Goal: Task Accomplishment & Management: Use online tool/utility

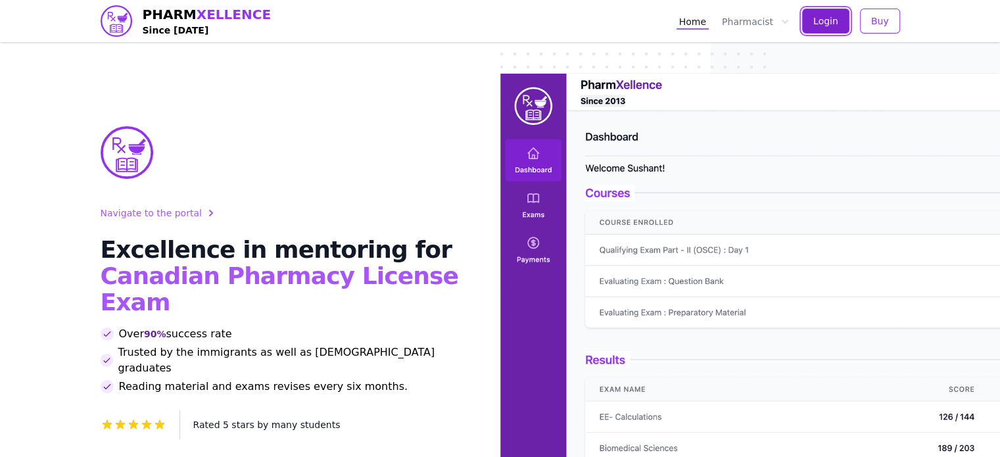
click at [837, 20] on span "Login" at bounding box center [826, 20] width 25 height 13
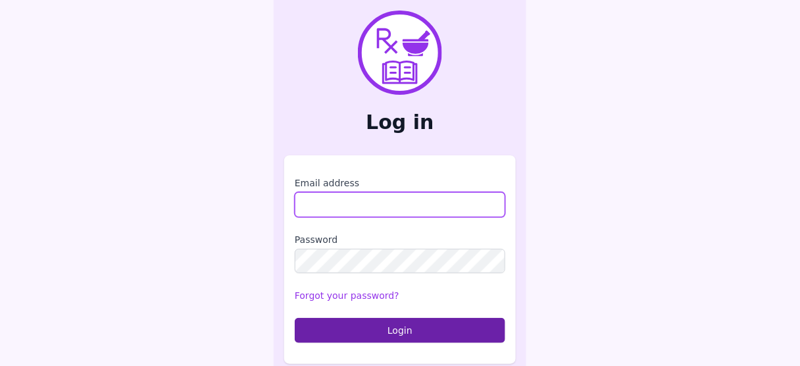
click at [337, 195] on input "Email address" at bounding box center [400, 204] width 210 height 25
click at [352, 206] on input "Email address" at bounding box center [400, 204] width 210 height 25
type input "**********"
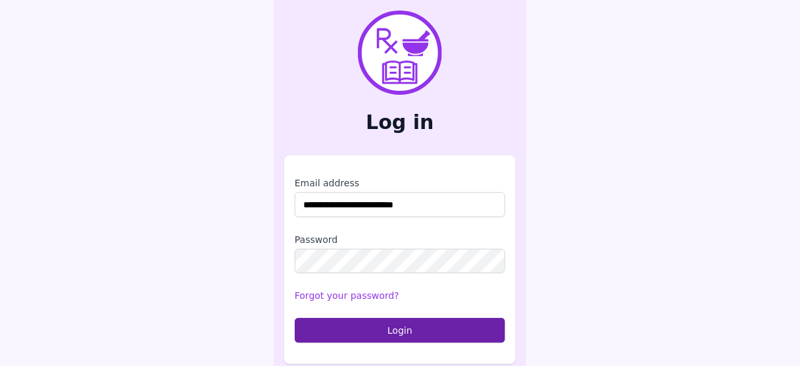
scroll to position [7, 0]
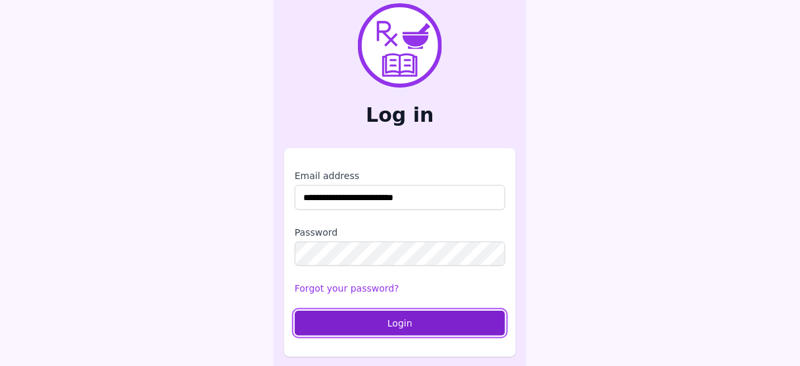
click at [378, 323] on button "Login" at bounding box center [400, 322] width 210 height 25
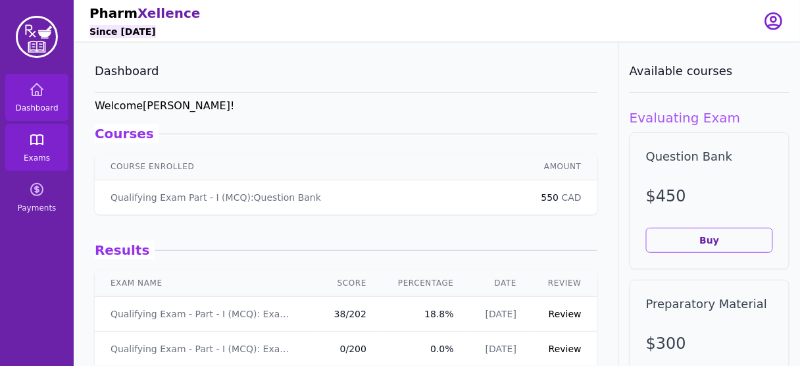
click at [35, 142] on icon at bounding box center [37, 140] width 16 height 16
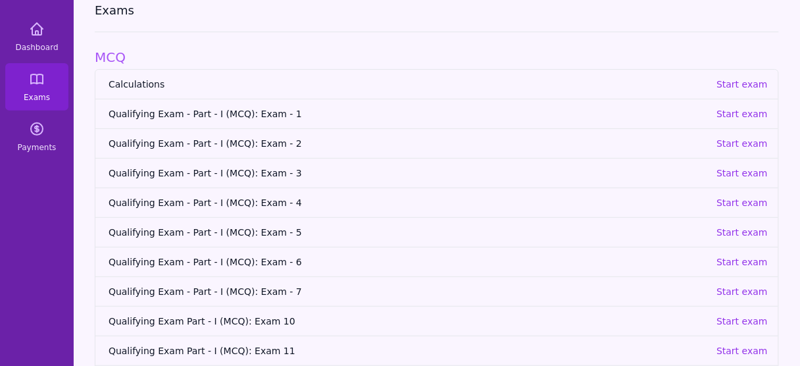
scroll to position [61, 0]
click at [737, 229] on p "Start exam" at bounding box center [741, 231] width 51 height 13
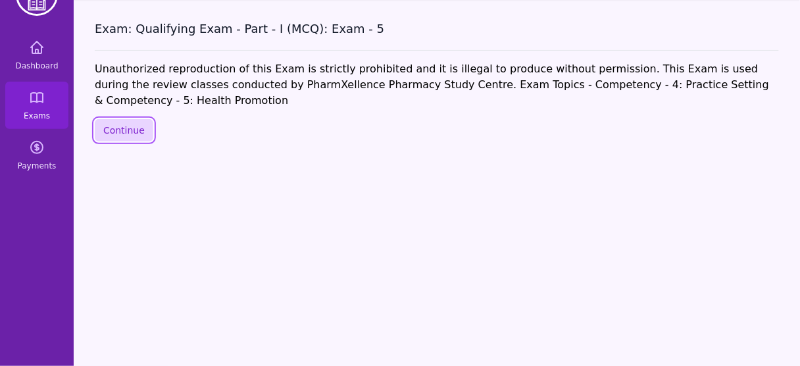
click at [116, 119] on button "Continue" at bounding box center [124, 130] width 59 height 22
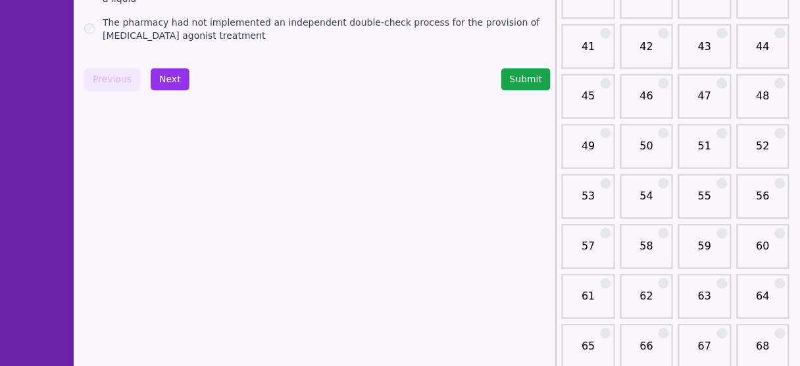
scroll to position [566, 0]
click at [645, 139] on link "50" at bounding box center [646, 152] width 45 height 26
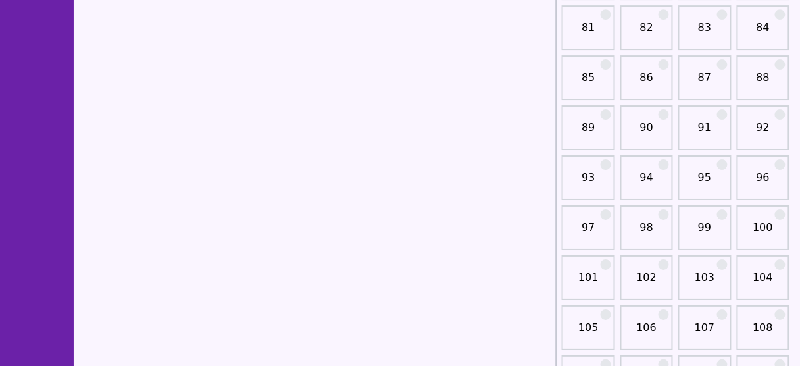
scroll to position [1104, 0]
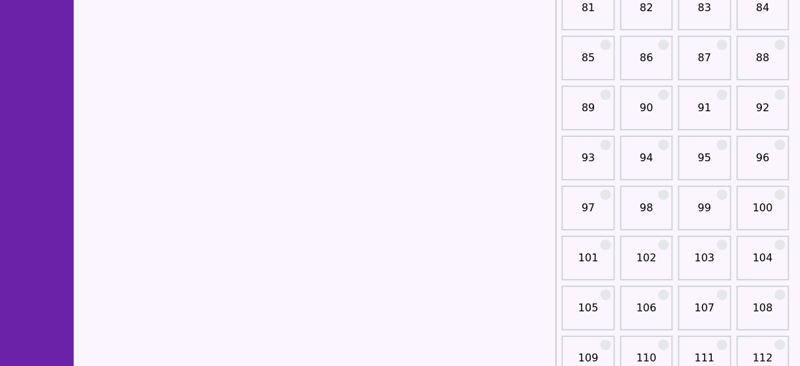
click at [766, 201] on link "100" at bounding box center [763, 213] width 45 height 26
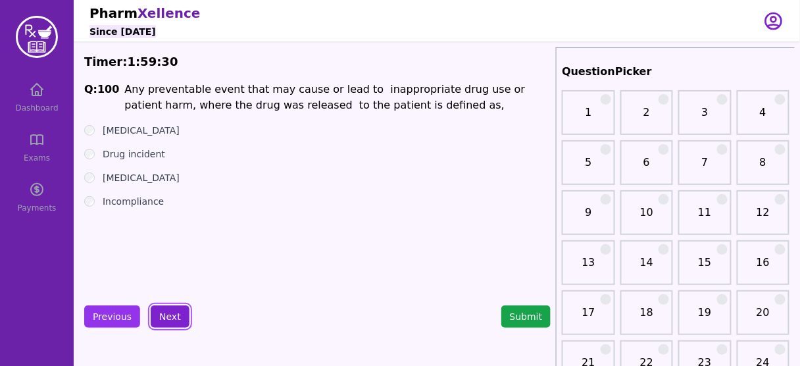
click at [171, 318] on button "Next" at bounding box center [170, 316] width 39 height 22
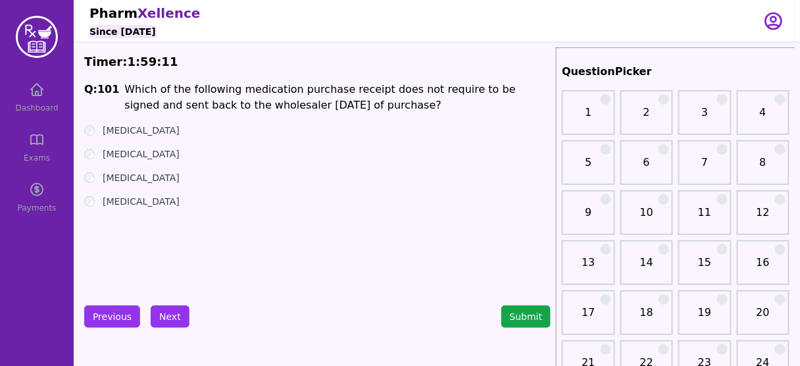
click at [124, 175] on label "[MEDICAL_DATA]" at bounding box center [141, 177] width 77 height 13
click at [173, 318] on button "Next" at bounding box center [170, 316] width 39 height 22
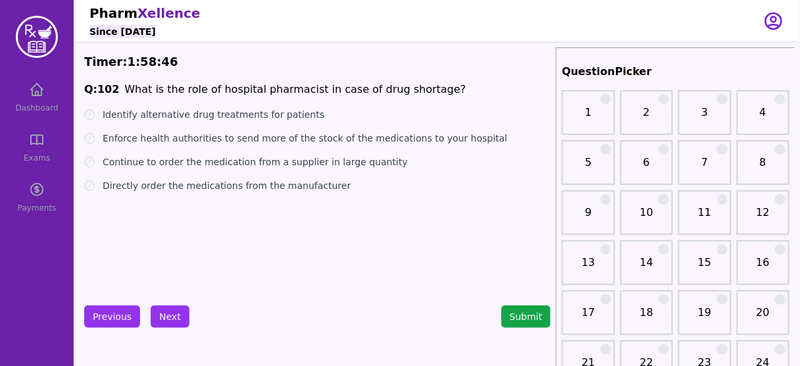
click at [270, 88] on li "What is the role of hospital pharmacist in case of drug shortage?" at bounding box center [294, 90] width 341 height 16
click at [295, 86] on li "What is the role of hospital pharmacist in case of drug shortage?" at bounding box center [294, 90] width 341 height 16
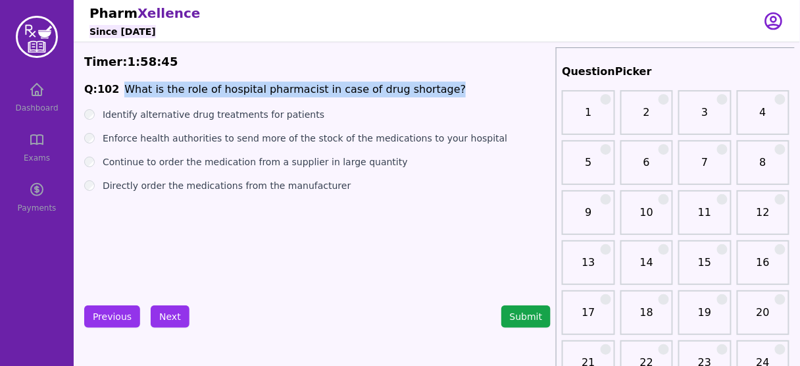
click at [295, 86] on li "What is the role of hospital pharmacist in case of drug shortage?" at bounding box center [294, 90] width 341 height 16
click at [264, 87] on li "What is the role of hospital pharmacist in case of drug shortage?" at bounding box center [294, 90] width 341 height 16
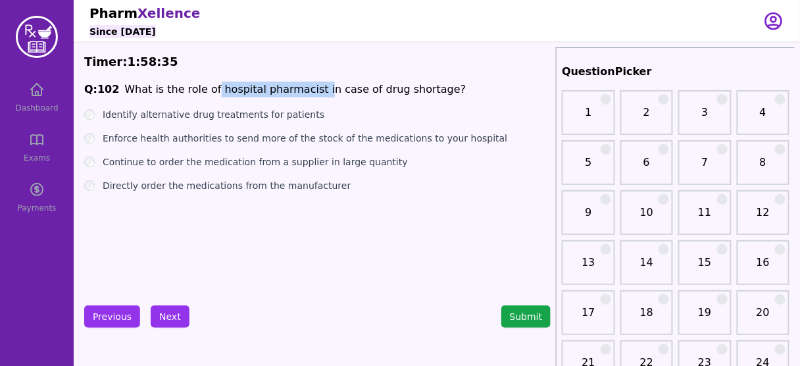
drag, startPoint x: 205, startPoint y: 89, endPoint x: 302, endPoint y: 93, distance: 97.4
click at [304, 90] on li "What is the role of hospital pharmacist in case of drug shortage?" at bounding box center [294, 90] width 341 height 16
click at [350, 108] on div "Identify alternative drug treatments for patients" at bounding box center [317, 114] width 466 height 13
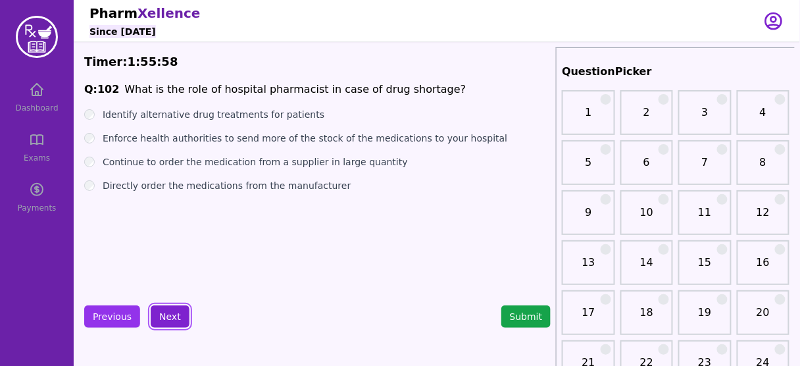
click at [167, 318] on button "Next" at bounding box center [170, 316] width 39 height 22
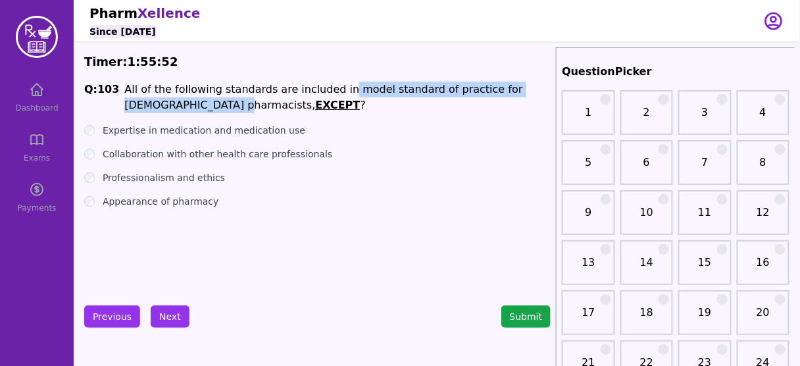
drag, startPoint x: 326, startPoint y: 92, endPoint x: 173, endPoint y: 107, distance: 153.3
click at [173, 107] on li "All of the following standards are included in model standard of practice for […" at bounding box center [337, 98] width 426 height 32
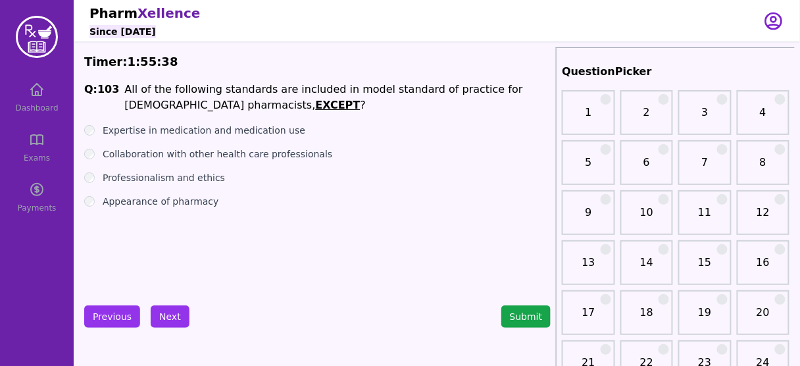
click at [162, 201] on label "Appearance of pharmacy" at bounding box center [161, 201] width 116 height 13
click at [170, 319] on button "Next" at bounding box center [170, 316] width 39 height 22
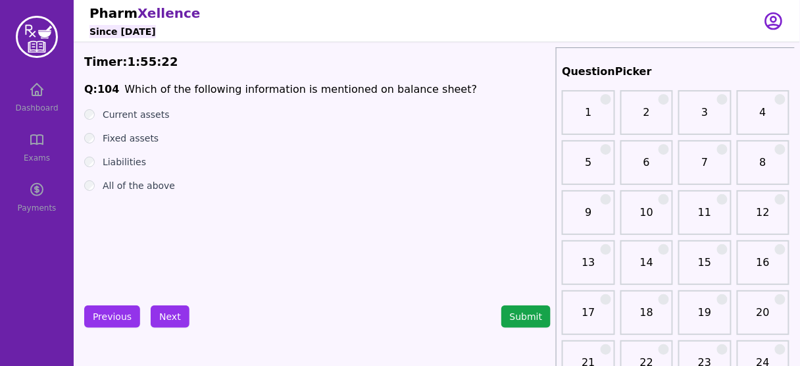
click at [145, 187] on label "All of the above" at bounding box center [139, 185] width 72 height 13
click at [168, 308] on button "Next" at bounding box center [170, 316] width 39 height 22
click at [158, 185] on label "Cost of goods sold" at bounding box center [145, 185] width 85 height 13
click at [163, 315] on button "Next" at bounding box center [170, 316] width 39 height 22
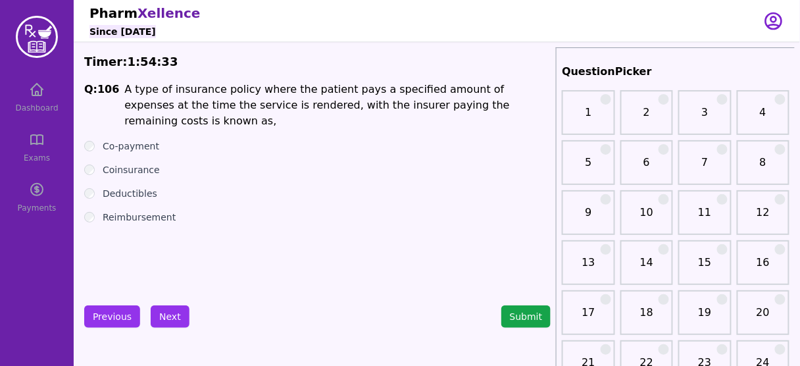
click at [122, 139] on label "Co-payment" at bounding box center [131, 145] width 57 height 13
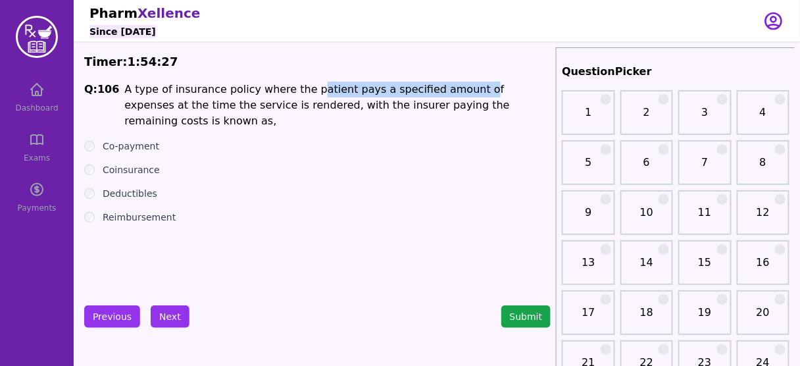
drag, startPoint x: 295, startPoint y: 87, endPoint x: 444, endPoint y: 91, distance: 149.4
click at [444, 91] on li "A type of insurance policy where the patient pays a specified amount of expense…" at bounding box center [337, 105] width 426 height 47
click at [178, 316] on button "Next" at bounding box center [170, 316] width 39 height 22
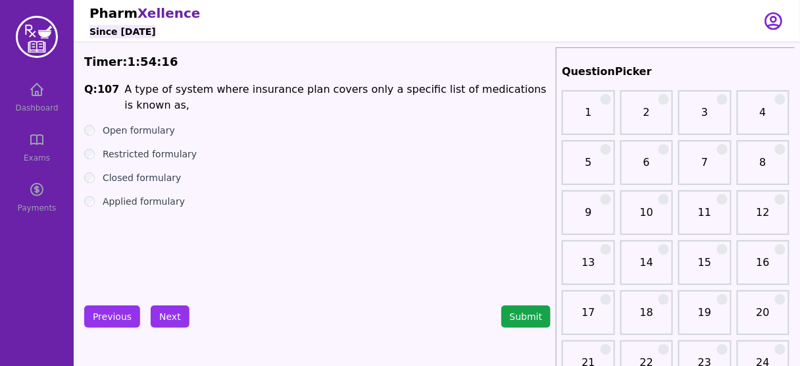
drag, startPoint x: 168, startPoint y: 138, endPoint x: 176, endPoint y: 137, distance: 8.0
click at [168, 147] on label "Restricted formulary" at bounding box center [150, 153] width 94 height 13
drag, startPoint x: 358, startPoint y: 91, endPoint x: 487, endPoint y: 89, distance: 128.3
click at [487, 89] on li "A type of system where insurance plan covers only a specific list of medication…" at bounding box center [337, 98] width 426 height 32
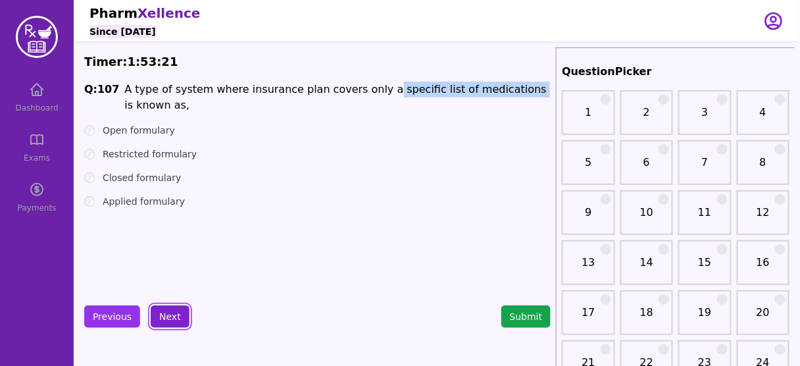
click at [170, 319] on button "Next" at bounding box center [170, 316] width 39 height 22
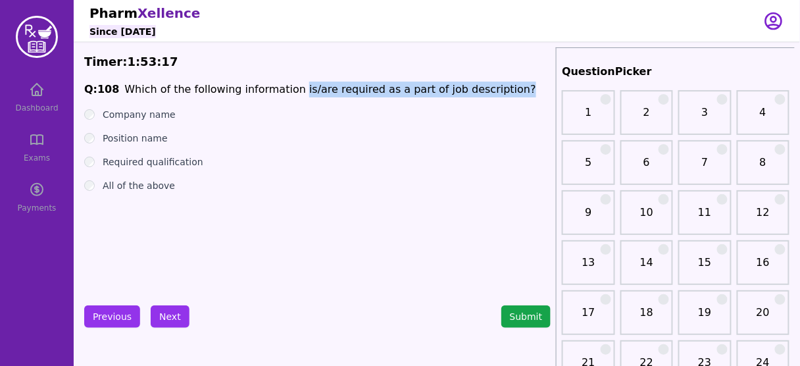
drag, startPoint x: 282, startPoint y: 87, endPoint x: 489, endPoint y: 86, distance: 207.2
click at [489, 86] on span "Q: 108 Which of the following information is/are required as a part of job desc…" at bounding box center [317, 90] width 466 height 16
click at [425, 93] on li "Which of the following information is/are required as a part of job description?" at bounding box center [329, 90] width 411 height 16
drag, startPoint x: 408, startPoint y: 88, endPoint x: 477, endPoint y: 85, distance: 69.1
click at [477, 85] on li "Which of the following information is/are required as a part of job description?" at bounding box center [329, 90] width 411 height 16
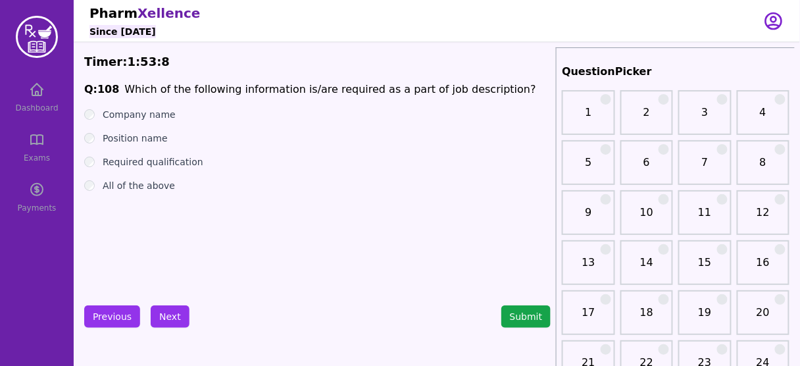
click at [139, 184] on label "All of the above" at bounding box center [139, 185] width 72 height 13
click at [167, 310] on button "Next" at bounding box center [170, 316] width 39 height 22
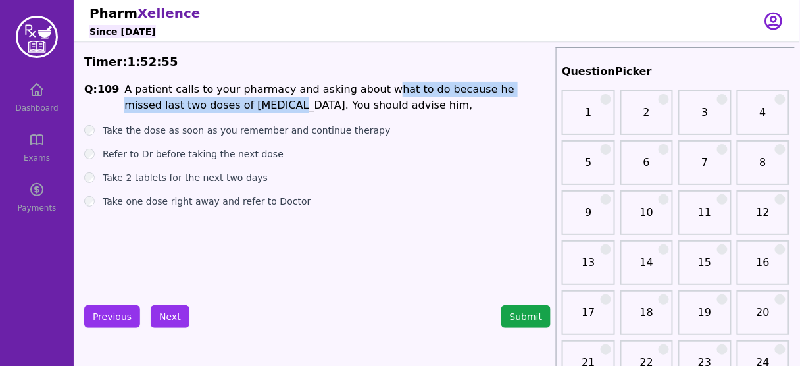
drag, startPoint x: 359, startPoint y: 91, endPoint x: 197, endPoint y: 109, distance: 162.8
click at [197, 109] on li "A patient calls to your pharmacy and asking about what to do because he missed …" at bounding box center [337, 98] width 426 height 32
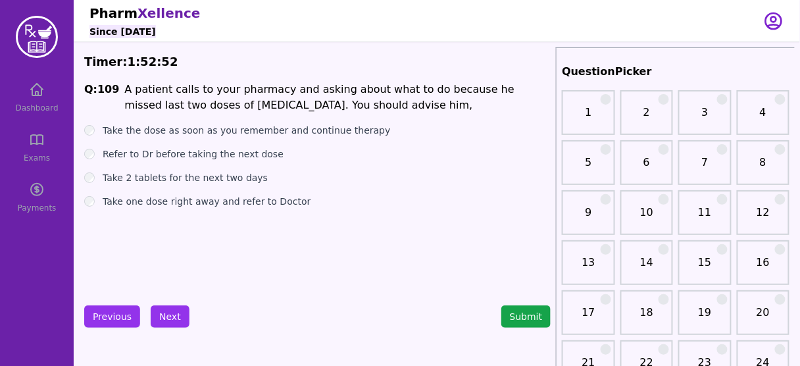
click at [239, 155] on label "Refer to Dr before taking the next dose" at bounding box center [193, 153] width 181 height 13
click at [172, 314] on button "Next" at bounding box center [170, 316] width 39 height 22
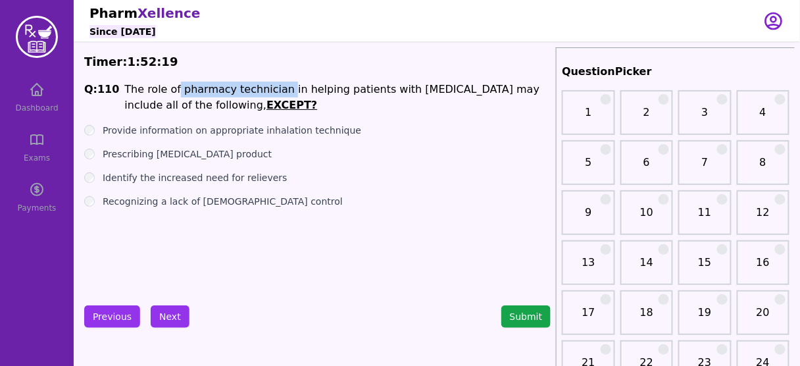
drag, startPoint x: 266, startPoint y: 87, endPoint x: 168, endPoint y: 88, distance: 98.0
click at [168, 88] on li "The role of pharmacy technician in helping patients with [MEDICAL_DATA] may inc…" at bounding box center [337, 98] width 426 height 32
click at [195, 150] on label "Prescribing [MEDICAL_DATA] product" at bounding box center [187, 153] width 169 height 13
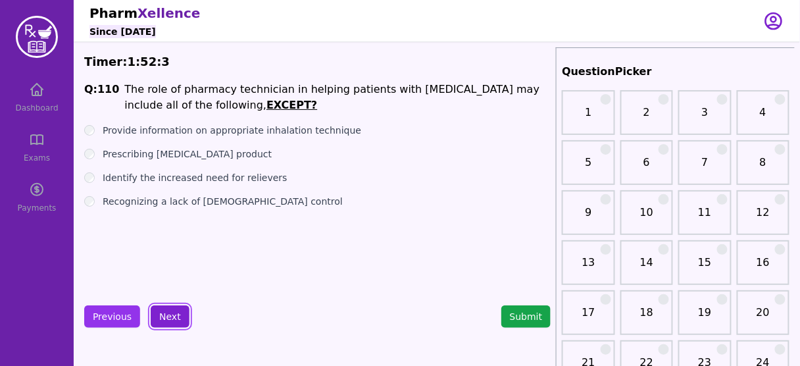
click at [163, 314] on button "Next" at bounding box center [170, 316] width 39 height 22
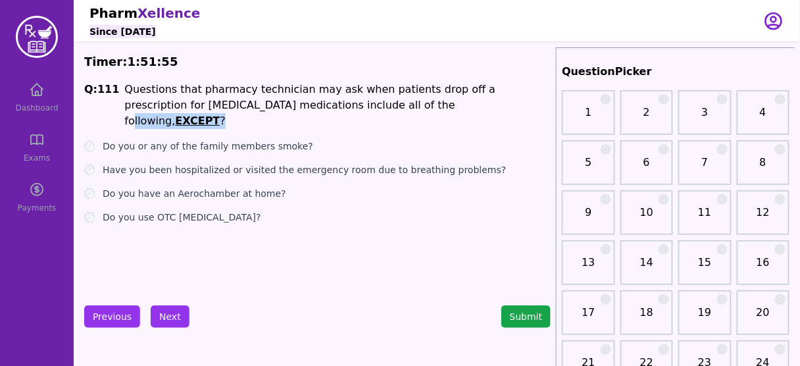
drag, startPoint x: 342, startPoint y: 105, endPoint x: 396, endPoint y: 108, distance: 54.0
click at [396, 108] on li "Questions that pharmacy technician may ask when patients drop off a prescriptio…" at bounding box center [337, 105] width 426 height 47
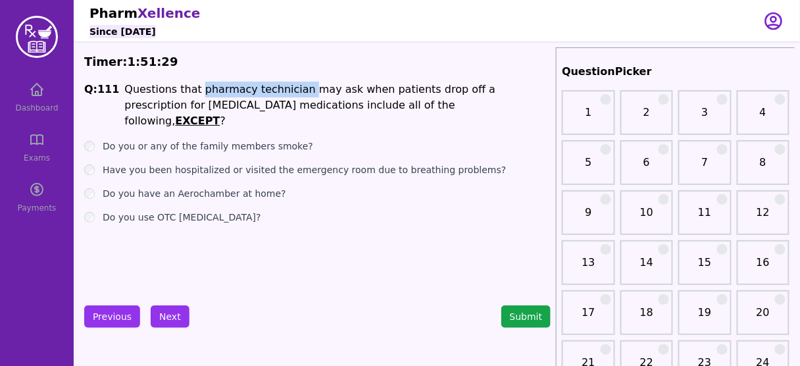
drag, startPoint x: 191, startPoint y: 89, endPoint x: 287, endPoint y: 87, distance: 95.4
click at [287, 87] on li "Questions that pharmacy technician may ask when patients drop off a prescriptio…" at bounding box center [337, 105] width 426 height 47
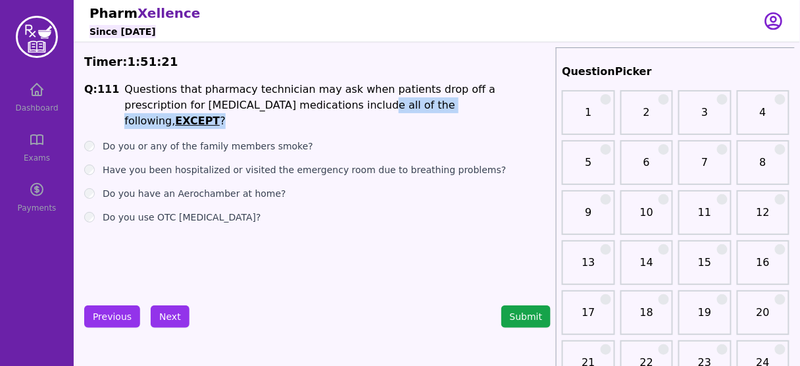
drag, startPoint x: 274, startPoint y: 104, endPoint x: 385, endPoint y: 107, distance: 110.5
click at [385, 107] on li "Questions that pharmacy technician may ask when patients drop off a prescriptio…" at bounding box center [337, 105] width 426 height 47
click at [264, 139] on label "Do you or any of the family members smoke?" at bounding box center [208, 145] width 210 height 13
click at [196, 163] on label "Have you been hospitalized or visited the emergency room due to breathing probl…" at bounding box center [305, 169] width 404 height 13
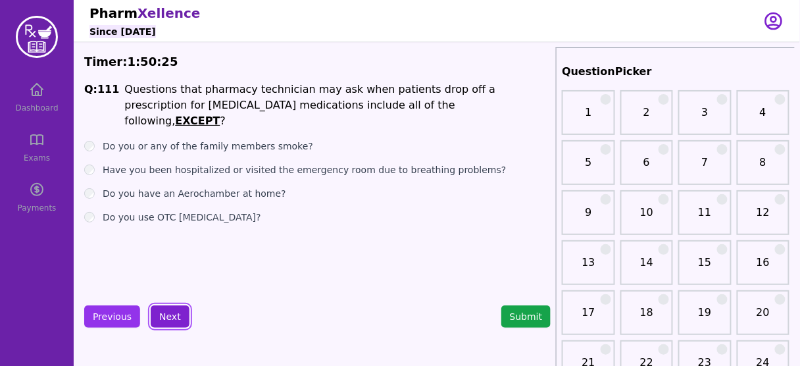
click at [166, 315] on button "Next" at bounding box center [170, 316] width 39 height 22
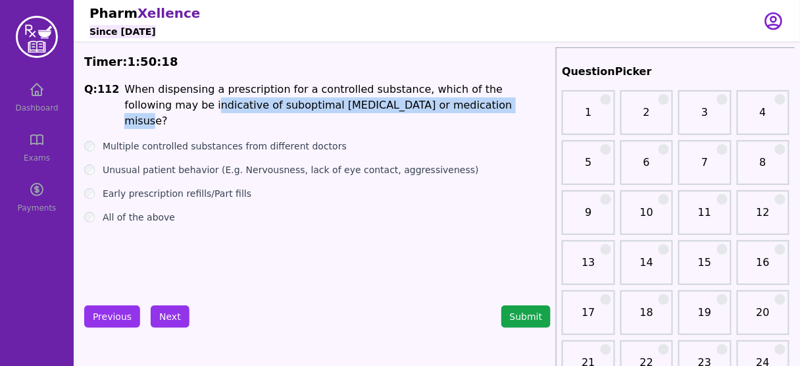
drag, startPoint x: 120, startPoint y: 107, endPoint x: 404, endPoint y: 110, distance: 284.1
click at [404, 110] on li "When dispensing a prescription for a controlled substance, which of the followi…" at bounding box center [337, 105] width 426 height 47
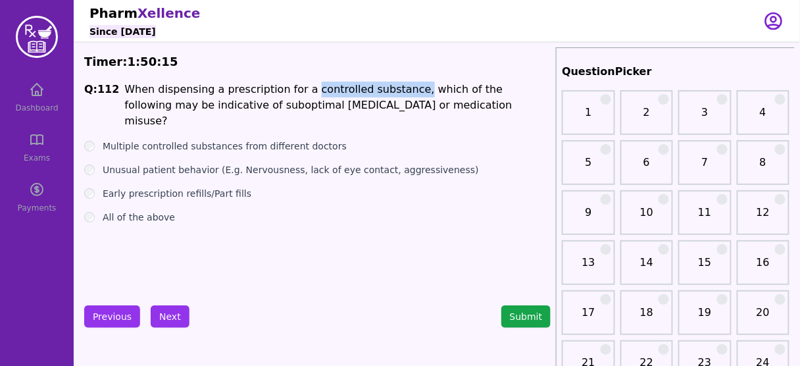
drag, startPoint x: 293, startPoint y: 91, endPoint x: 391, endPoint y: 90, distance: 98.6
click at [391, 90] on li "When dispensing a prescription for a controlled substance, which of the followi…" at bounding box center [337, 105] width 426 height 47
click at [110, 210] on label "All of the above" at bounding box center [139, 216] width 72 height 13
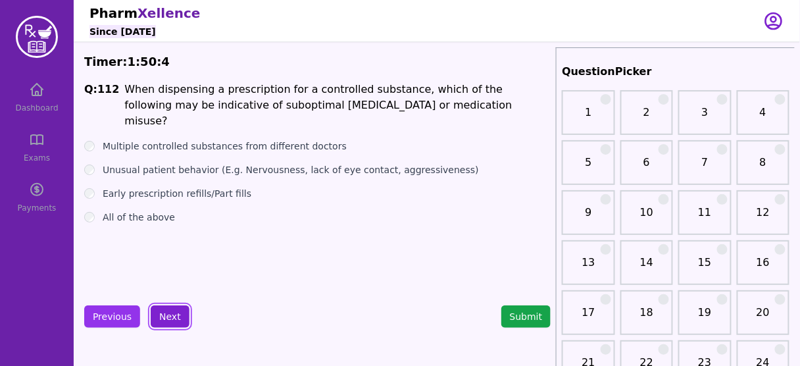
click at [168, 312] on button "Next" at bounding box center [170, 316] width 39 height 22
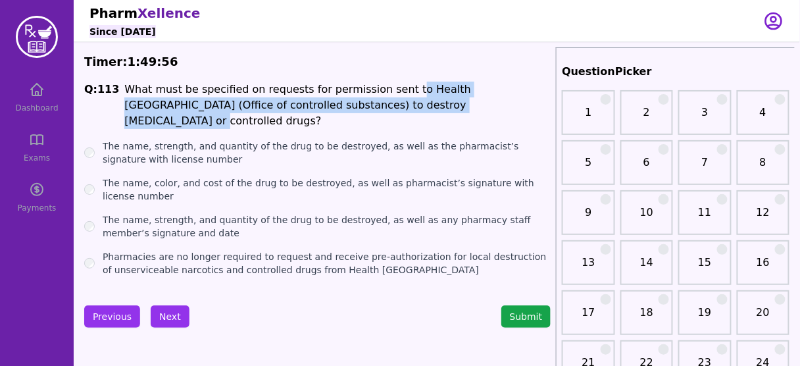
drag, startPoint x: 387, startPoint y: 90, endPoint x: 437, endPoint y: 103, distance: 51.7
click at [437, 103] on li "What must be specified on requests for permission sent to Health [GEOGRAPHIC_DA…" at bounding box center [337, 105] width 426 height 47
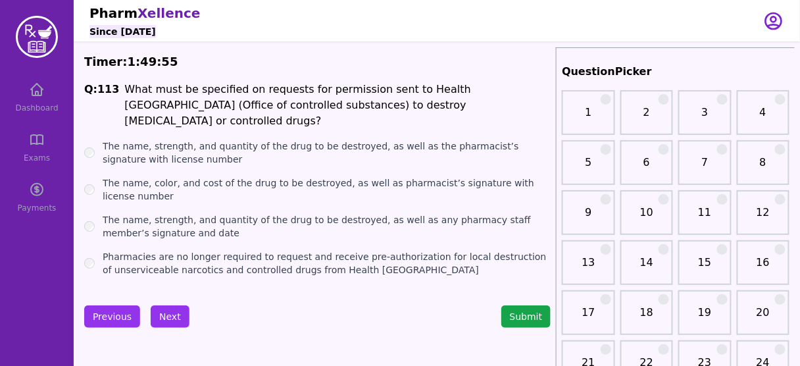
click at [279, 95] on li "What must be specified on requests for permission sent to Health [GEOGRAPHIC_DA…" at bounding box center [337, 105] width 426 height 47
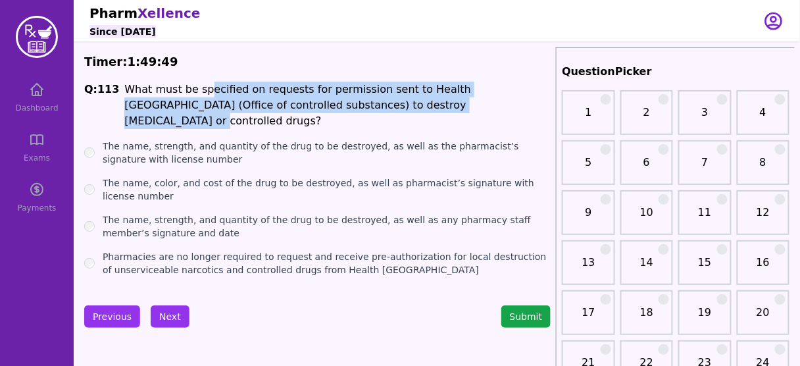
drag, startPoint x: 196, startPoint y: 90, endPoint x: 444, endPoint y: 103, distance: 248.3
click at [444, 103] on li "What must be specified on requests for permission sent to Health [GEOGRAPHIC_DA…" at bounding box center [337, 105] width 426 height 47
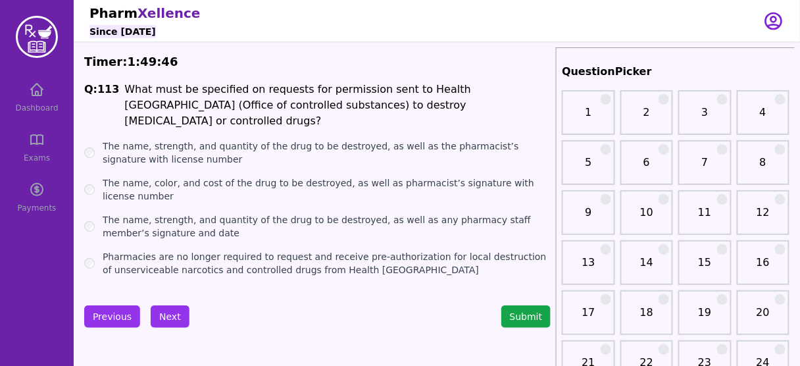
click at [274, 250] on label "Pharmacies are no longer required to request and receive pre-authorization for …" at bounding box center [327, 263] width 448 height 26
click at [164, 308] on button "Next" at bounding box center [170, 316] width 39 height 22
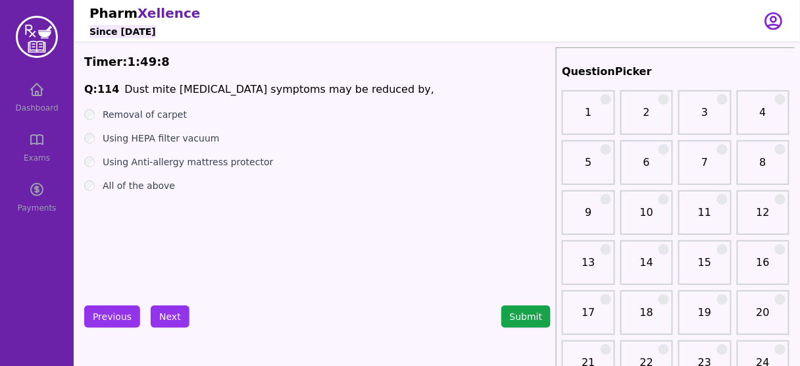
click at [126, 187] on label "All of the above" at bounding box center [139, 185] width 72 height 13
click at [167, 315] on button "Next" at bounding box center [170, 316] width 39 height 22
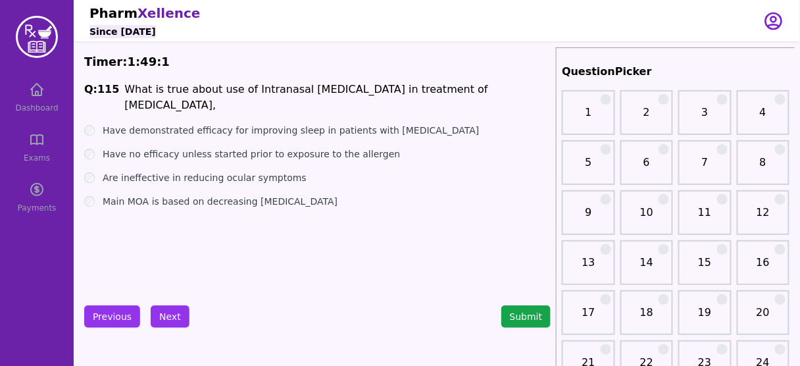
drag, startPoint x: 237, startPoint y: 91, endPoint x: 504, endPoint y: 88, distance: 267.7
click at [504, 88] on span "Q: 115 What is true about use of Intranasal [MEDICAL_DATA] in treatment of [MED…" at bounding box center [317, 98] width 466 height 32
click at [230, 91] on li "What is true about use of Intranasal [MEDICAL_DATA] in treatment of [MEDICAL_DA…" at bounding box center [337, 98] width 426 height 32
drag, startPoint x: 238, startPoint y: 89, endPoint x: 356, endPoint y: 91, distance: 118.4
click at [356, 91] on li "What is true about use of Intranasal [MEDICAL_DATA] in treatment of [MEDICAL_DA…" at bounding box center [337, 98] width 426 height 32
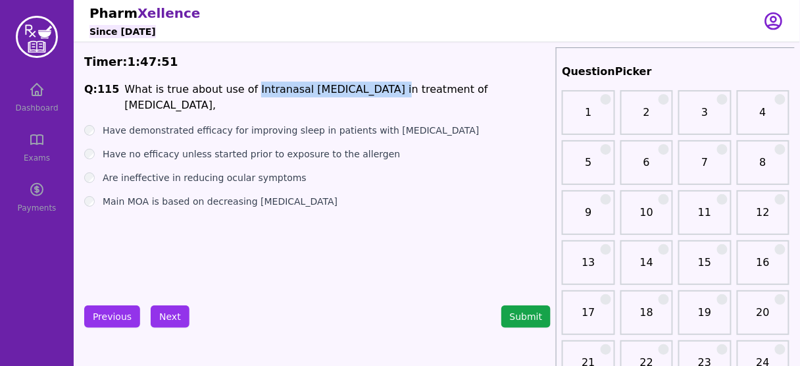
drag, startPoint x: 427, startPoint y: 89, endPoint x: 500, endPoint y: 87, distance: 72.4
click at [500, 87] on span "Q: 115 What is true about use of Intranasal [MEDICAL_DATA] in treatment of [MED…" at bounding box center [317, 98] width 466 height 32
click at [243, 147] on label "Have no efficacy unless started prior to exposure to the allergen" at bounding box center [251, 153] width 297 height 13
drag, startPoint x: 236, startPoint y: 88, endPoint x: 358, endPoint y: 89, distance: 122.3
click at [358, 89] on li "What is true about use of Intranasal [MEDICAL_DATA] in treatment of [MEDICAL_DA…" at bounding box center [337, 98] width 426 height 32
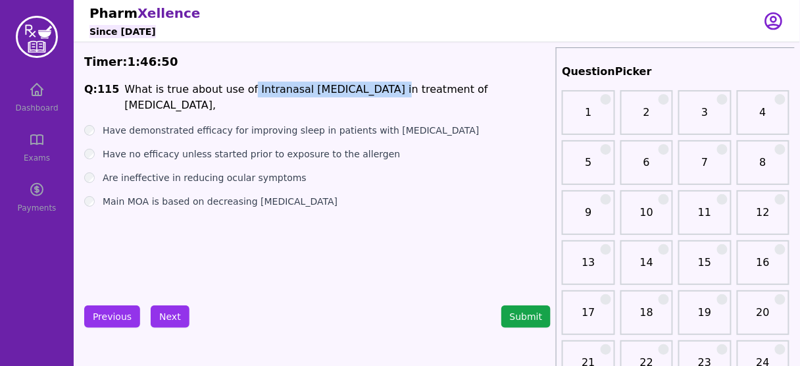
drag, startPoint x: 501, startPoint y: 86, endPoint x: 428, endPoint y: 91, distance: 73.1
click at [428, 91] on span "Q: 115 What is true about use of Intranasal [MEDICAL_DATA] in treatment of [MED…" at bounding box center [317, 98] width 466 height 32
click at [283, 124] on label "Have demonstrated efficacy for improving sleep in patients with [MEDICAL_DATA]" at bounding box center [291, 130] width 377 height 13
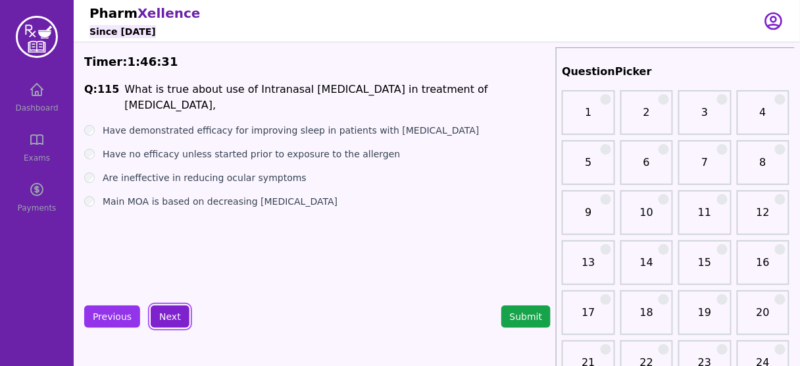
click at [162, 312] on button "Next" at bounding box center [170, 316] width 39 height 22
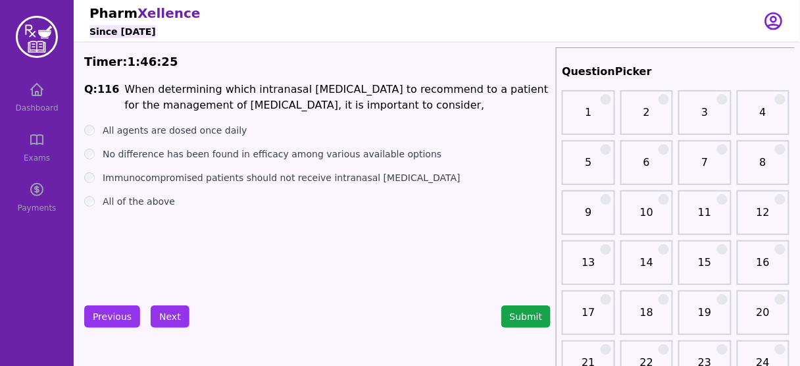
drag, startPoint x: 278, startPoint y: 108, endPoint x: 395, endPoint y: 108, distance: 116.4
click at [395, 108] on li "When determining which intranasal [MEDICAL_DATA] to recommend to a patient for …" at bounding box center [337, 98] width 426 height 32
click at [331, 152] on label "No difference has been found in efficacy among various available options" at bounding box center [272, 153] width 339 height 13
click at [170, 318] on button "Next" at bounding box center [170, 316] width 39 height 22
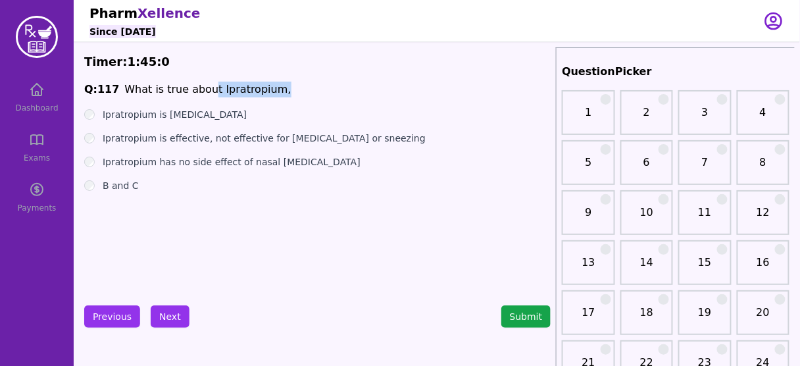
drag, startPoint x: 201, startPoint y: 85, endPoint x: 272, endPoint y: 89, distance: 71.2
click at [272, 89] on span "Q: 117 What is true about Ipratropium," at bounding box center [317, 90] width 466 height 16
click at [196, 139] on label "Ipratropium is effective, not effective for [MEDICAL_DATA] or sneezing" at bounding box center [264, 138] width 323 height 13
click at [162, 309] on button "Next" at bounding box center [170, 316] width 39 height 22
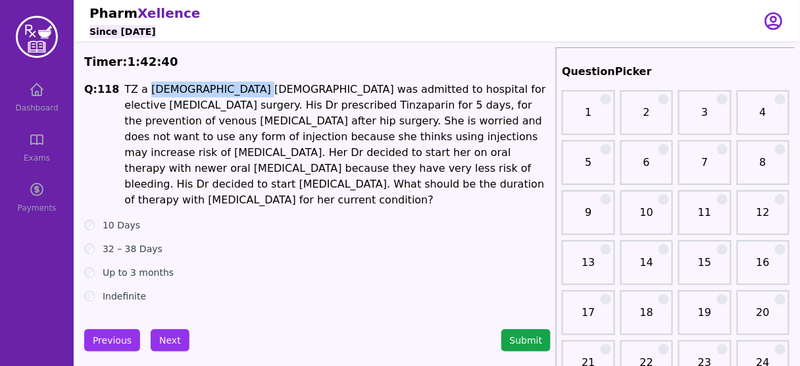
drag, startPoint x: 139, startPoint y: 89, endPoint x: 231, endPoint y: 85, distance: 92.1
click at [231, 85] on p "TZ a [DEMOGRAPHIC_DATA] [DEMOGRAPHIC_DATA] was admitted to hospital for electiv…" at bounding box center [337, 145] width 426 height 126
click at [135, 266] on label "Up to 3 months" at bounding box center [138, 272] width 71 height 13
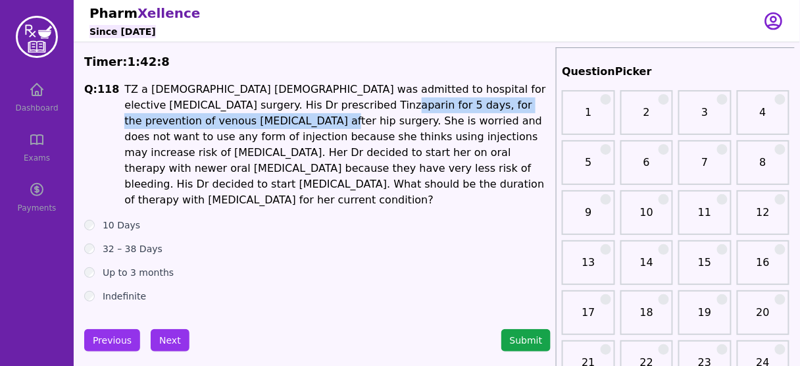
drag, startPoint x: 280, startPoint y: 101, endPoint x: 155, endPoint y: 118, distance: 126.1
click at [155, 118] on p "TZ a [DEMOGRAPHIC_DATA] [DEMOGRAPHIC_DATA] was admitted to hospital for electiv…" at bounding box center [337, 145] width 426 height 126
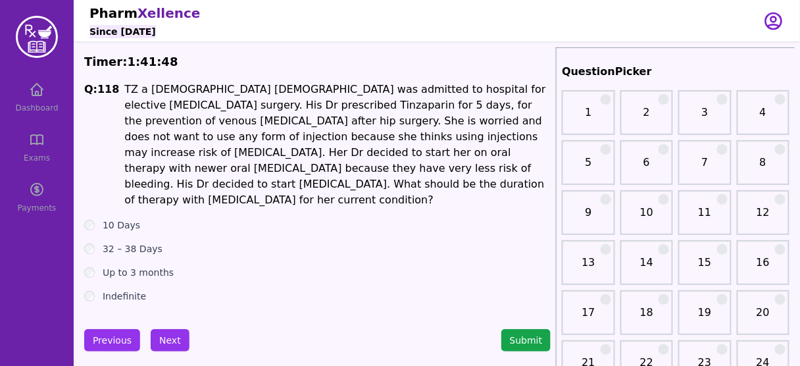
drag, startPoint x: 127, startPoint y: 278, endPoint x: 329, endPoint y: 285, distance: 202.0
click at [329, 289] on div "Indefinite" at bounding box center [317, 295] width 466 height 13
click at [119, 222] on ul "10 Days 32 – 38 Days Up to 3 months Indefinite" at bounding box center [317, 260] width 466 height 84
click at [122, 242] on label "32 – 38 Days" at bounding box center [133, 248] width 60 height 13
click at [164, 329] on button "Next" at bounding box center [170, 340] width 39 height 22
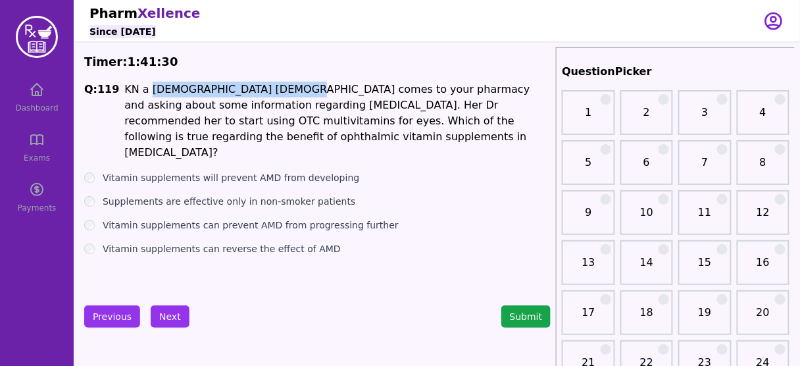
drag, startPoint x: 145, startPoint y: 90, endPoint x: 268, endPoint y: 88, distance: 123.7
click at [268, 88] on li "KN a [DEMOGRAPHIC_DATA] [DEMOGRAPHIC_DATA] comes to your pharmacy and asking ab…" at bounding box center [337, 121] width 426 height 79
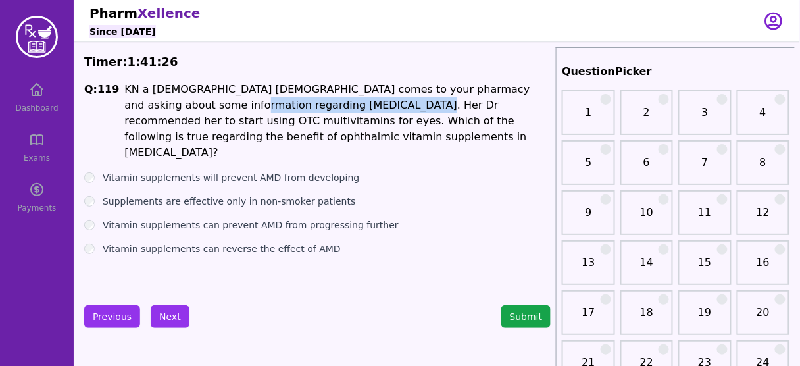
drag, startPoint x: 169, startPoint y: 106, endPoint x: 326, endPoint y: 107, distance: 157.2
click at [326, 107] on li "KN a [DEMOGRAPHIC_DATA] [DEMOGRAPHIC_DATA] comes to your pharmacy and asking ab…" at bounding box center [337, 121] width 426 height 79
drag, startPoint x: 163, startPoint y: 132, endPoint x: 385, endPoint y: 135, distance: 222.3
click at [385, 135] on li "KN a [DEMOGRAPHIC_DATA] [DEMOGRAPHIC_DATA] comes to your pharmacy and asking ab…" at bounding box center [337, 121] width 426 height 79
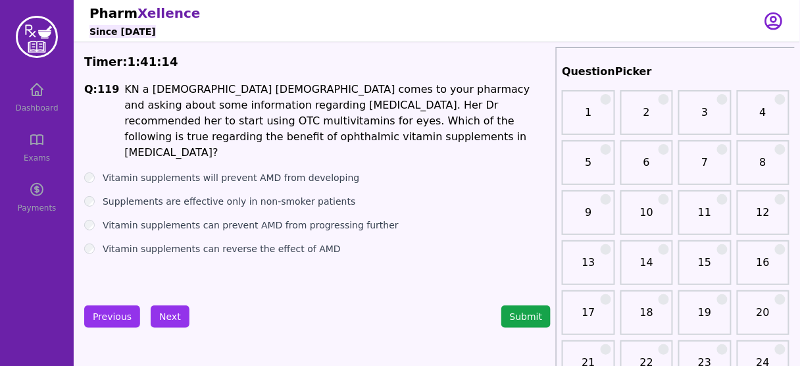
click at [304, 218] on label "Vitamin supplements can prevent AMD from progressing further" at bounding box center [251, 224] width 296 height 13
click at [173, 310] on button "Next" at bounding box center [170, 316] width 39 height 22
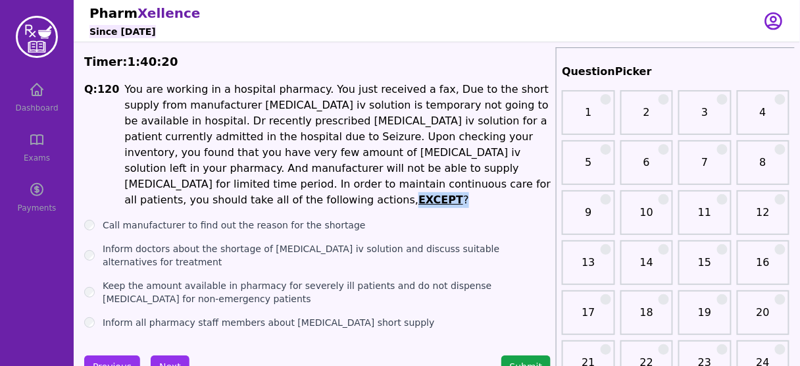
drag, startPoint x: 301, startPoint y: 187, endPoint x: 348, endPoint y: 183, distance: 46.9
click at [348, 183] on li "You are working in a hospital pharmacy. You just received a fax, Due to the sho…" at bounding box center [337, 145] width 426 height 126
drag, startPoint x: 216, startPoint y: 91, endPoint x: 289, endPoint y: 89, distance: 73.0
click at [289, 89] on li "You are working in a hospital pharmacy. You just received a fax, Due to the sho…" at bounding box center [337, 145] width 426 height 126
drag, startPoint x: 184, startPoint y: 104, endPoint x: 279, endPoint y: 103, distance: 94.7
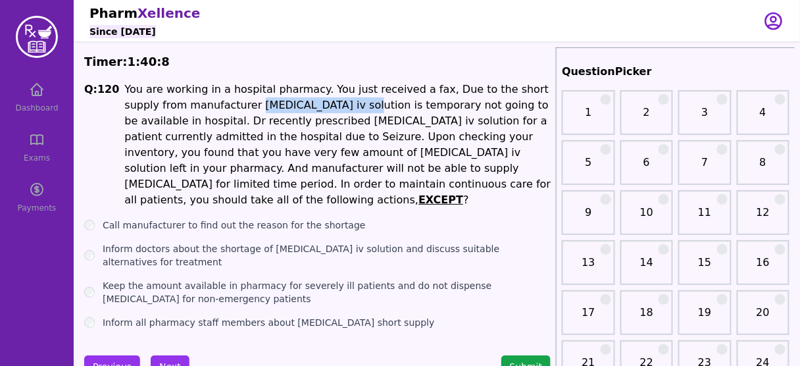
click at [279, 103] on li "You are working in a hospital pharmacy. You just received a fax, Due to the sho…" at bounding box center [337, 145] width 426 height 126
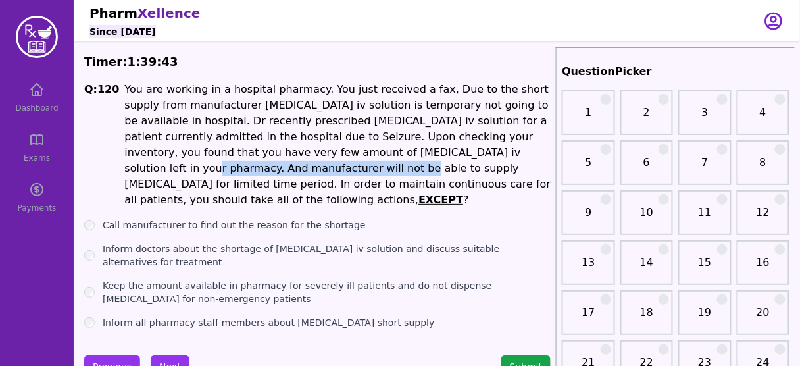
drag, startPoint x: 344, startPoint y: 153, endPoint x: 524, endPoint y: 155, distance: 180.2
click at [524, 155] on li "You are working in a hospital pharmacy. You just received a fax, Due to the sho…" at bounding box center [337, 145] width 426 height 126
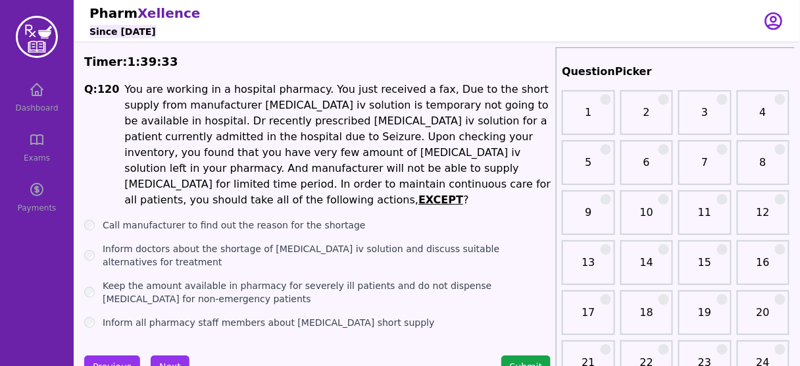
click at [291, 242] on label "Inform doctors about the shortage of [MEDICAL_DATA] iv solution and discuss sui…" at bounding box center [327, 255] width 448 height 26
click at [223, 218] on label "Call manufacturer to find out the reason for the shortage" at bounding box center [234, 224] width 263 height 13
click at [167, 355] on button "Next" at bounding box center [170, 366] width 39 height 22
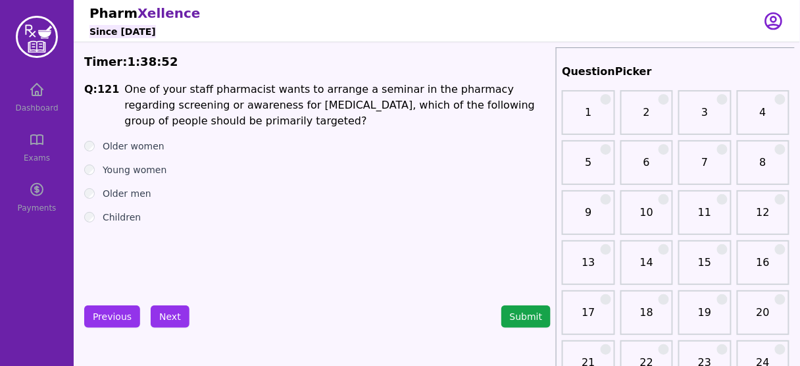
click at [132, 145] on label "Older women" at bounding box center [134, 145] width 62 height 13
click at [166, 314] on button "Next" at bounding box center [170, 316] width 39 height 22
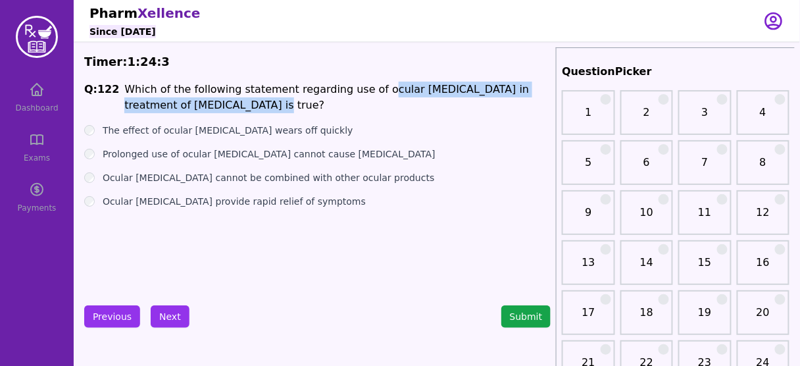
drag, startPoint x: 360, startPoint y: 91, endPoint x: 211, endPoint y: 105, distance: 149.3
click at [211, 105] on li "Which of the following statement regarding use of ocular [MEDICAL_DATA] in trea…" at bounding box center [337, 98] width 426 height 32
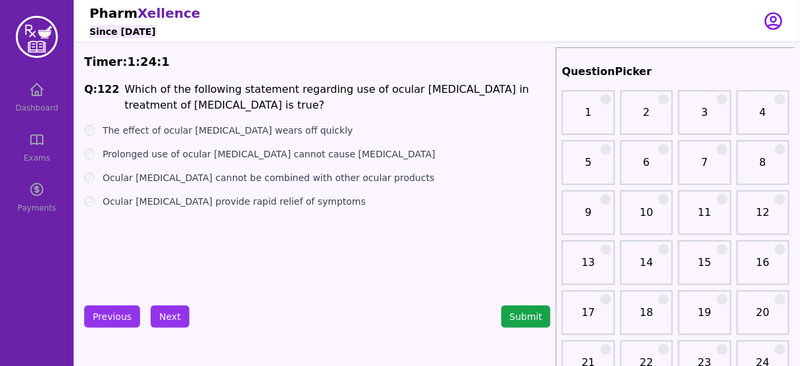
click at [325, 90] on li "Which of the following statement regarding use of ocular [MEDICAL_DATA] in trea…" at bounding box center [337, 98] width 426 height 32
drag, startPoint x: 179, startPoint y: 128, endPoint x: 319, endPoint y: 128, distance: 140.1
click at [319, 128] on label "The effect of ocular [MEDICAL_DATA] wears off quickly" at bounding box center [228, 130] width 251 height 13
click at [256, 129] on label "The effect of ocular [MEDICAL_DATA] wears off quickly" at bounding box center [228, 130] width 251 height 13
drag, startPoint x: 318, startPoint y: 155, endPoint x: 287, endPoint y: 253, distance: 101.9
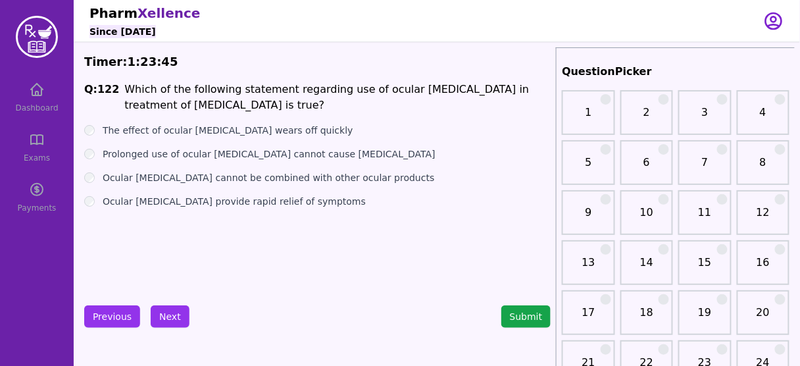
click at [287, 253] on div "Q: 122 Which of the following statement regarding use of ocular [MEDICAL_DATA] …" at bounding box center [317, 180] width 466 height 197
click at [166, 308] on button "Next" at bounding box center [170, 316] width 39 height 22
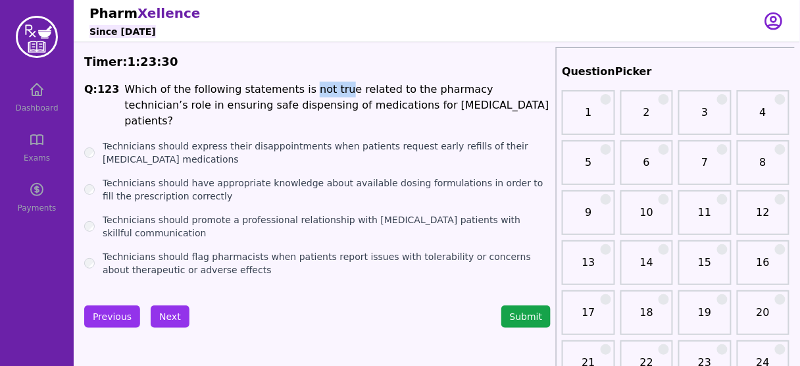
drag, startPoint x: 291, startPoint y: 91, endPoint x: 320, endPoint y: 87, distance: 29.8
click at [320, 87] on li "Which of the following statements is not true related to the pharmacy technicia…" at bounding box center [337, 105] width 426 height 47
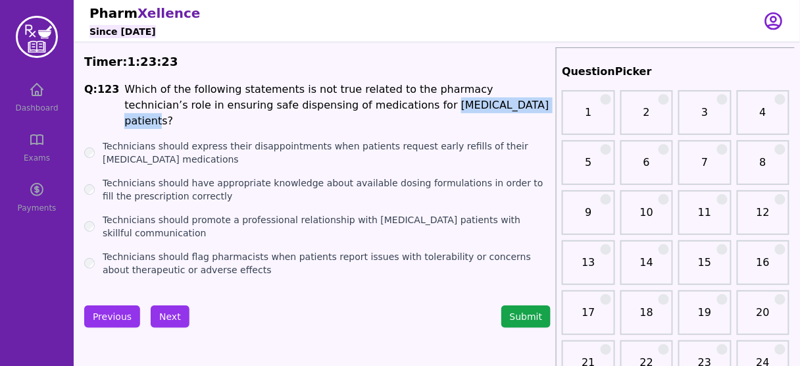
drag, startPoint x: 433, startPoint y: 107, endPoint x: 322, endPoint y: 103, distance: 111.2
click at [322, 103] on li "Which of the following statements is not true related to the pharmacy technicia…" at bounding box center [337, 105] width 426 height 47
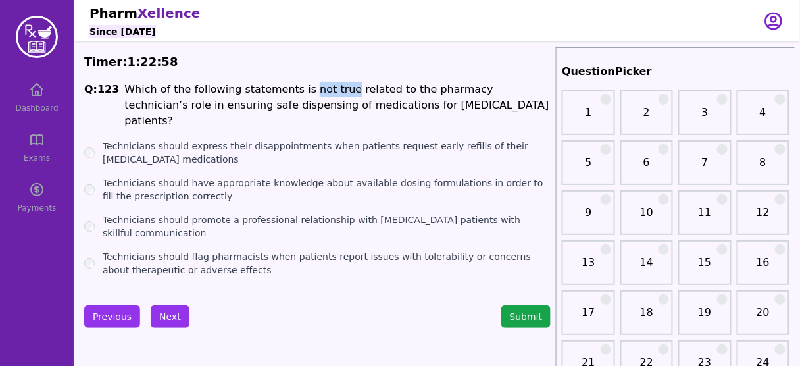
drag, startPoint x: 289, startPoint y: 90, endPoint x: 328, endPoint y: 82, distance: 39.0
click at [328, 82] on li "Which of the following statements is not true related to the pharmacy technicia…" at bounding box center [337, 105] width 426 height 47
click at [168, 309] on button "Next" at bounding box center [170, 316] width 39 height 22
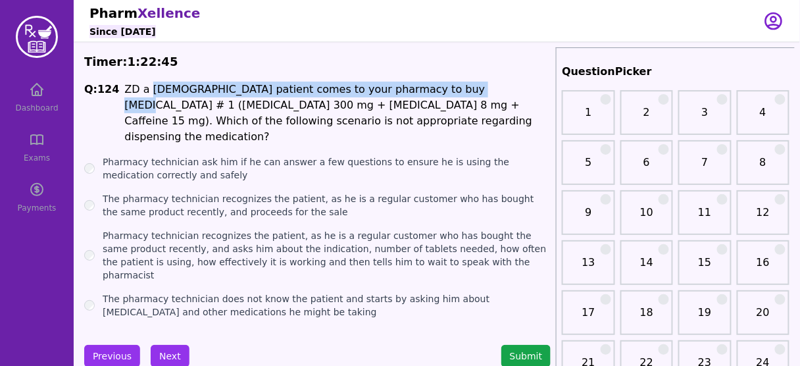
drag, startPoint x: 142, startPoint y: 88, endPoint x: 437, endPoint y: 84, distance: 295.3
click at [437, 84] on li "ZD a [DEMOGRAPHIC_DATA] patient comes to your pharmacy to buy [MEDICAL_DATA] # …" at bounding box center [337, 113] width 426 height 63
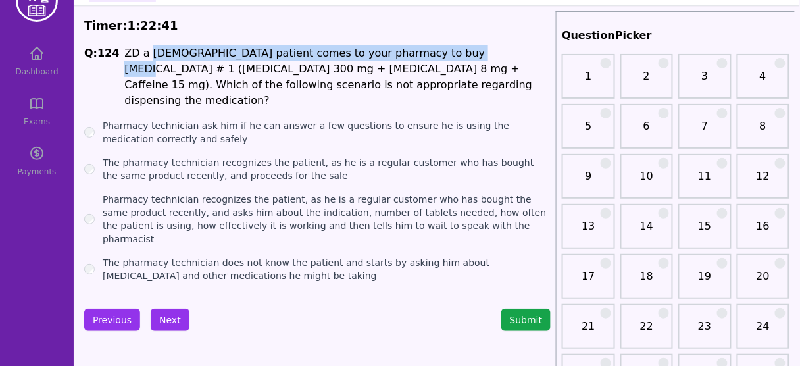
scroll to position [53, 0]
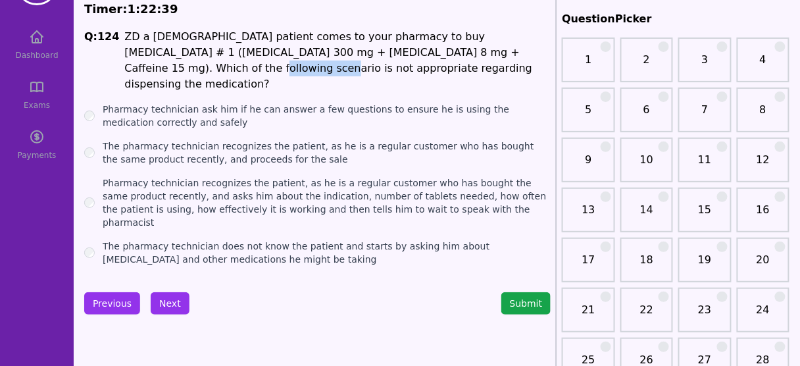
drag, startPoint x: 462, startPoint y: 51, endPoint x: 525, endPoint y: 51, distance: 63.1
click at [525, 51] on li "ZD a [DEMOGRAPHIC_DATA] patient comes to your pharmacy to buy [MEDICAL_DATA] # …" at bounding box center [337, 60] width 426 height 63
click at [152, 103] on label "Pharmacy technician ask him if he can answer a few questions to ensure he is us…" at bounding box center [327, 116] width 448 height 26
click at [149, 139] on label "The pharmacy technician recognizes the patient, as he is a regular customer who…" at bounding box center [327, 152] width 448 height 26
click at [159, 292] on button "Next" at bounding box center [170, 303] width 39 height 22
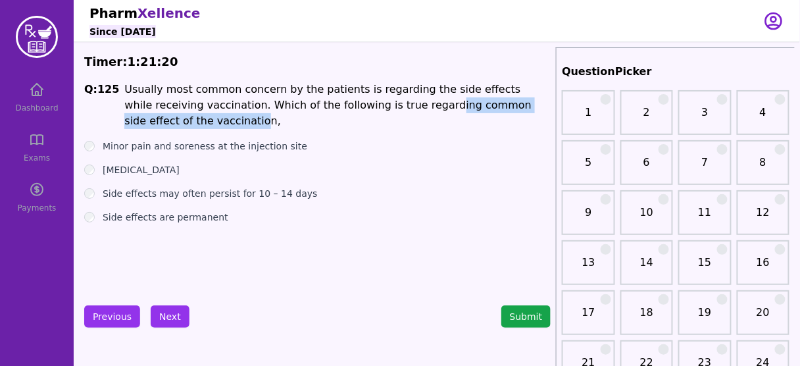
drag, startPoint x: 368, startPoint y: 108, endPoint x: 537, endPoint y: 106, distance: 168.4
click at [537, 106] on li "Usually most common concern by the patients is regarding the side effects while…" at bounding box center [337, 105] width 426 height 47
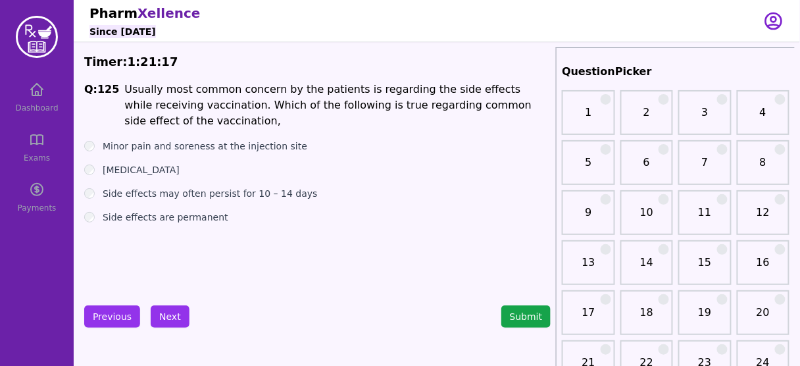
click at [274, 139] on label "Minor pain and soreness at the injection site" at bounding box center [205, 145] width 205 height 13
click at [163, 313] on button "Next" at bounding box center [170, 316] width 39 height 22
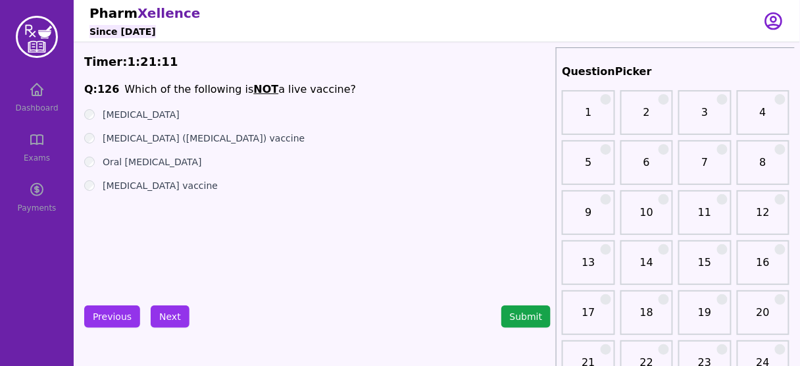
click at [166, 115] on label "[MEDICAL_DATA]" at bounding box center [141, 114] width 77 height 13
click at [177, 139] on label "[MEDICAL_DATA] ([MEDICAL_DATA]) vaccine" at bounding box center [204, 138] width 202 height 13
click at [174, 309] on button "Next" at bounding box center [170, 316] width 39 height 22
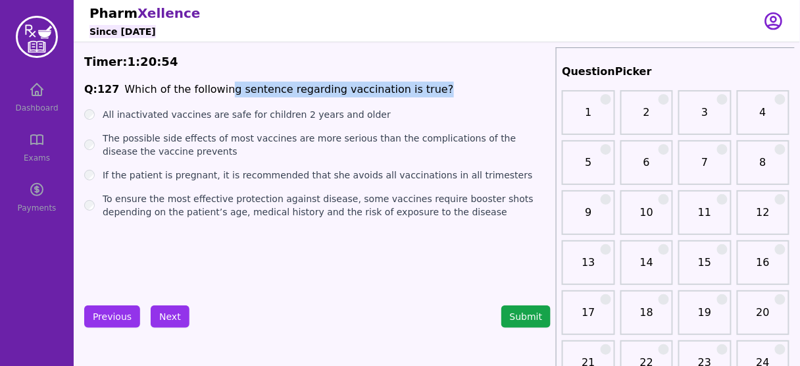
drag, startPoint x: 220, startPoint y: 91, endPoint x: 413, endPoint y: 93, distance: 193.4
click at [413, 93] on span "Q: 127 Which of the following sentence regarding vaccination is true?" at bounding box center [317, 90] width 466 height 16
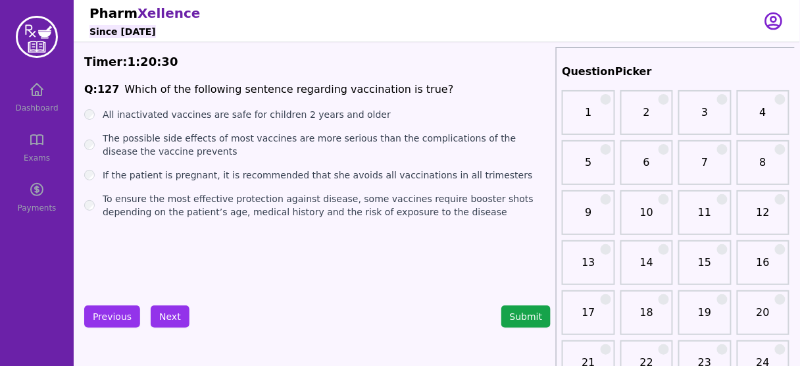
click at [310, 209] on label "To ensure the most effective protection against disease, some vaccines require …" at bounding box center [327, 205] width 448 height 26
click at [158, 311] on button "Next" at bounding box center [170, 316] width 39 height 22
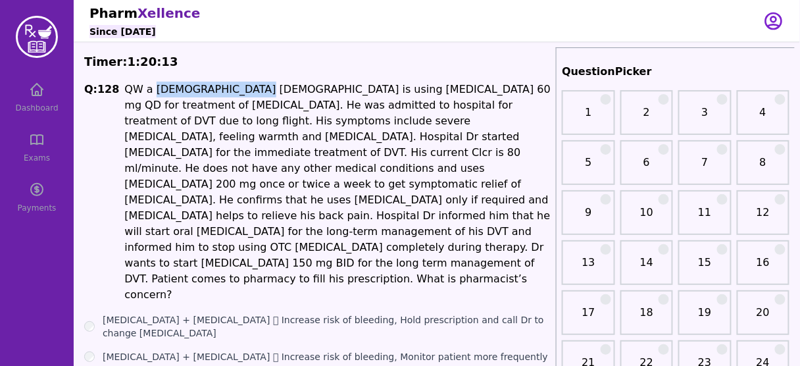
drag, startPoint x: 147, startPoint y: 85, endPoint x: 231, endPoint y: 84, distance: 84.2
click at [231, 84] on li "QW a [DEMOGRAPHIC_DATA] [DEMOGRAPHIC_DATA] is using [MEDICAL_DATA] 60 mg QD for…" at bounding box center [337, 192] width 426 height 221
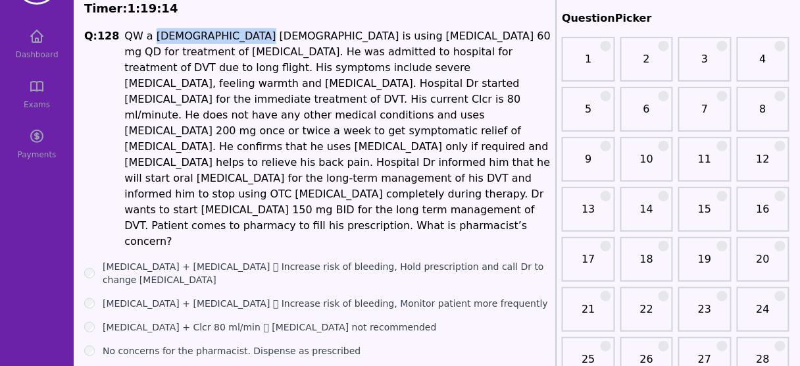
scroll to position [56, 0]
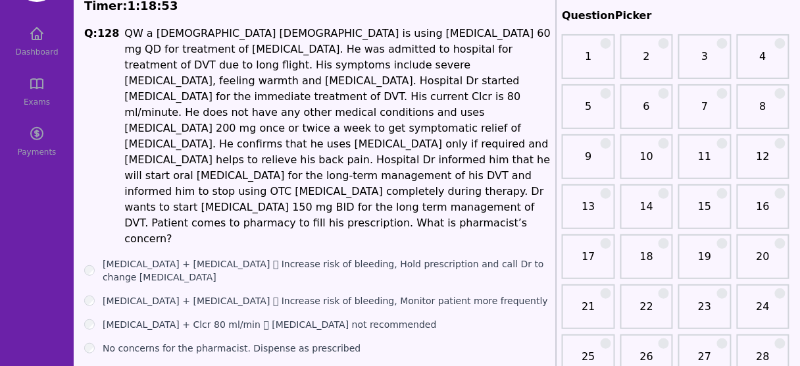
click at [287, 294] on label "[MEDICAL_DATA] + [MEDICAL_DATA]  Increase risk of bleeding, Monitor patient mo…" at bounding box center [325, 300] width 445 height 13
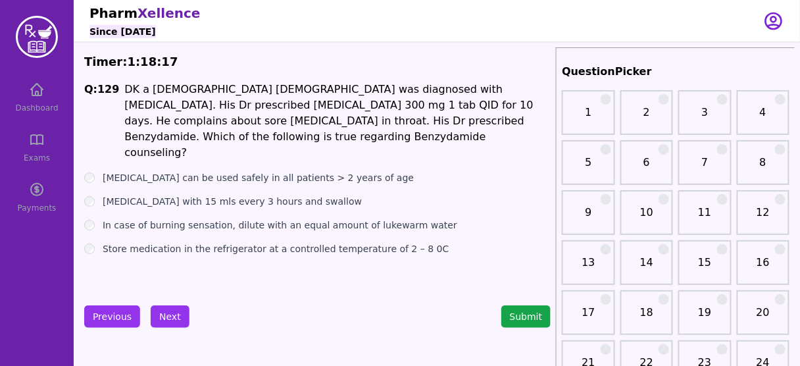
click at [265, 171] on label "[MEDICAL_DATA] can be used safely in all patients > 2 years of age" at bounding box center [258, 177] width 311 height 13
click at [166, 309] on button "Next" at bounding box center [170, 316] width 39 height 22
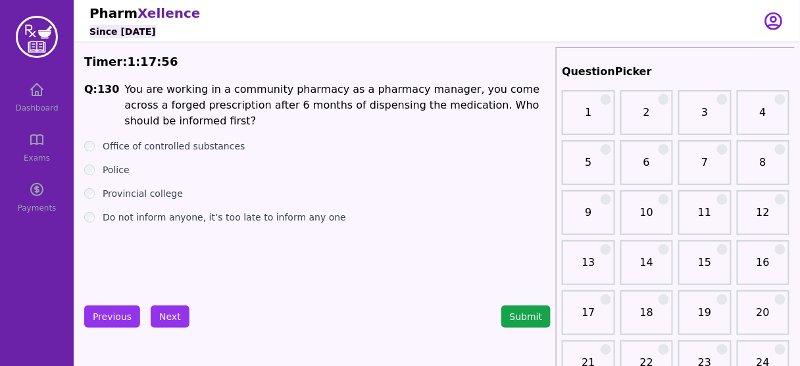
click at [135, 143] on label "Office of controlled substances" at bounding box center [174, 145] width 143 height 13
click at [97, 170] on div "Police" at bounding box center [317, 169] width 466 height 13
click at [112, 169] on label "Police" at bounding box center [116, 169] width 27 height 13
click at [167, 324] on button "Next" at bounding box center [170, 316] width 39 height 22
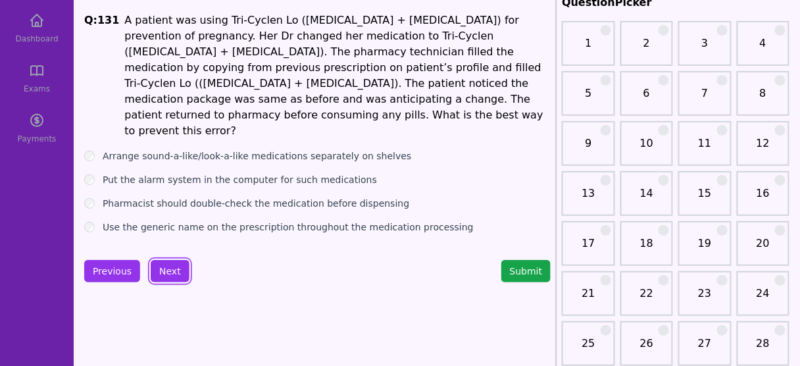
scroll to position [71, 0]
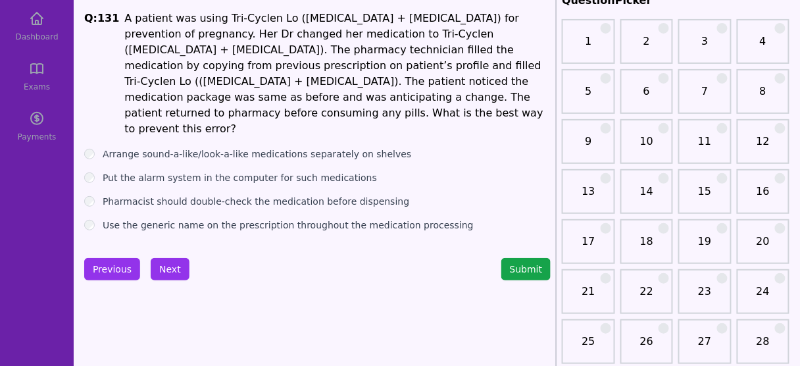
click at [318, 171] on label "Put the alarm system in the computer for such medications" at bounding box center [240, 177] width 274 height 13
click at [310, 195] on label "Pharmacist should double-check the medication before dispensing" at bounding box center [256, 201] width 306 height 13
click at [170, 258] on button "Next" at bounding box center [170, 269] width 39 height 22
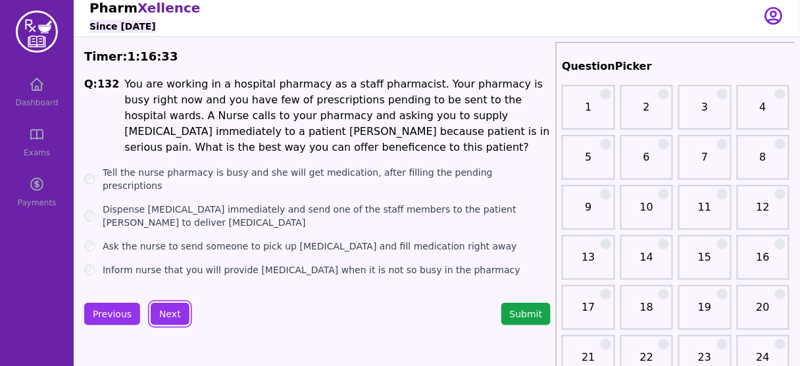
scroll to position [2, 0]
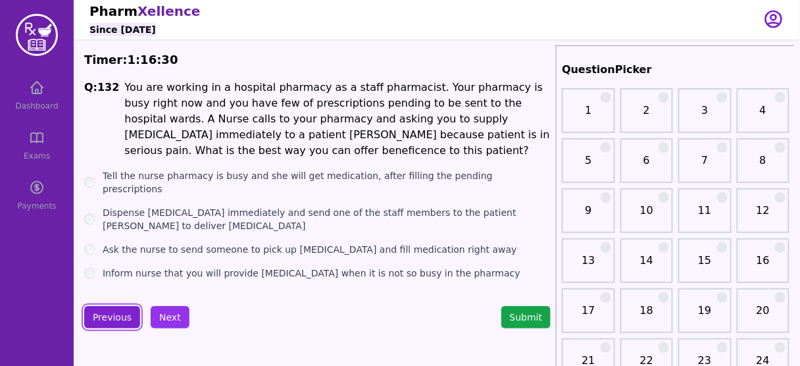
click at [109, 318] on button "Previous" at bounding box center [112, 317] width 56 height 22
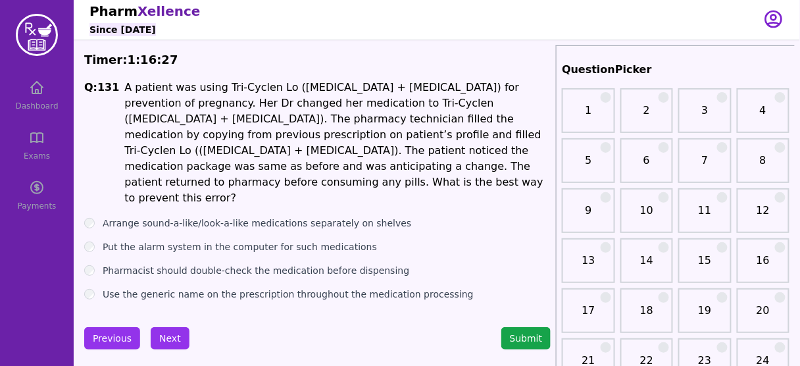
click at [433, 168] on li "A patient was using Tri-Cyclen Lo ([MEDICAL_DATA] + [MEDICAL_DATA]) for prevent…" at bounding box center [337, 143] width 426 height 126
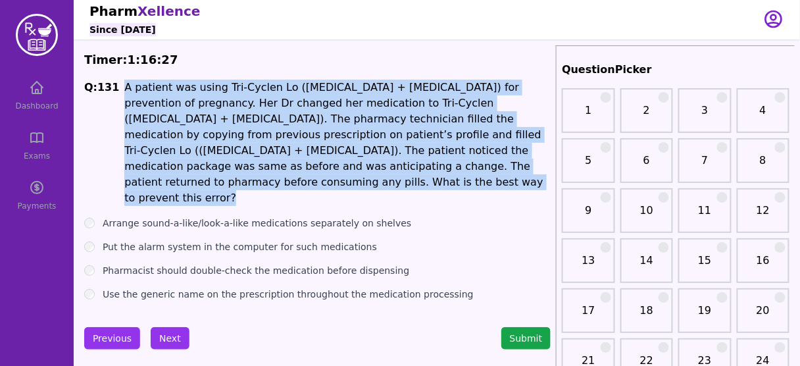
click at [433, 168] on li "A patient was using Tri-Cyclen Lo ([MEDICAL_DATA] + [MEDICAL_DATA]) for prevent…" at bounding box center [337, 143] width 426 height 126
click at [164, 327] on button "Next" at bounding box center [170, 338] width 39 height 22
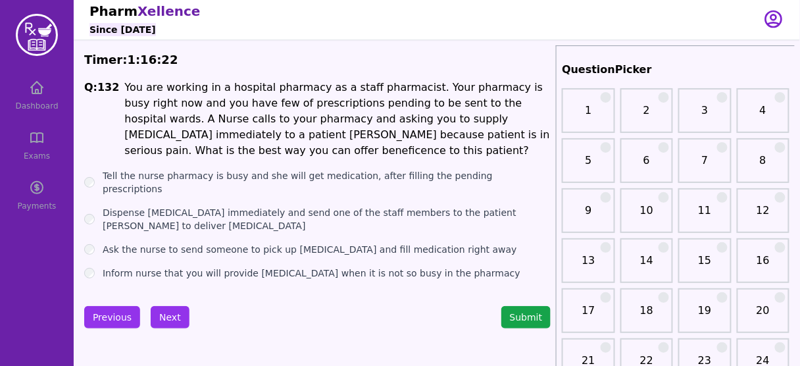
click at [181, 206] on label "Dispense [MEDICAL_DATA] immediately and send one of the staff members to the pa…" at bounding box center [327, 219] width 448 height 26
click at [360, 89] on li "You are working in a hospital pharmacy as a staff pharmacist. Your pharmacy is …" at bounding box center [337, 119] width 426 height 79
click at [464, 105] on li "You are working in a hospital pharmacy as a staff pharmacist. Your pharmacy is …" at bounding box center [337, 119] width 426 height 79
click at [489, 135] on li "You are working in a hospital pharmacy as a staff pharmacist. Your pharmacy is …" at bounding box center [337, 119] width 426 height 79
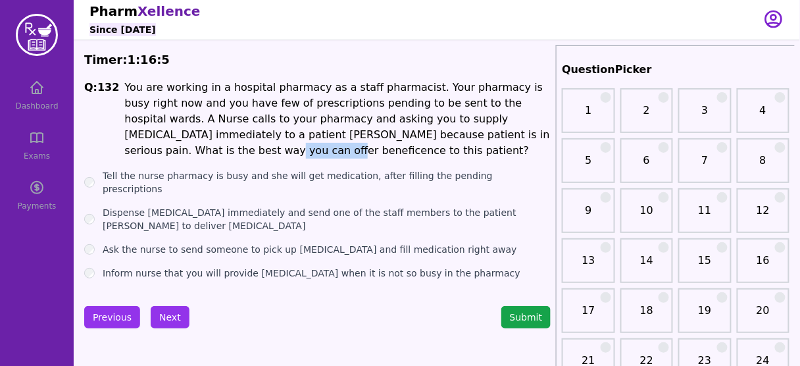
click at [489, 135] on li "You are working in a hospital pharmacy as a staff pharmacist. Your pharmacy is …" at bounding box center [337, 119] width 426 height 79
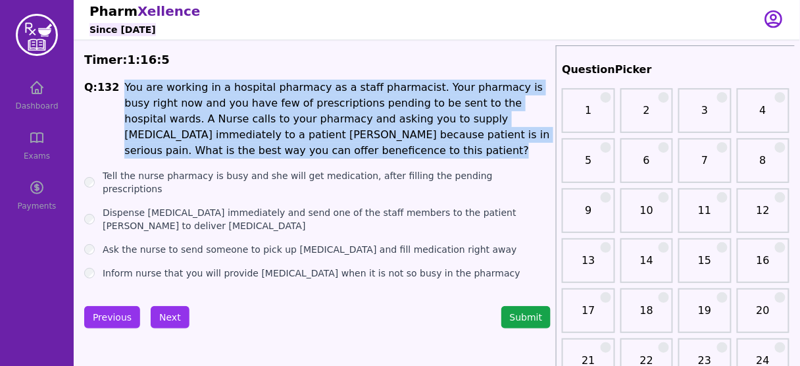
click at [489, 135] on li "You are working in a hospital pharmacy as a staff pharmacist. Your pharmacy is …" at bounding box center [337, 119] width 426 height 79
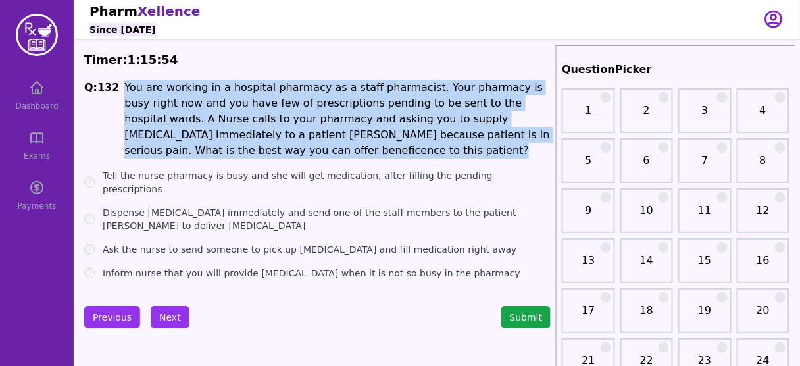
click at [390, 127] on li "You are working in a hospital pharmacy as a staff pharmacist. Your pharmacy is …" at bounding box center [337, 119] width 426 height 79
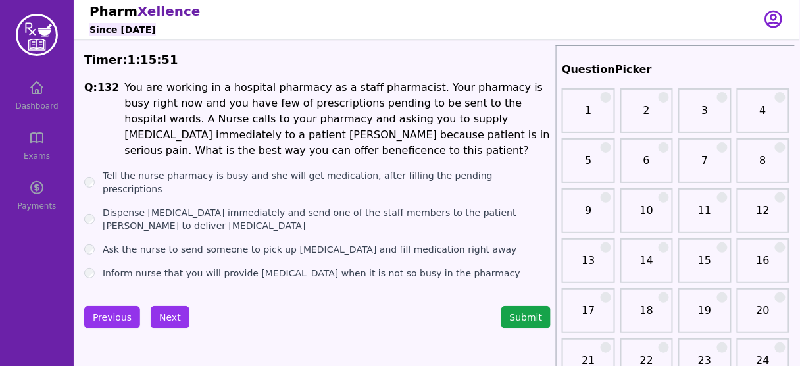
click at [423, 101] on li "You are working in a hospital pharmacy as a staff pharmacist. Your pharmacy is …" at bounding box center [337, 119] width 426 height 79
click at [267, 266] on label "Inform nurse that you will provide [MEDICAL_DATA] when it is not so busy in the…" at bounding box center [312, 272] width 418 height 13
click at [255, 243] on label "Ask the nurse to send someone to pick up [MEDICAL_DATA] and fill medication rig…" at bounding box center [310, 249] width 414 height 13
click at [165, 309] on button "Next" at bounding box center [170, 317] width 39 height 22
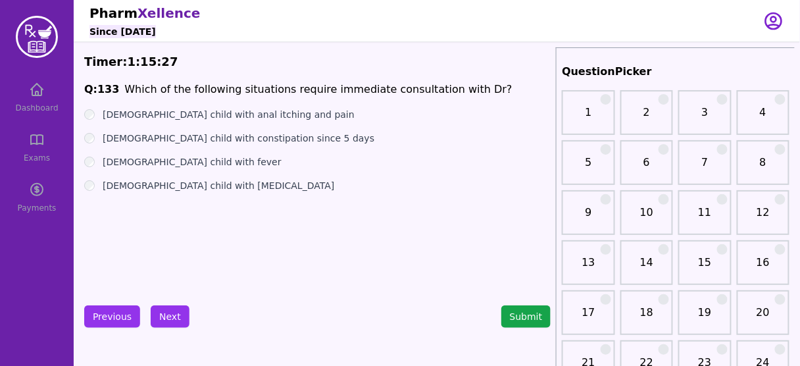
click at [197, 164] on label "[DEMOGRAPHIC_DATA] child with fever" at bounding box center [192, 161] width 179 height 13
click at [169, 307] on button "Next" at bounding box center [170, 316] width 39 height 22
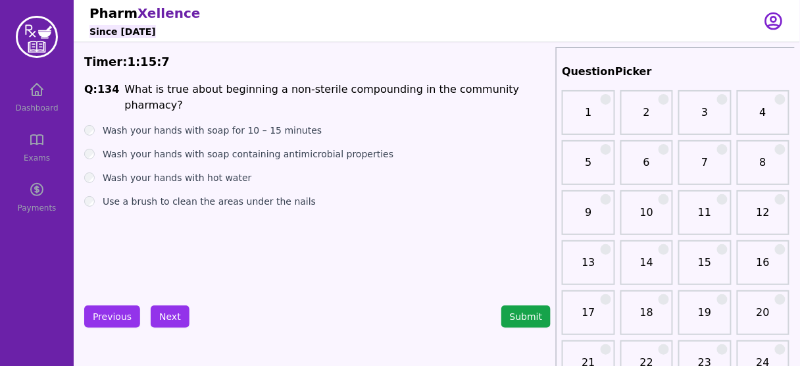
click at [279, 147] on label "Wash your hands with soap containing antimicrobial properties" at bounding box center [248, 153] width 291 height 13
click at [201, 171] on label "Wash your hands with hot water" at bounding box center [177, 177] width 149 height 13
click at [266, 147] on label "Wash your hands with soap containing antimicrobial properties" at bounding box center [248, 153] width 291 height 13
click at [166, 310] on button "Next" at bounding box center [170, 316] width 39 height 22
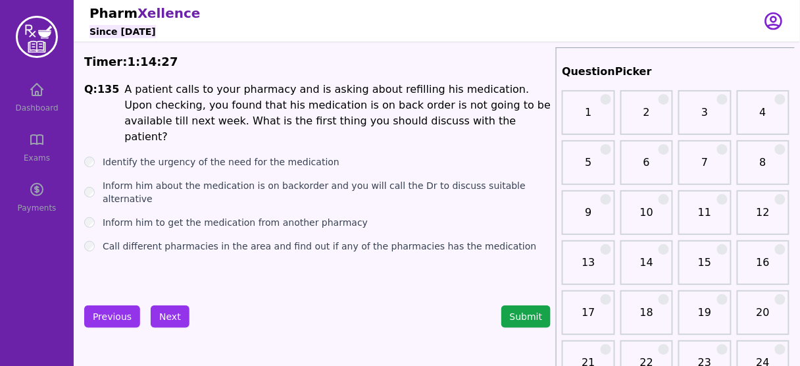
click at [239, 155] on label "Identify the urgency of the need for the medication" at bounding box center [221, 161] width 237 height 13
click at [164, 308] on button "Next" at bounding box center [170, 316] width 39 height 22
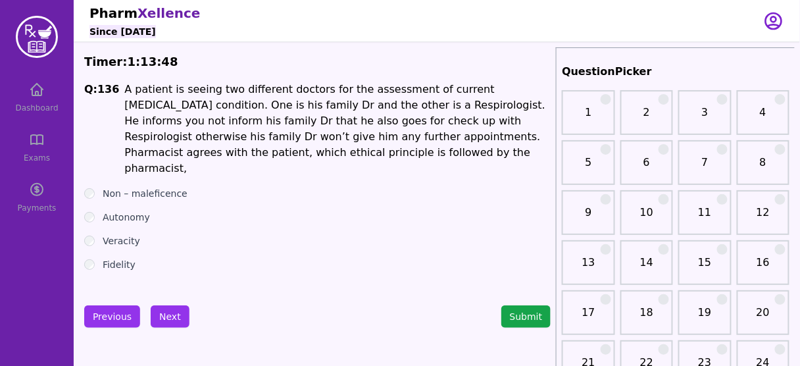
click at [103, 234] on label "Veracity" at bounding box center [121, 240] width 37 height 13
click at [166, 316] on button "Next" at bounding box center [170, 316] width 39 height 22
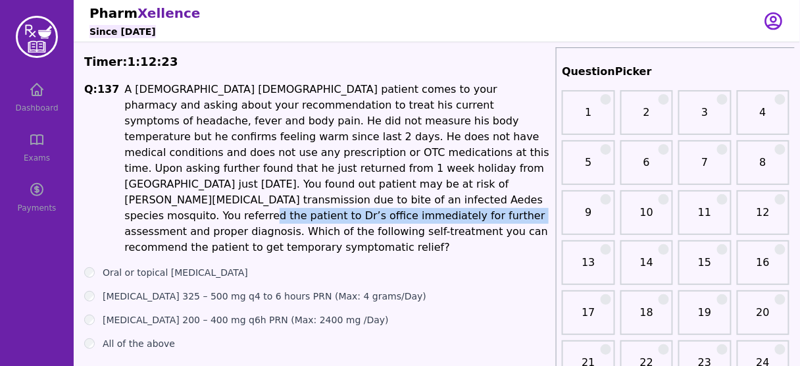
drag, startPoint x: 135, startPoint y: 198, endPoint x: 385, endPoint y: 203, distance: 250.6
click at [385, 203] on li "A [DEMOGRAPHIC_DATA] [DEMOGRAPHIC_DATA] patient comes to your pharmacy and aski…" at bounding box center [337, 169] width 426 height 174
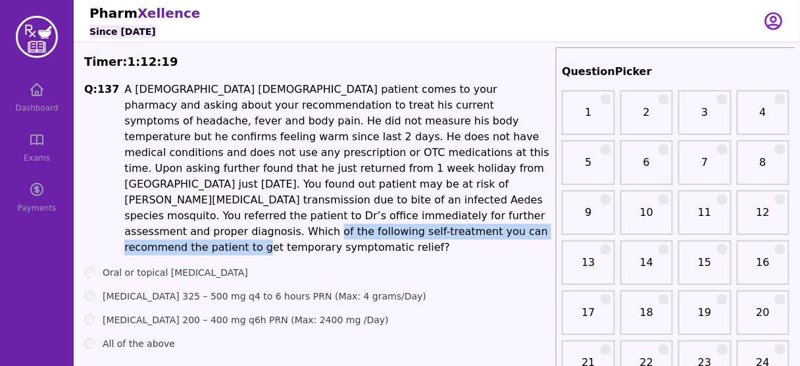
drag, startPoint x: 168, startPoint y: 219, endPoint x: 498, endPoint y: 217, distance: 330.1
click at [498, 217] on li "A [DEMOGRAPHIC_DATA] [DEMOGRAPHIC_DATA] patient comes to your pharmacy and aski…" at bounding box center [337, 169] width 426 height 174
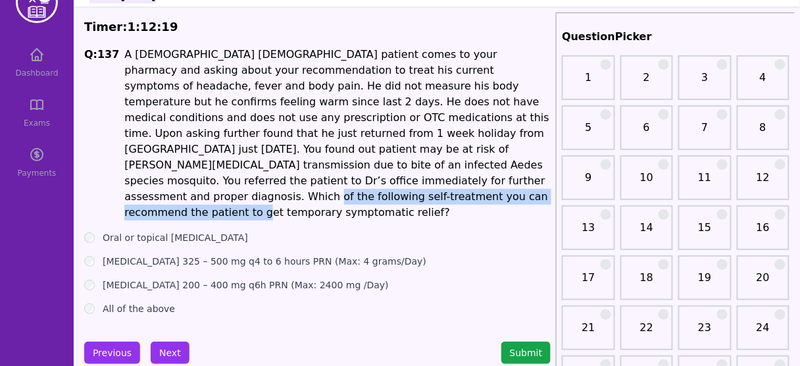
scroll to position [53, 0]
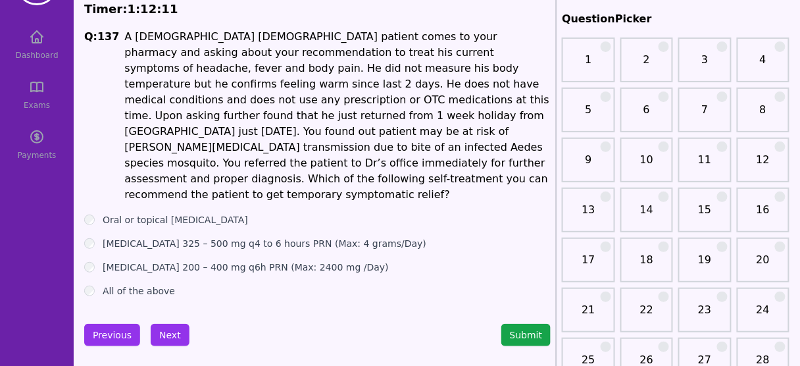
click at [137, 284] on label "All of the above" at bounding box center [139, 290] width 72 height 13
drag, startPoint x: 272, startPoint y: 237, endPoint x: 338, endPoint y: 235, distance: 65.8
click at [338, 260] on div "[MEDICAL_DATA] 200 – 400 mg q6h PRN (Max: 2400 mg /Day)" at bounding box center [317, 266] width 466 height 13
click at [259, 260] on label "[MEDICAL_DATA] 200 – 400 mg q6h PRN (Max: 2400 mg /Day)" at bounding box center [246, 266] width 286 height 13
click at [250, 237] on label "[MEDICAL_DATA] 325 – 500 mg q4 to 6 hours PRN (Max: 4 grams/Day)" at bounding box center [265, 243] width 324 height 13
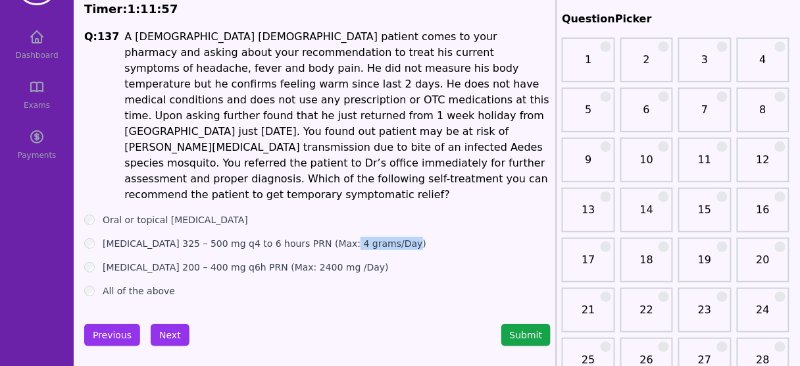
drag, startPoint x: 335, startPoint y: 212, endPoint x: 397, endPoint y: 216, distance: 61.9
click at [397, 237] on div "[MEDICAL_DATA] 325 – 500 mg q4 to 6 hours PRN (Max: 4 grams/Day)" at bounding box center [317, 243] width 466 height 13
click at [161, 324] on button "Next" at bounding box center [170, 335] width 39 height 22
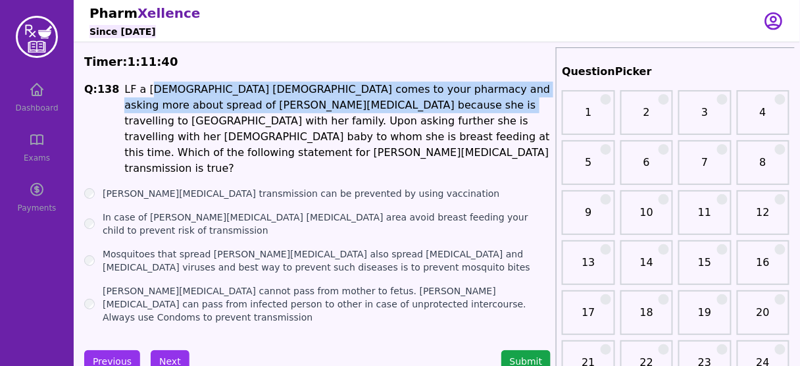
drag, startPoint x: 142, startPoint y: 88, endPoint x: 371, endPoint y: 102, distance: 229.3
click at [371, 102] on li "LF a [DEMOGRAPHIC_DATA] [DEMOGRAPHIC_DATA] comes to your pharmacy and asking mo…" at bounding box center [337, 129] width 426 height 95
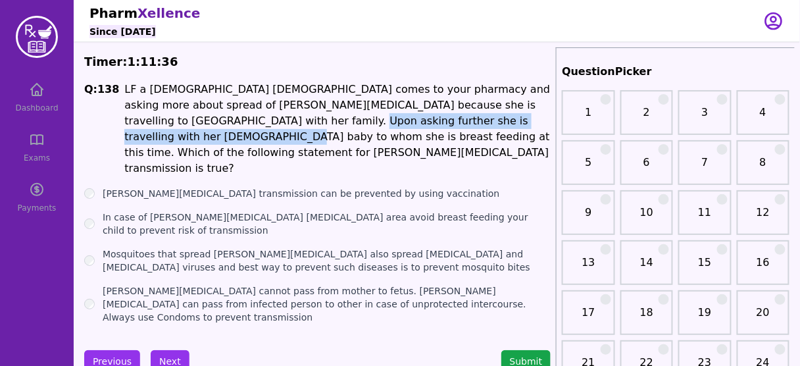
drag, startPoint x: 155, startPoint y: 117, endPoint x: 445, endPoint y: 118, distance: 289.4
click at [445, 118] on li "LF a [DEMOGRAPHIC_DATA] [DEMOGRAPHIC_DATA] comes to your pharmacy and asking mo…" at bounding box center [337, 129] width 426 height 95
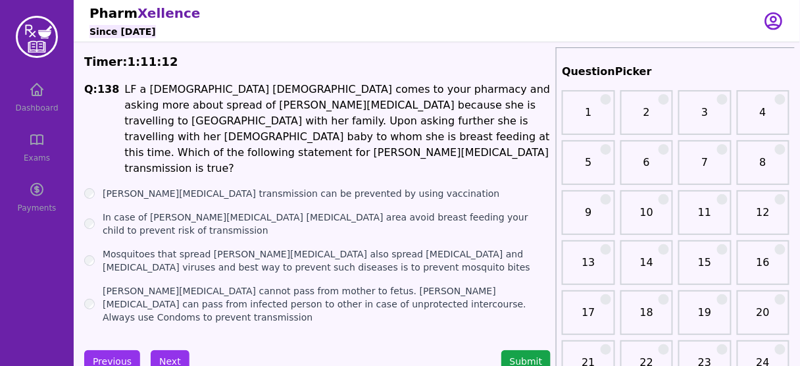
click at [277, 210] on label "In case of [PERSON_NAME][MEDICAL_DATA] [MEDICAL_DATA] area avoid breast feeding…" at bounding box center [327, 223] width 448 height 26
click at [167, 350] on button "Next" at bounding box center [170, 361] width 39 height 22
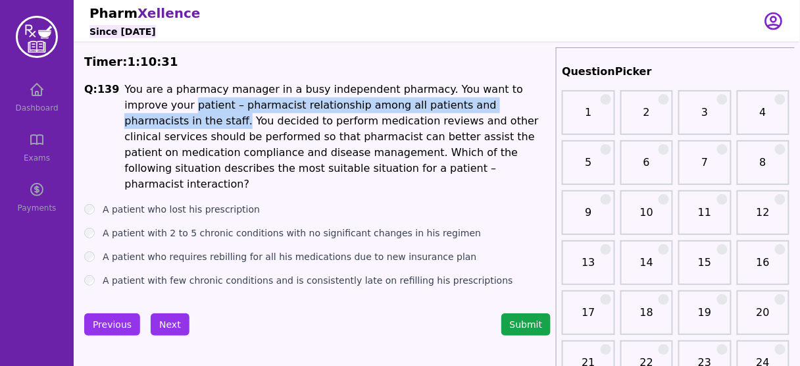
drag, startPoint x: 116, startPoint y: 106, endPoint x: 493, endPoint y: 101, distance: 376.9
click at [493, 101] on span "Q: 139 You are a pharmacy manager in a busy independent pharmacy. You want to i…" at bounding box center [317, 137] width 466 height 110
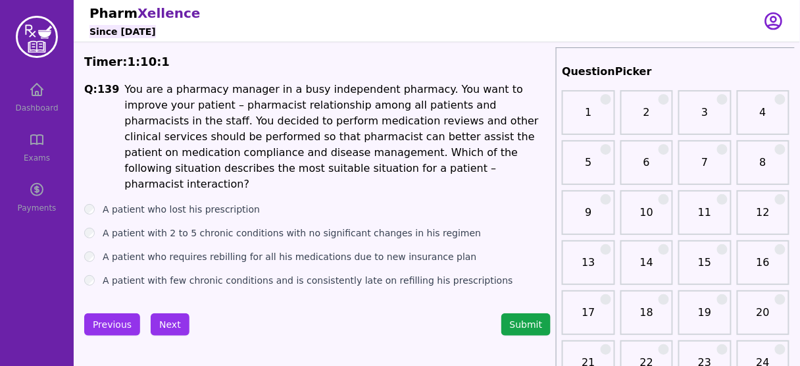
click at [329, 95] on li "You are a pharmacy manager in a busy independent pharmacy. You want to improve …" at bounding box center [337, 137] width 426 height 110
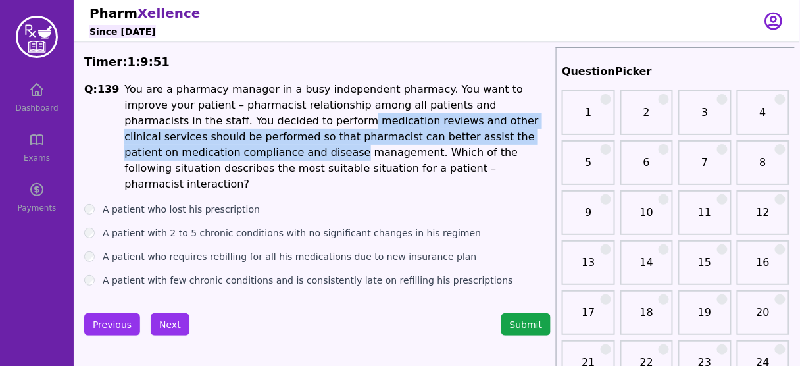
drag, startPoint x: 209, startPoint y: 120, endPoint x: 510, endPoint y: 141, distance: 301.3
click at [510, 141] on li "You are a pharmacy manager in a busy independent pharmacy. You want to improve …" at bounding box center [337, 137] width 426 height 110
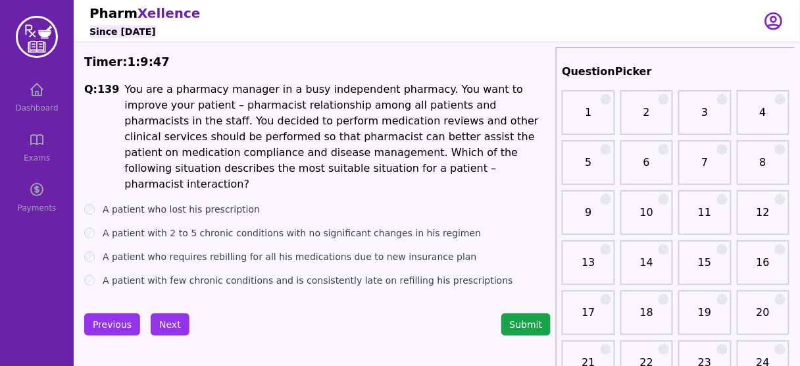
click at [238, 226] on label "A patient with 2 to 5 chronic conditions with no significant changes in his reg…" at bounding box center [292, 232] width 378 height 13
click at [386, 274] on label "A patient with few chronic conditions and is consistently late on refilling his…" at bounding box center [308, 280] width 410 height 13
click at [166, 313] on button "Next" at bounding box center [170, 324] width 39 height 22
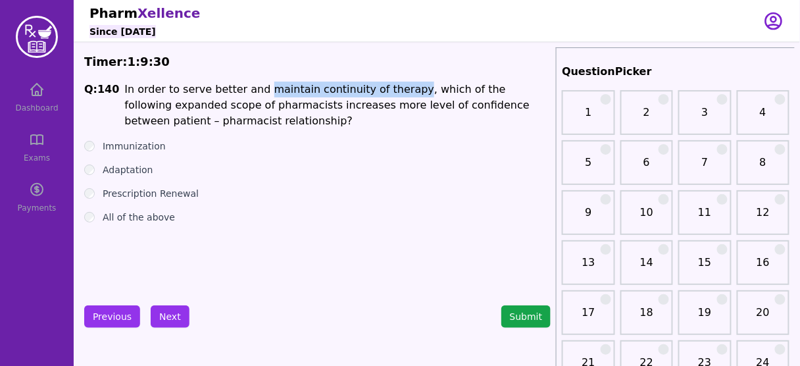
drag, startPoint x: 279, startPoint y: 85, endPoint x: 389, endPoint y: 94, distance: 110.8
click at [389, 94] on li "In order to serve better and maintain continuity of therapy, which of the follo…" at bounding box center [337, 105] width 426 height 47
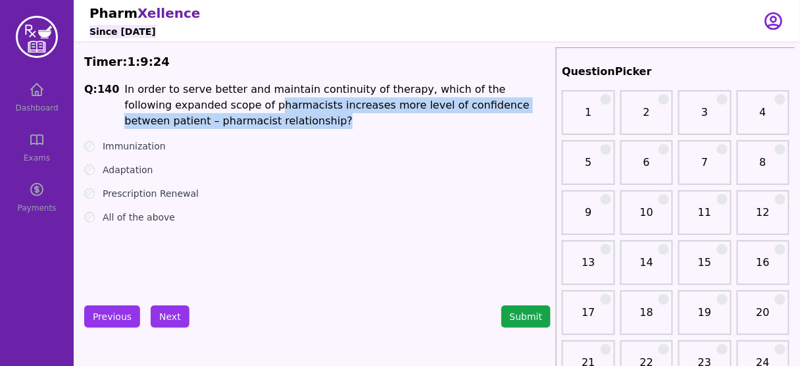
drag, startPoint x: 167, startPoint y: 106, endPoint x: 519, endPoint y: 124, distance: 352.3
click at [519, 124] on li "In order to serve better and maintain continuity of therapy, which of the follo…" at bounding box center [337, 105] width 426 height 47
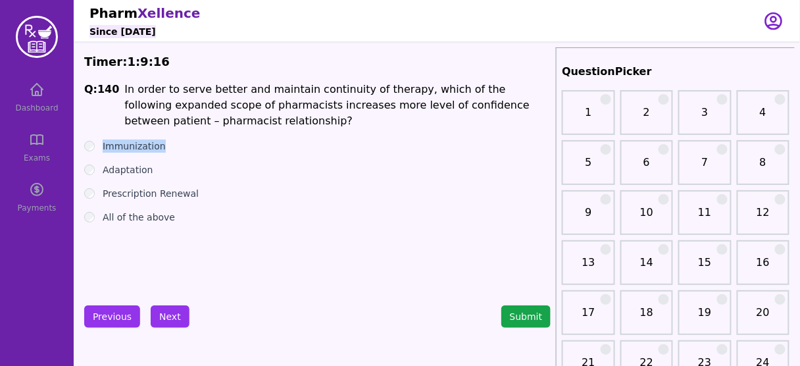
drag, startPoint x: 167, startPoint y: 143, endPoint x: 97, endPoint y: 149, distance: 70.6
click at [97, 149] on div "Immunization" at bounding box center [317, 145] width 466 height 13
click at [126, 170] on label "Adaptation" at bounding box center [128, 169] width 51 height 13
click at [138, 192] on label "Prescription Renewal" at bounding box center [151, 193] width 96 height 13
click at [163, 312] on button "Next" at bounding box center [170, 316] width 39 height 22
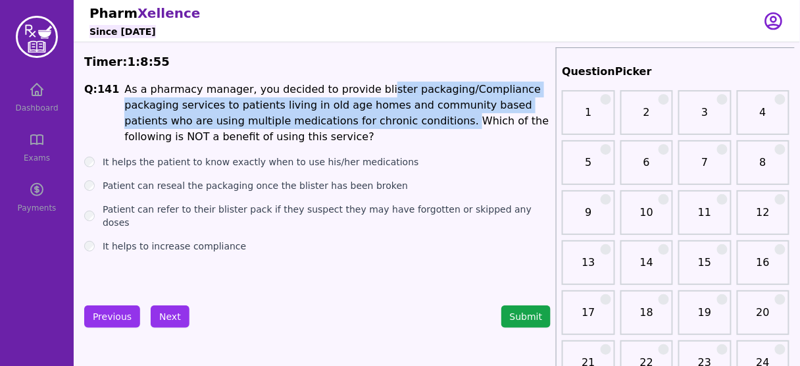
drag, startPoint x: 356, startPoint y: 85, endPoint x: 325, endPoint y: 118, distance: 46.1
click at [325, 118] on li "As a pharmacy manager, you decided to provide blister packaging/Compliance pack…" at bounding box center [337, 113] width 426 height 63
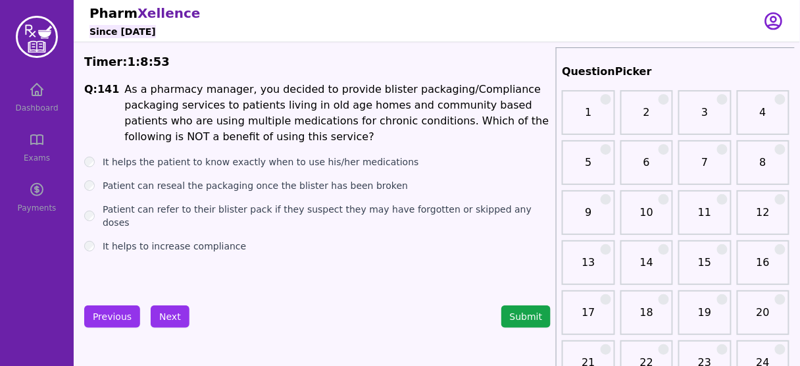
click at [449, 121] on li "As a pharmacy manager, you decided to provide blister packaging/Compliance pack…" at bounding box center [337, 113] width 426 height 63
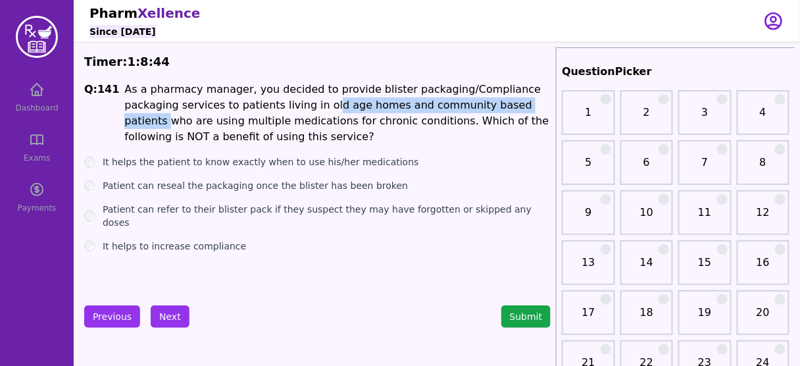
drag, startPoint x: 260, startPoint y: 106, endPoint x: 468, endPoint y: 112, distance: 207.9
click at [468, 112] on li "As a pharmacy manager, you decided to provide blister packaging/Compliance pack…" at bounding box center [337, 113] width 426 height 63
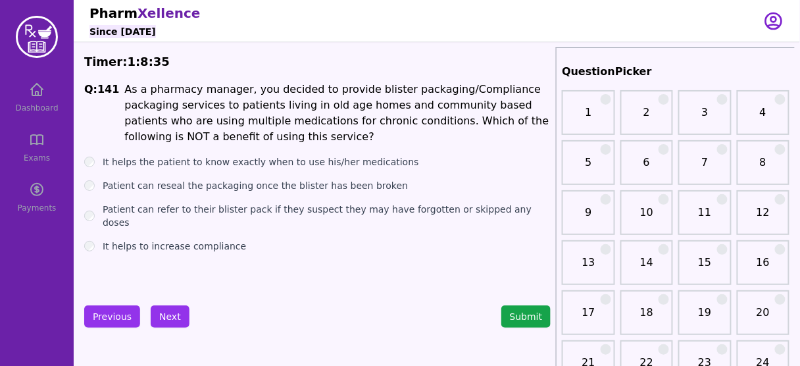
click at [217, 184] on label "Patient can reseal the packaging once the blister has been broken" at bounding box center [255, 185] width 305 height 13
click at [177, 313] on button "Next" at bounding box center [170, 316] width 39 height 22
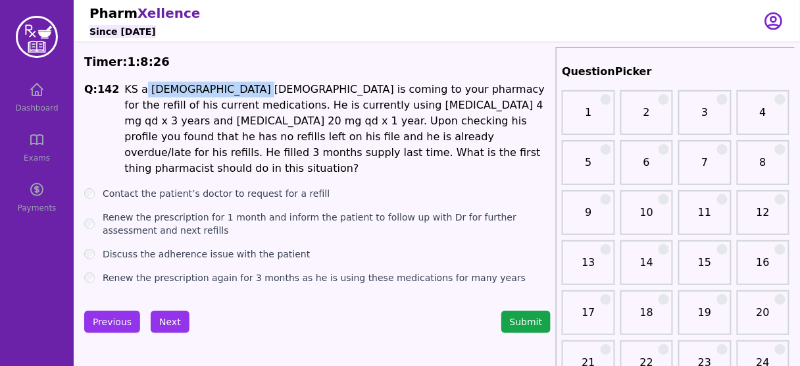
drag, startPoint x: 137, startPoint y: 91, endPoint x: 229, endPoint y: 87, distance: 92.2
click at [229, 87] on li "KS a [DEMOGRAPHIC_DATA] [DEMOGRAPHIC_DATA] is coming to your pharmacy for the r…" at bounding box center [337, 129] width 426 height 95
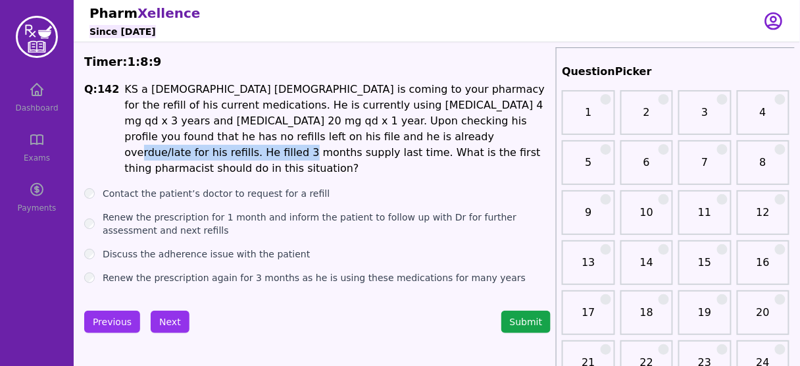
drag, startPoint x: 238, startPoint y: 139, endPoint x: 404, endPoint y: 139, distance: 166.4
click at [404, 139] on li "KS a [DEMOGRAPHIC_DATA] [DEMOGRAPHIC_DATA] is coming to your pharmacy for the r…" at bounding box center [337, 129] width 426 height 95
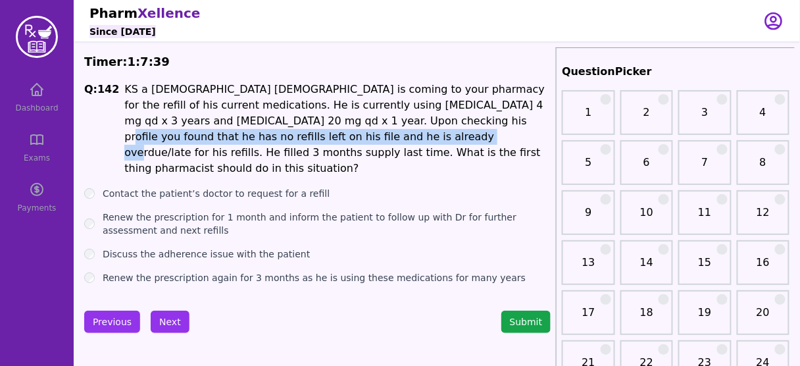
drag, startPoint x: 316, startPoint y: 123, endPoint x: 237, endPoint y: 132, distance: 78.7
click at [237, 132] on li "KS a [DEMOGRAPHIC_DATA] [DEMOGRAPHIC_DATA] is coming to your pharmacy for the r…" at bounding box center [337, 129] width 426 height 95
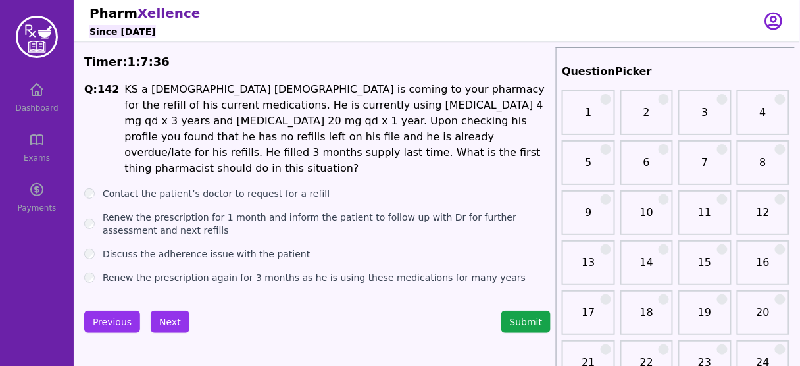
click at [220, 187] on label "Contact the patient’s doctor to request for a refill" at bounding box center [216, 193] width 227 height 13
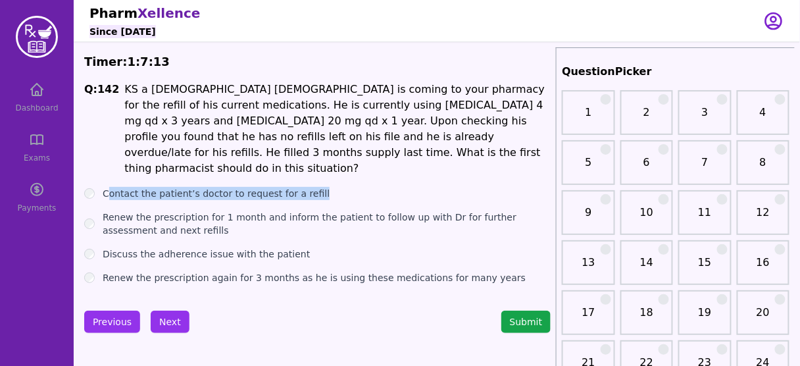
drag, startPoint x: 302, startPoint y: 176, endPoint x: 106, endPoint y: 174, distance: 196.0
click at [106, 187] on div "Contact the patient’s doctor to request for a refill" at bounding box center [317, 193] width 466 height 13
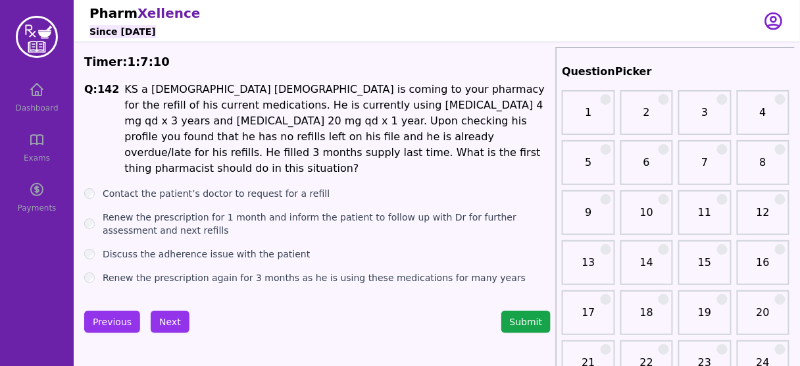
click at [130, 210] on label "Renew the prescription for 1 month and inform the patient to follow up with Dr …" at bounding box center [327, 223] width 448 height 26
drag, startPoint x: 239, startPoint y: 265, endPoint x: 281, endPoint y: 262, distance: 42.2
click at [281, 271] on label "Renew the prescription again for 3 months as he is using these medications for …" at bounding box center [314, 277] width 423 height 13
click at [293, 187] on label "Contact the patient’s doctor to request for a refill" at bounding box center [216, 193] width 227 height 13
click at [298, 210] on label "Renew the prescription for 1 month and inform the patient to follow up with Dr …" at bounding box center [327, 223] width 448 height 26
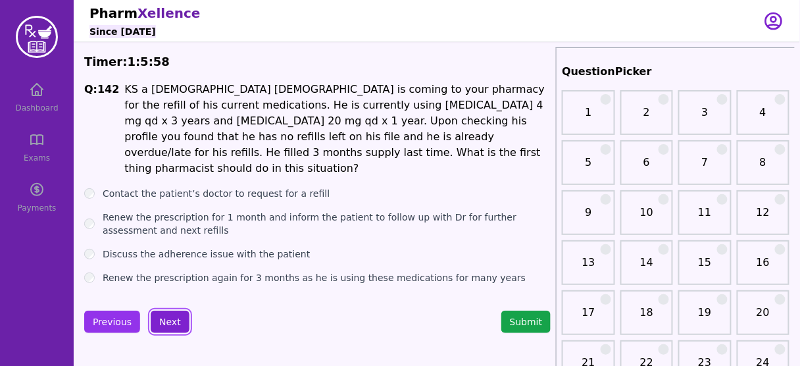
click at [172, 314] on button "Next" at bounding box center [170, 321] width 39 height 22
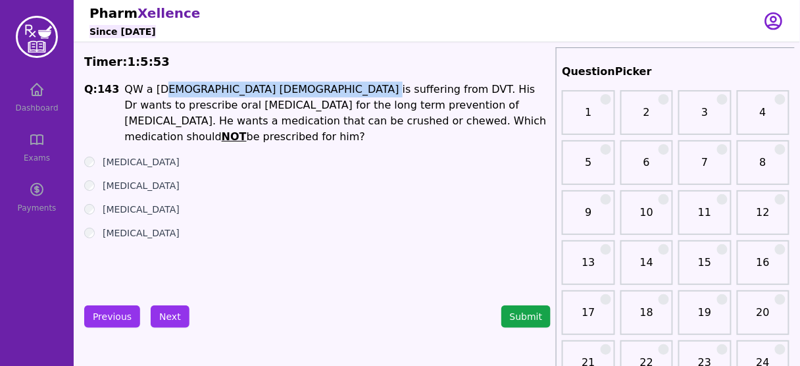
drag, startPoint x: 158, startPoint y: 88, endPoint x: 326, endPoint y: 89, distance: 167.7
click at [326, 89] on li "QW a [DEMOGRAPHIC_DATA] [DEMOGRAPHIC_DATA] is suffering from DVT. His Dr wants …" at bounding box center [337, 113] width 426 height 63
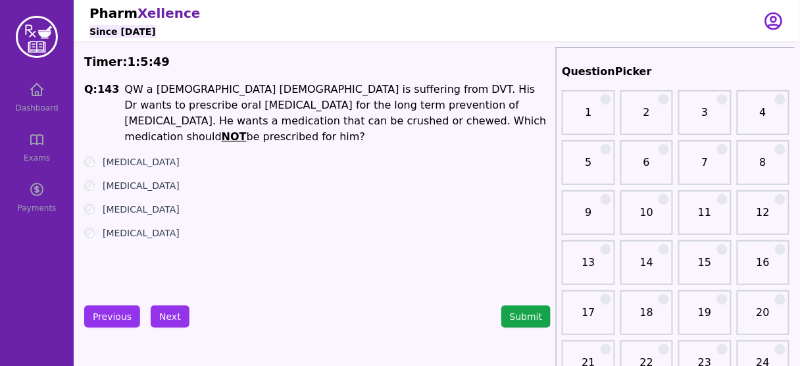
click at [312, 104] on li "QW a [DEMOGRAPHIC_DATA] [DEMOGRAPHIC_DATA] is suffering from DVT. His Dr wants …" at bounding box center [337, 113] width 426 height 63
drag, startPoint x: 209, startPoint y: 121, endPoint x: 130, endPoint y: 116, distance: 79.7
click at [130, 116] on li "QW a [DEMOGRAPHIC_DATA] [DEMOGRAPHIC_DATA] is suffering from DVT. His Dr wants …" at bounding box center [337, 113] width 426 height 63
click at [137, 226] on label "[MEDICAL_DATA]" at bounding box center [141, 232] width 77 height 13
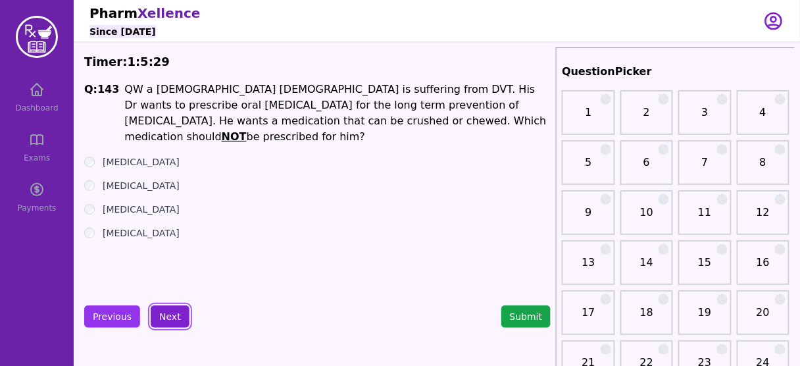
click at [170, 312] on button "Next" at bounding box center [170, 316] width 39 height 22
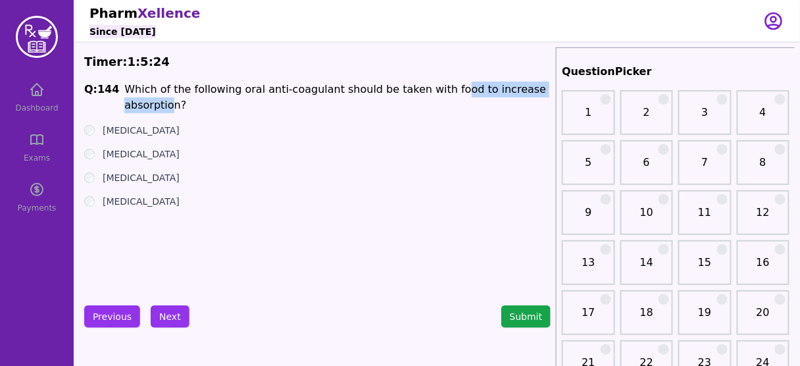
drag, startPoint x: 426, startPoint y: 89, endPoint x: 537, endPoint y: 85, distance: 111.2
click at [537, 85] on li "Which of the following oral anti-coagulant should be taken with food to increas…" at bounding box center [337, 98] width 426 height 32
click at [133, 124] on label "[MEDICAL_DATA]" at bounding box center [141, 130] width 77 height 13
click at [137, 195] on label "[MEDICAL_DATA]" at bounding box center [141, 201] width 77 height 13
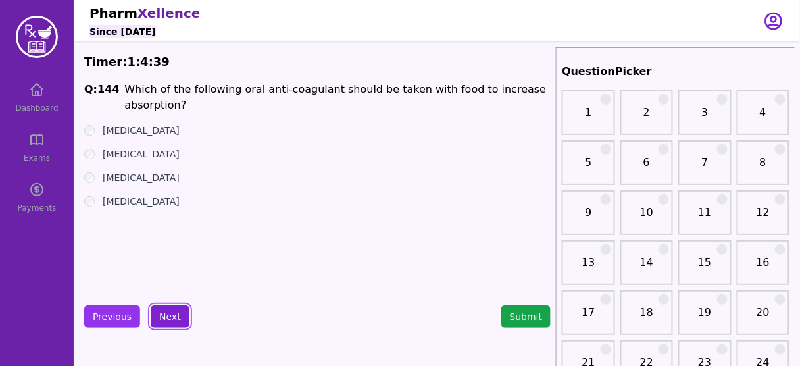
click at [164, 318] on button "Next" at bounding box center [170, 316] width 39 height 22
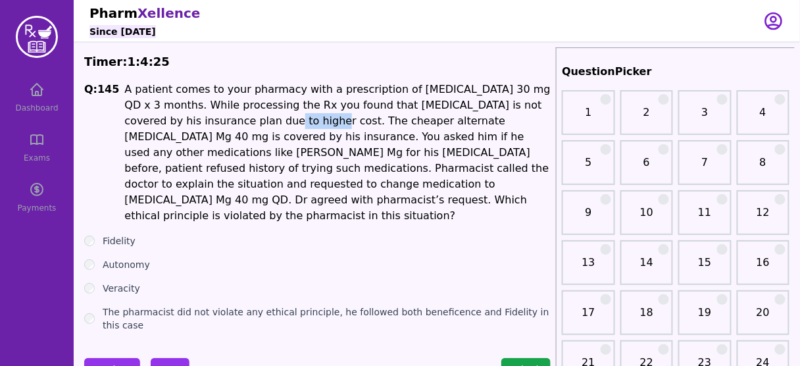
drag, startPoint x: 152, startPoint y: 122, endPoint x: 195, endPoint y: 119, distance: 42.9
click at [195, 119] on p "A patient comes to your pharmacy with a prescription of [MEDICAL_DATA] 30 mg QD…" at bounding box center [337, 153] width 426 height 142
click at [205, 118] on p "A patient comes to your pharmacy with a prescription of [MEDICAL_DATA] 30 mg QD…" at bounding box center [337, 153] width 426 height 142
click at [187, 149] on p "A patient comes to your pharmacy with a prescription of [MEDICAL_DATA] 30 mg QD…" at bounding box center [337, 153] width 426 height 142
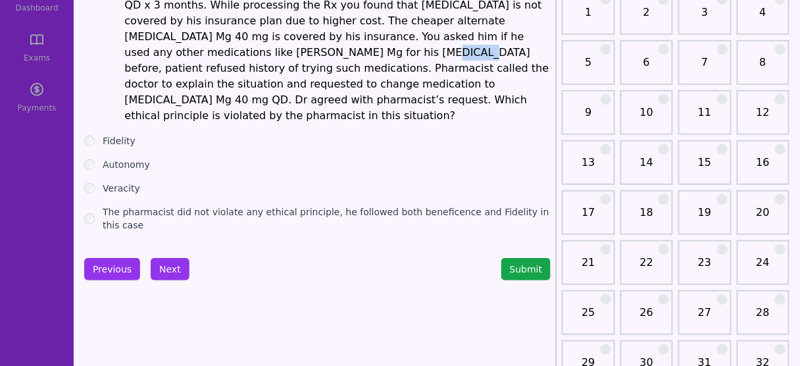
scroll to position [105, 0]
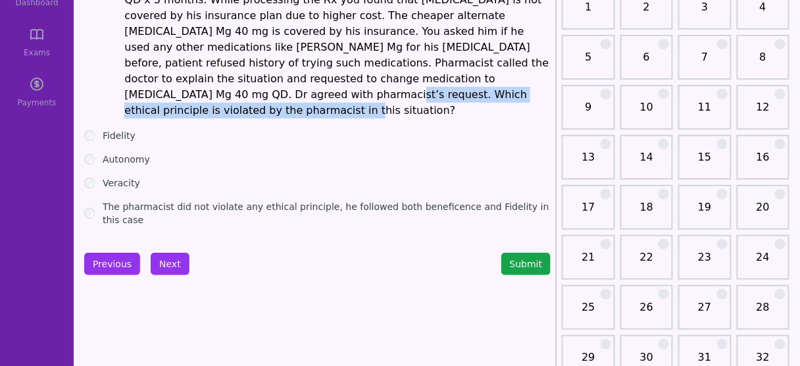
drag, startPoint x: 331, startPoint y: 78, endPoint x: 514, endPoint y: 91, distance: 182.6
click at [514, 91] on p "A patient comes to your pharmacy with a prescription of [MEDICAL_DATA] 30 mg QD…" at bounding box center [337, 47] width 426 height 142
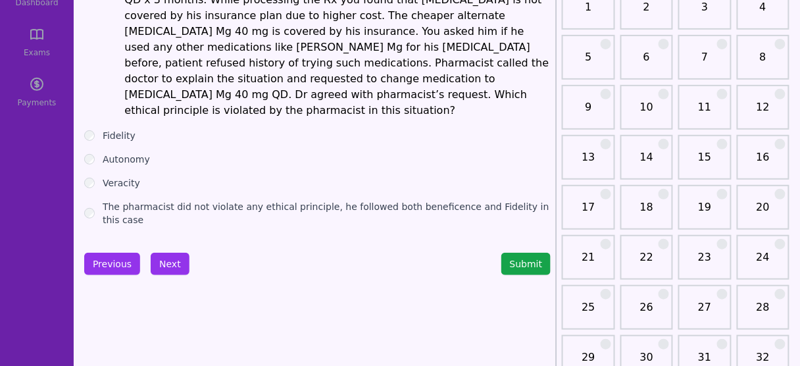
click at [356, 200] on label "The pharmacist did not violate any ethical principle, he followed both benefice…" at bounding box center [327, 213] width 448 height 26
click at [173, 253] on button "Next" at bounding box center [170, 264] width 39 height 22
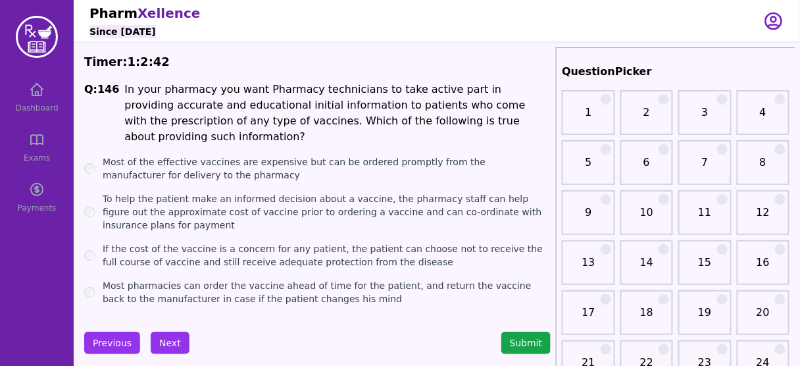
click at [137, 192] on label "To help the patient make an informed decision about a vaccine, the pharmacy sta…" at bounding box center [327, 211] width 448 height 39
click at [169, 331] on button "Next" at bounding box center [170, 342] width 39 height 22
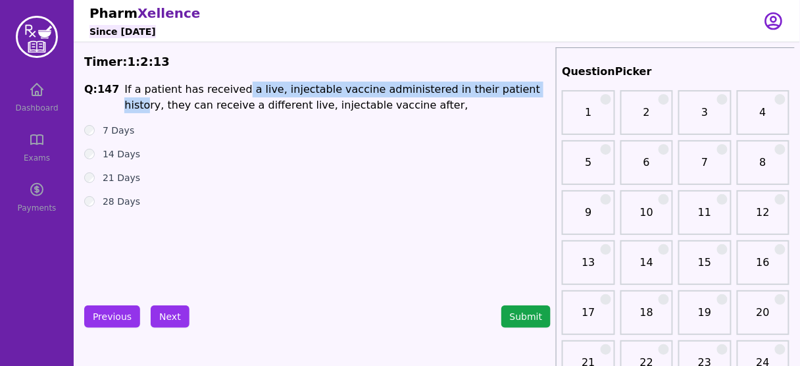
drag, startPoint x: 229, startPoint y: 89, endPoint x: 500, endPoint y: 87, distance: 271.6
click at [500, 87] on li "If a patient has received a live, injectable vaccine administered in their pati…" at bounding box center [337, 98] width 426 height 32
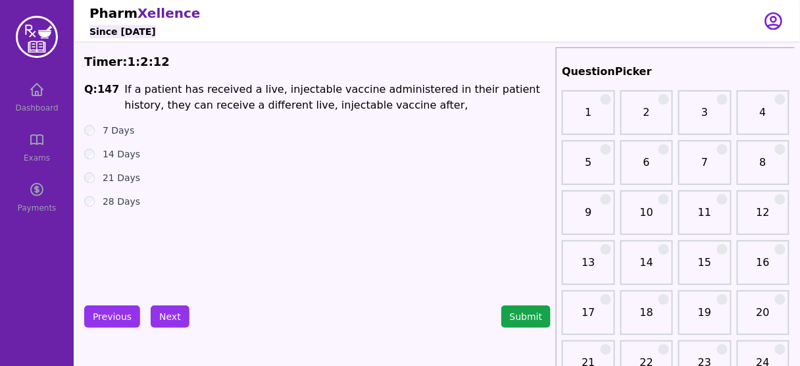
click at [116, 203] on label "28 Days" at bounding box center [121, 201] width 37 height 13
click at [166, 314] on button "Next" at bounding box center [170, 316] width 39 height 22
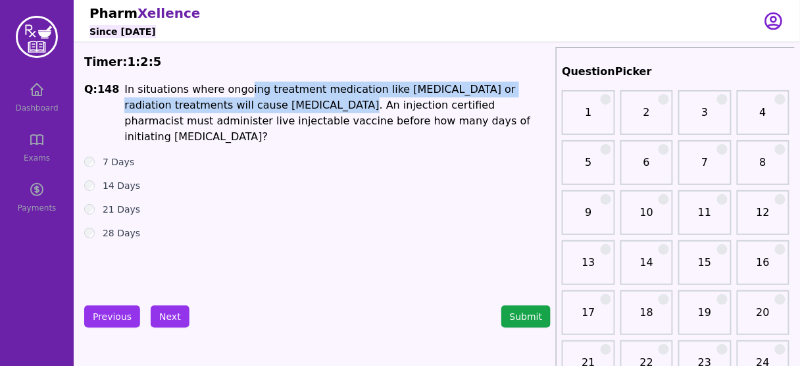
drag, startPoint x: 239, startPoint y: 89, endPoint x: 310, endPoint y: 100, distance: 71.3
click at [310, 100] on li "In situations where ongoing treatment medication like [MEDICAL_DATA] or radiati…" at bounding box center [337, 113] width 426 height 63
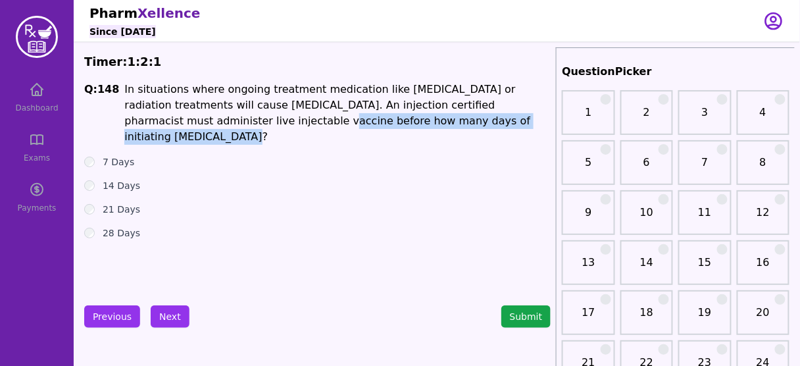
drag, startPoint x: 185, startPoint y: 118, endPoint x: 481, endPoint y: 126, distance: 296.7
click at [481, 126] on li "In situations where ongoing treatment medication like [MEDICAL_DATA] or radiati…" at bounding box center [337, 113] width 426 height 63
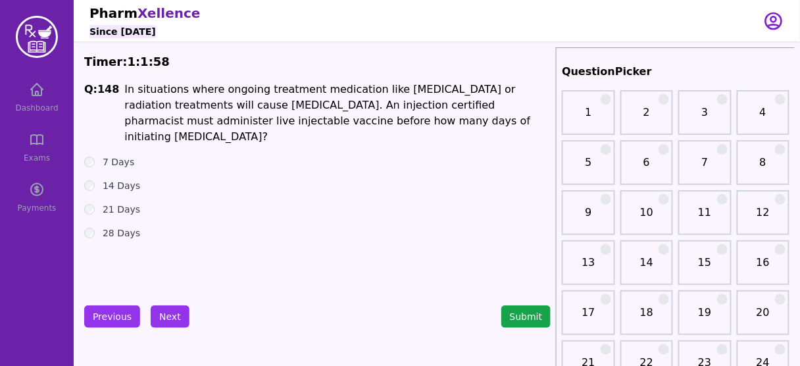
click at [114, 226] on label "28 Days" at bounding box center [121, 232] width 37 height 13
click at [157, 316] on button "Next" at bounding box center [170, 316] width 39 height 22
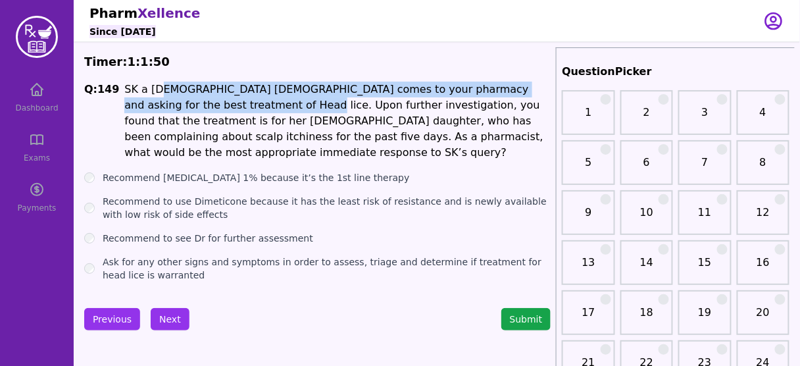
drag, startPoint x: 151, startPoint y: 88, endPoint x: 193, endPoint y: 107, distance: 46.8
click at [193, 107] on li "SK a [DEMOGRAPHIC_DATA] [DEMOGRAPHIC_DATA] comes to your pharmacy and asking fo…" at bounding box center [337, 121] width 426 height 79
click at [106, 318] on button "Previous" at bounding box center [112, 319] width 56 height 22
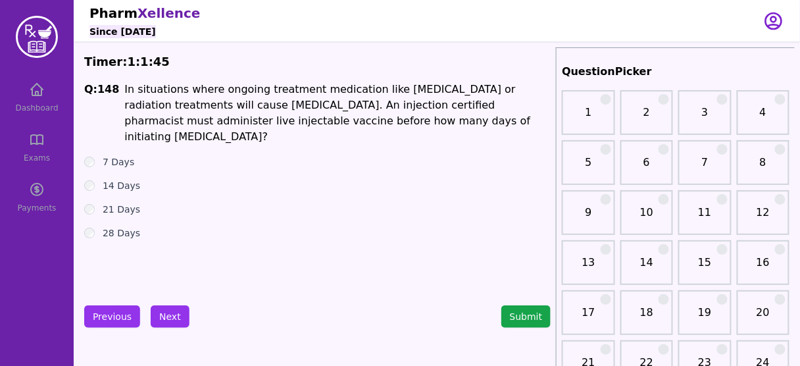
click at [296, 105] on li "In situations where ongoing treatment medication like [MEDICAL_DATA] or radiati…" at bounding box center [337, 113] width 426 height 63
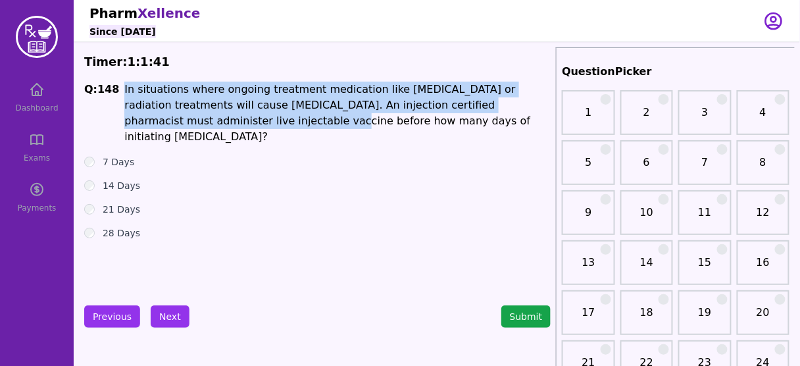
drag, startPoint x: 114, startPoint y: 122, endPoint x: 193, endPoint y: 122, distance: 78.9
click at [193, 122] on span "Q: 148 In situations where ongoing treatment medication like [MEDICAL_DATA] or …" at bounding box center [317, 113] width 466 height 63
click at [184, 127] on li "In situations where ongoing treatment medication like [MEDICAL_DATA] or radiati…" at bounding box center [337, 113] width 426 height 63
click at [171, 126] on li "In situations where ongoing treatment medication like [MEDICAL_DATA] or radiati…" at bounding box center [337, 113] width 426 height 63
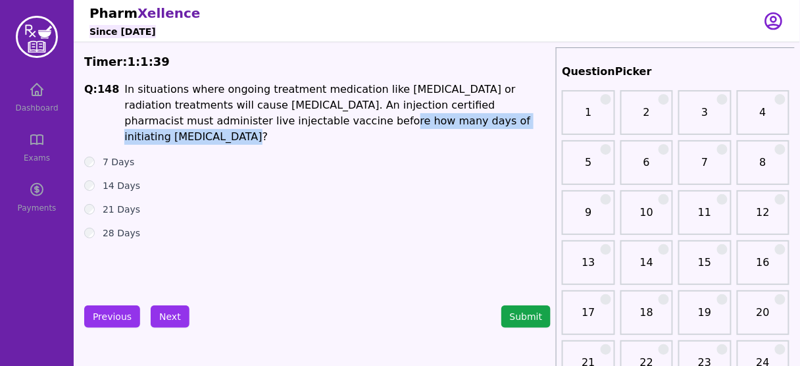
drag, startPoint x: 236, startPoint y: 122, endPoint x: 473, endPoint y: 124, distance: 236.8
click at [473, 124] on li "In situations where ongoing treatment medication like [MEDICAL_DATA] or radiati…" at bounding box center [337, 113] width 426 height 63
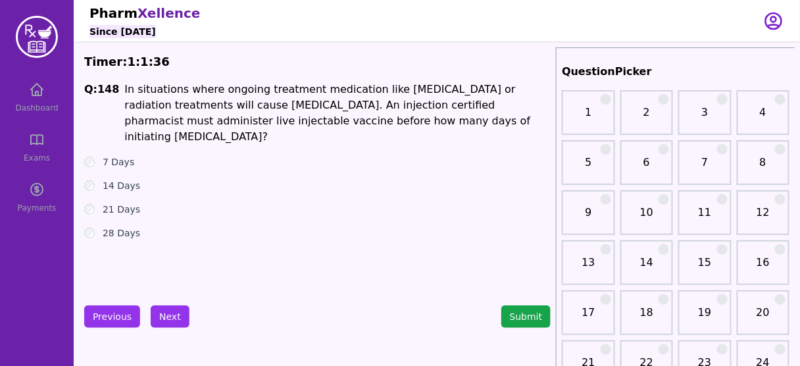
click at [222, 155] on div "7 Days" at bounding box center [317, 161] width 466 height 13
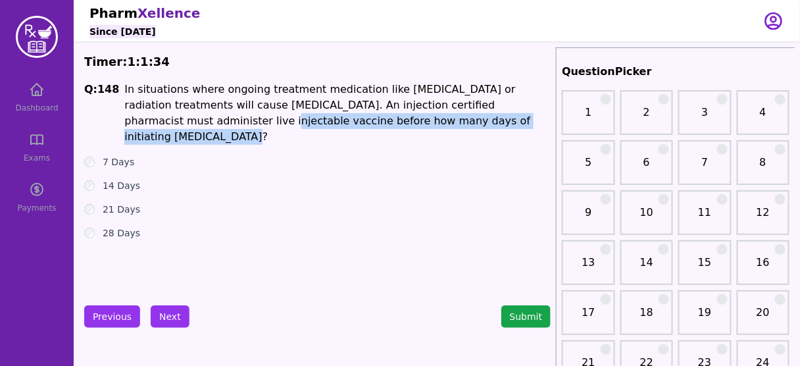
drag, startPoint x: 137, startPoint y: 127, endPoint x: 462, endPoint y: 121, distance: 324.9
click at [462, 121] on li "In situations where ongoing treatment medication like [MEDICAL_DATA] or radiati…" at bounding box center [337, 113] width 426 height 63
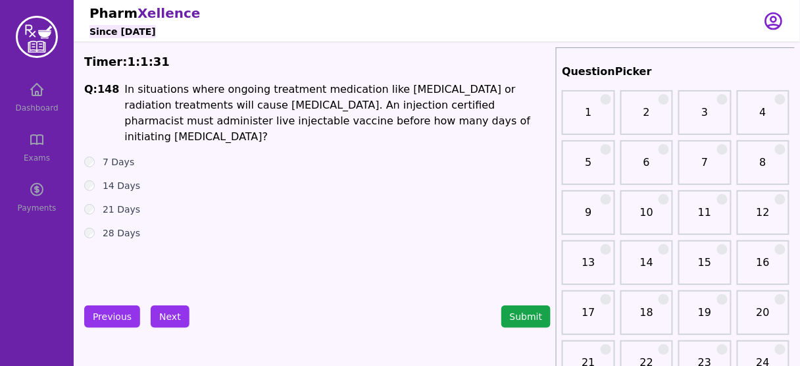
click at [116, 179] on label "14 Days" at bounding box center [121, 185] width 37 height 13
click at [116, 226] on label "28 Days" at bounding box center [121, 232] width 37 height 13
click at [167, 312] on button "Next" at bounding box center [170, 316] width 39 height 22
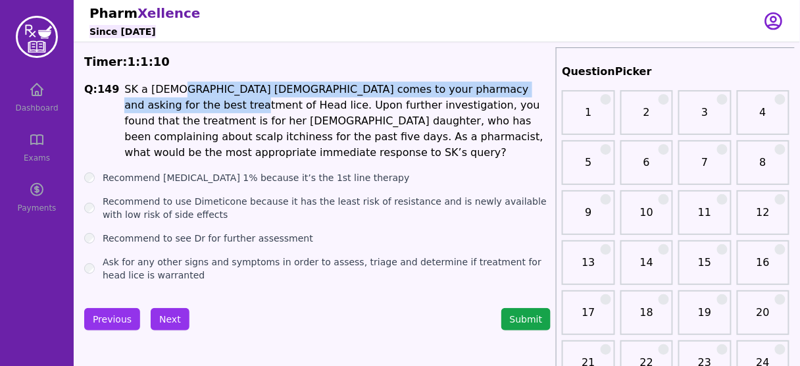
drag, startPoint x: 191, startPoint y: 87, endPoint x: 133, endPoint y: 105, distance: 60.5
click at [133, 105] on li "SK a [DEMOGRAPHIC_DATA] [DEMOGRAPHIC_DATA] comes to your pharmacy and asking fo…" at bounding box center [337, 121] width 426 height 79
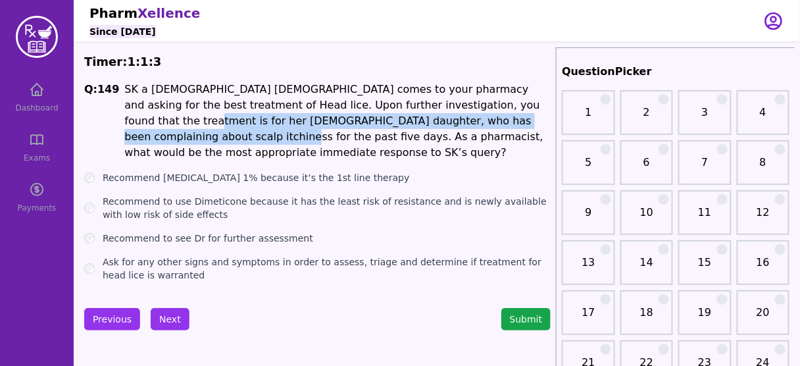
drag, startPoint x: 453, startPoint y: 103, endPoint x: 486, endPoint y: 116, distance: 35.7
click at [486, 116] on li "SK a [DEMOGRAPHIC_DATA] [DEMOGRAPHIC_DATA] comes to your pharmacy and asking fo…" at bounding box center [337, 121] width 426 height 79
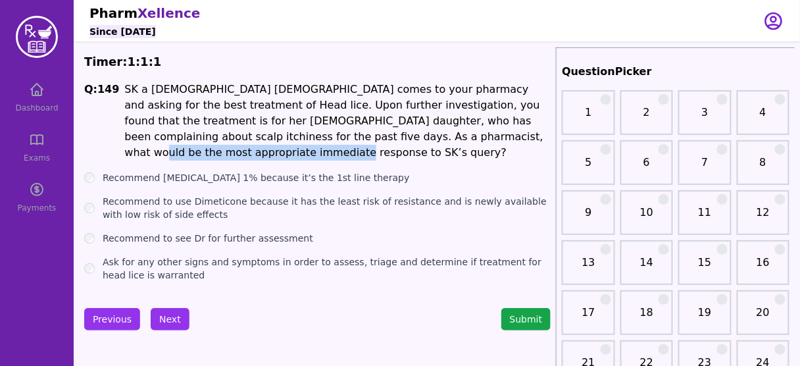
drag, startPoint x: 329, startPoint y: 142, endPoint x: 511, endPoint y: 137, distance: 181.6
click at [511, 137] on li "SK a [DEMOGRAPHIC_DATA] [DEMOGRAPHIC_DATA] comes to your pharmacy and asking fo…" at bounding box center [337, 121] width 426 height 79
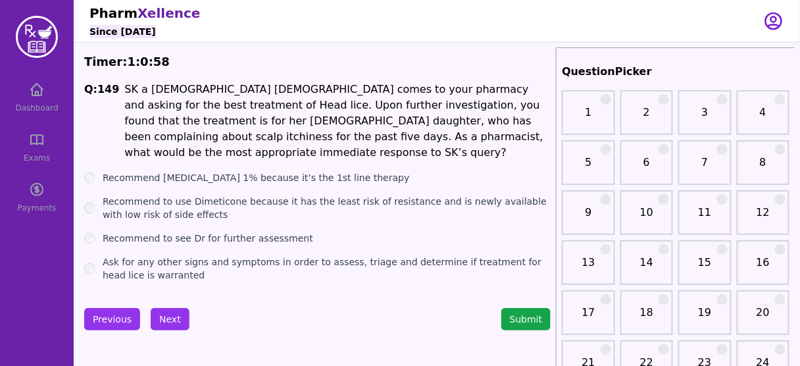
click at [321, 171] on label "Recommend [MEDICAL_DATA] 1% because it’s the 1st line therapy" at bounding box center [256, 177] width 307 height 13
drag, startPoint x: 141, startPoint y: 86, endPoint x: 180, endPoint y: 85, distance: 38.8
click at [180, 85] on li "SK a [DEMOGRAPHIC_DATA] [DEMOGRAPHIC_DATA] comes to your pharmacy and asking fo…" at bounding box center [337, 121] width 426 height 79
click at [243, 255] on label "Ask for any other signs and symptoms in order to assess, triage and determine i…" at bounding box center [327, 268] width 448 height 26
click at [155, 308] on button "Next" at bounding box center [170, 319] width 39 height 22
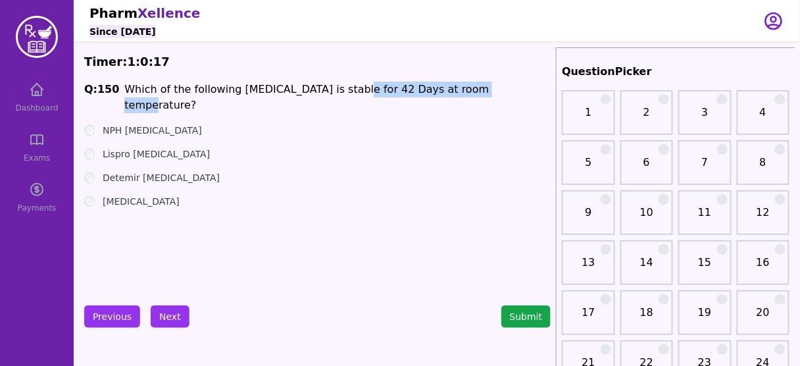
drag, startPoint x: 322, startPoint y: 90, endPoint x: 465, endPoint y: 92, distance: 143.4
click at [465, 92] on span "Q: 150 Which of the following [MEDICAL_DATA] is stable for 42 Days at room temp…" at bounding box center [317, 98] width 466 height 32
click at [137, 171] on label "Detemir [MEDICAL_DATA]" at bounding box center [161, 177] width 117 height 13
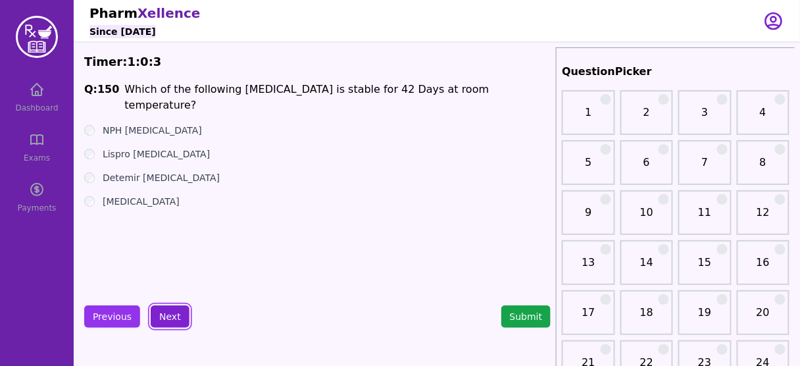
click at [175, 318] on button "Next" at bounding box center [170, 316] width 39 height 22
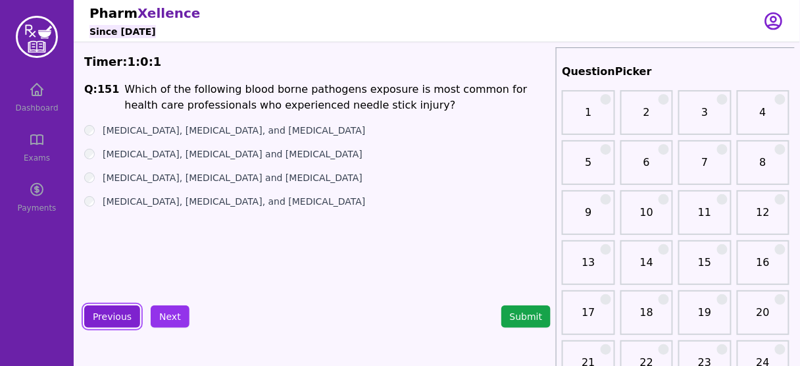
click at [101, 312] on button "Previous" at bounding box center [112, 316] width 56 height 22
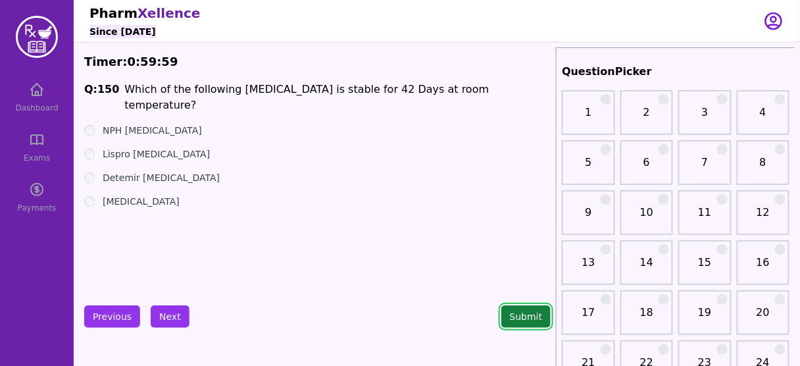
click at [522, 313] on button "Submit" at bounding box center [526, 316] width 50 height 22
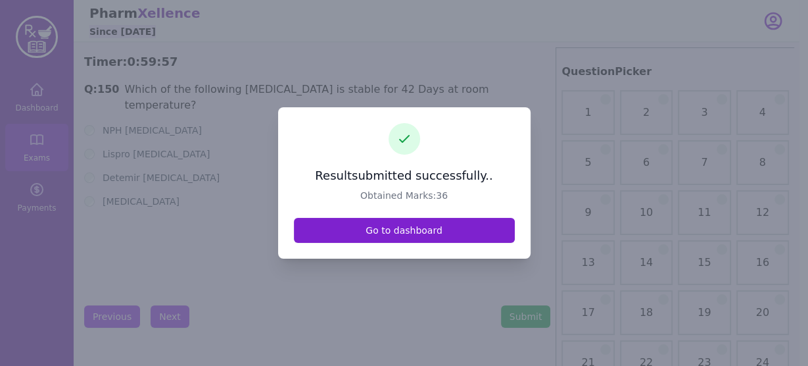
click at [402, 235] on link "Go to dashboard" at bounding box center [404, 230] width 221 height 25
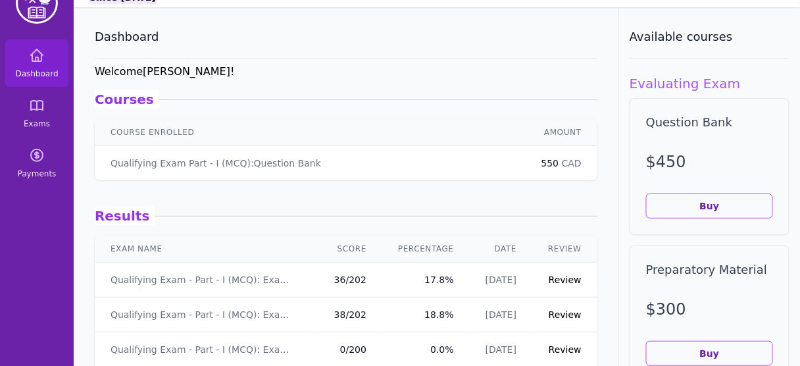
scroll to position [53, 0]
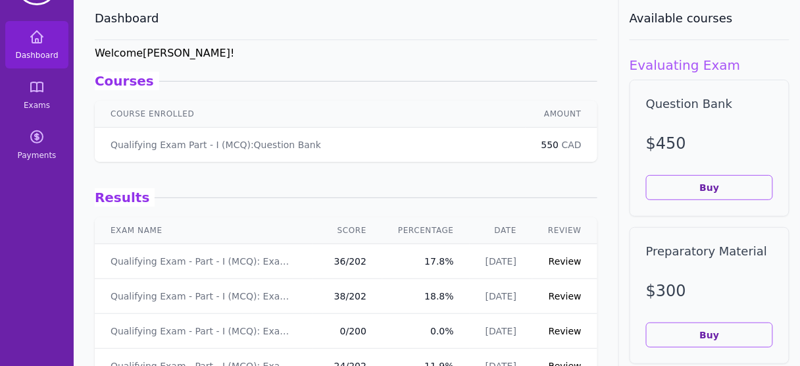
click at [562, 261] on link "Review" at bounding box center [564, 261] width 33 height 11
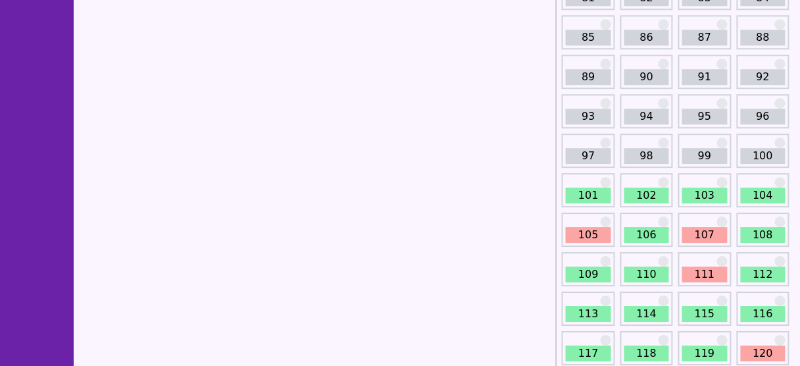
scroll to position [894, 0]
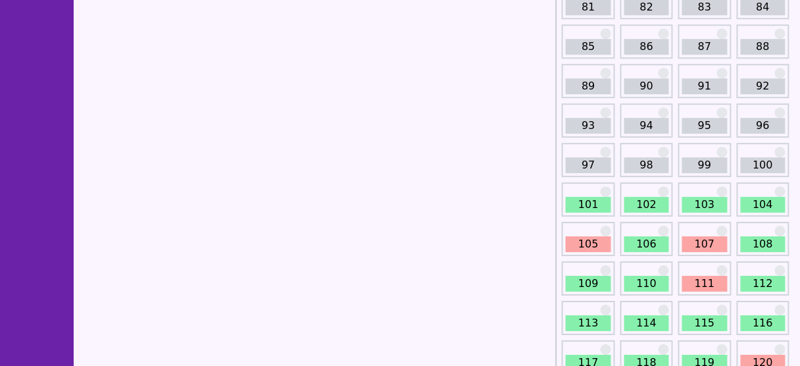
click at [586, 239] on link "105" at bounding box center [588, 244] width 45 height 16
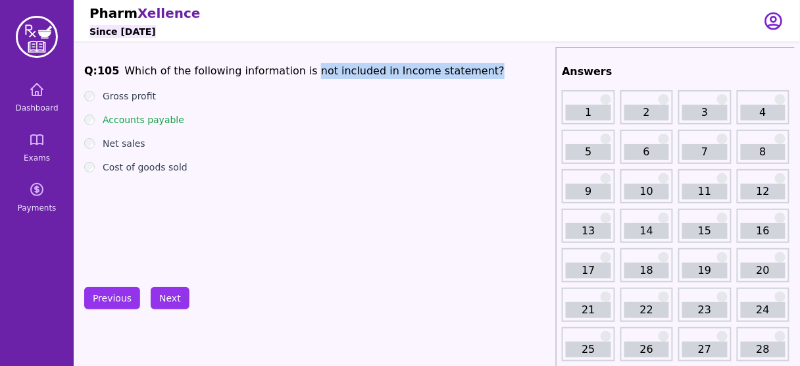
drag, startPoint x: 295, startPoint y: 68, endPoint x: 454, endPoint y: 75, distance: 159.3
click at [454, 75] on span "Q: 105 Which of the following information is not included in Income statement?" at bounding box center [317, 71] width 466 height 16
click at [160, 291] on button "Next" at bounding box center [170, 298] width 39 height 22
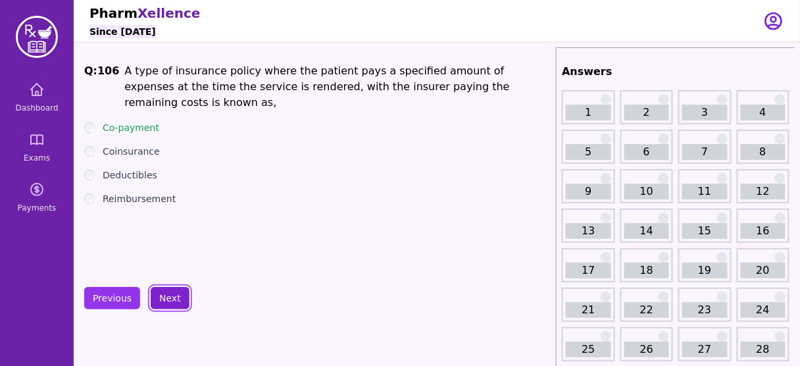
click at [163, 288] on button "Next" at bounding box center [170, 298] width 39 height 22
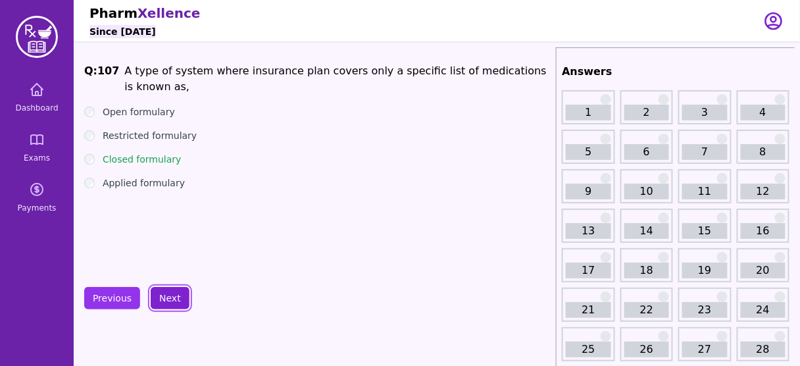
click at [163, 288] on button "Next" at bounding box center [170, 298] width 39 height 22
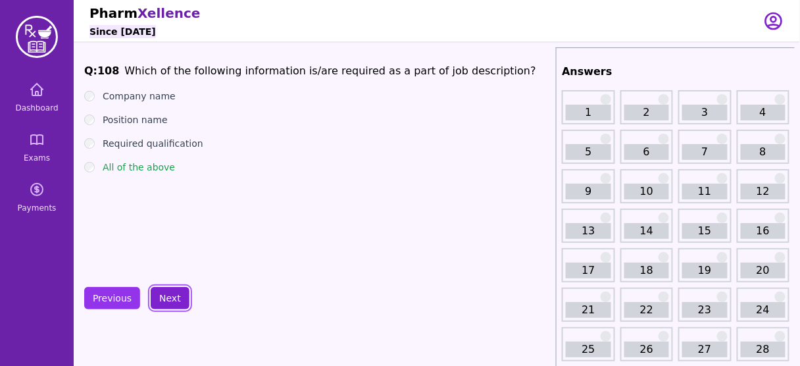
click at [163, 288] on button "Next" at bounding box center [170, 298] width 39 height 22
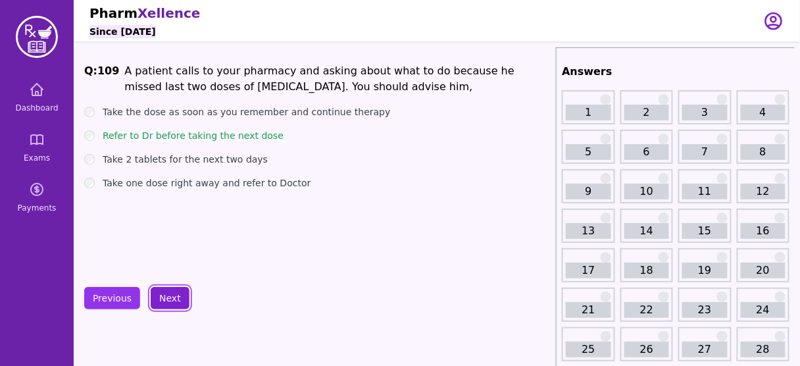
click at [163, 288] on button "Next" at bounding box center [170, 298] width 39 height 22
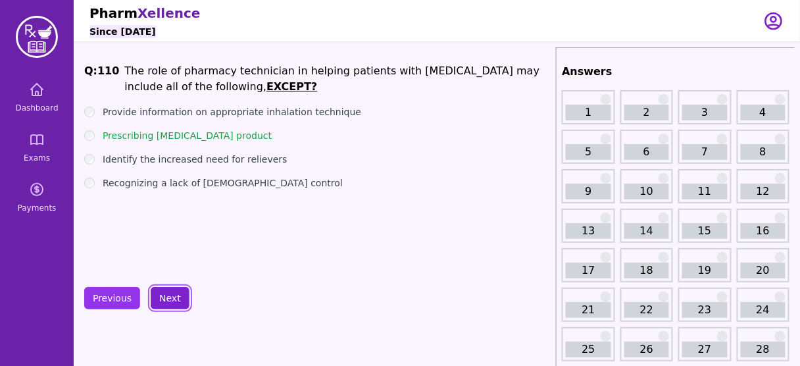
click at [163, 288] on button "Next" at bounding box center [170, 298] width 39 height 22
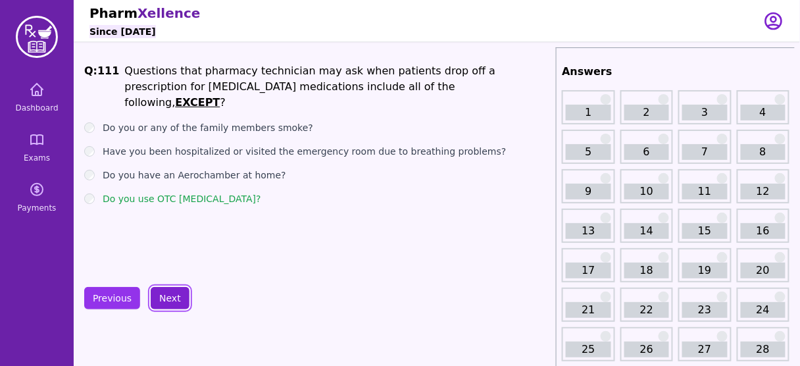
click at [163, 288] on button "Next" at bounding box center [170, 298] width 39 height 22
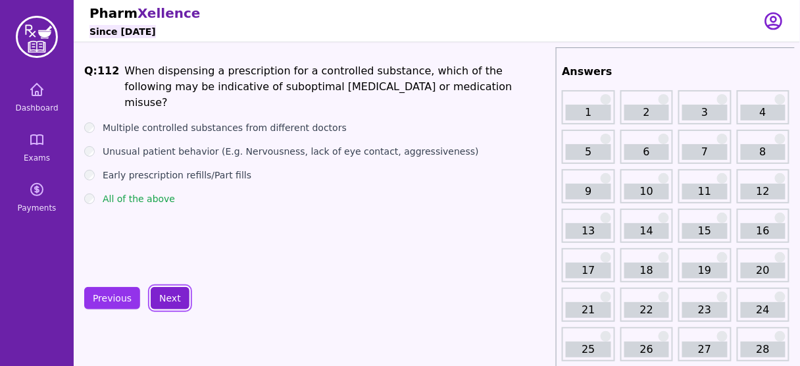
click at [163, 288] on button "Next" at bounding box center [170, 298] width 39 height 22
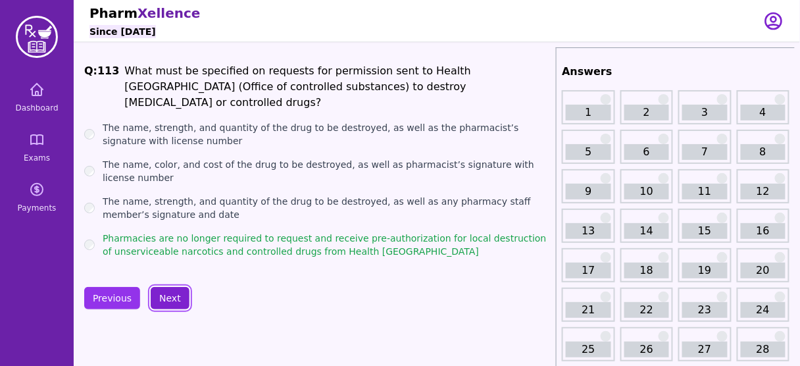
click at [163, 288] on button "Next" at bounding box center [170, 298] width 39 height 22
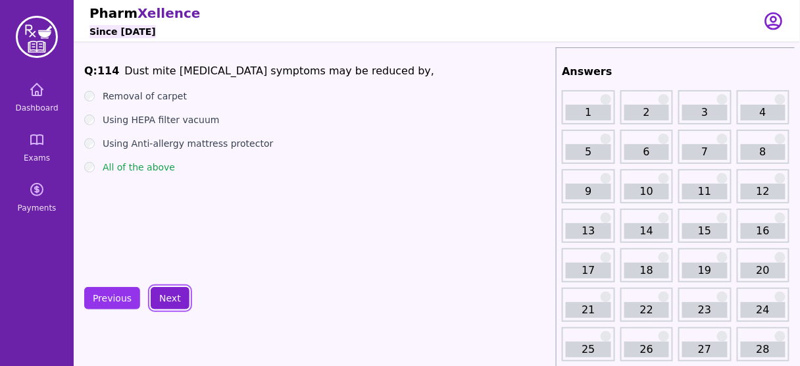
click at [163, 288] on button "Next" at bounding box center [170, 298] width 39 height 22
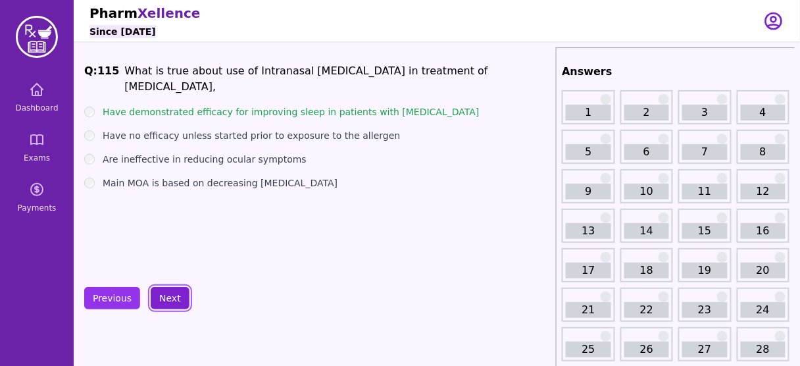
click at [163, 288] on button "Next" at bounding box center [170, 298] width 39 height 22
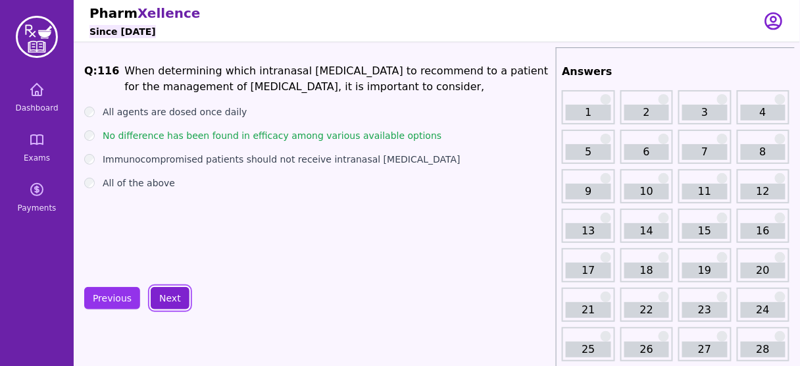
click at [163, 288] on button "Next" at bounding box center [170, 298] width 39 height 22
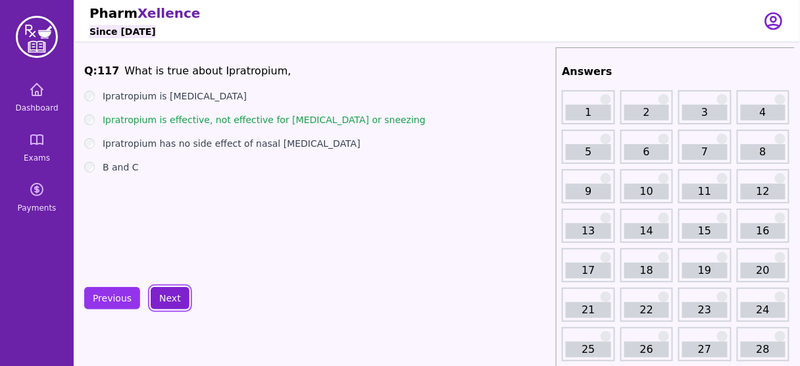
click at [163, 288] on button "Next" at bounding box center [170, 298] width 39 height 22
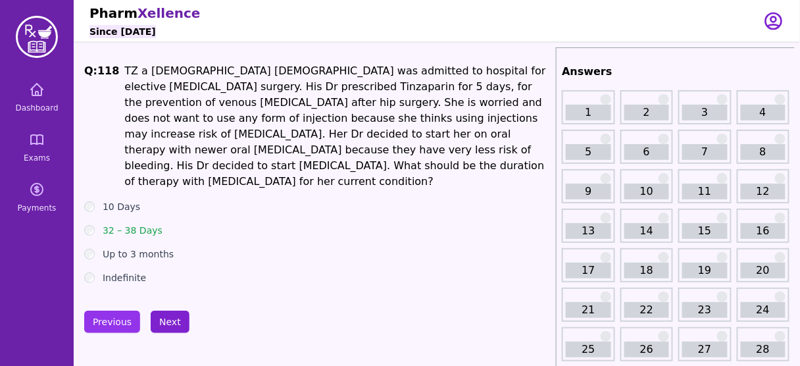
click at [172, 310] on button "Next" at bounding box center [170, 321] width 39 height 22
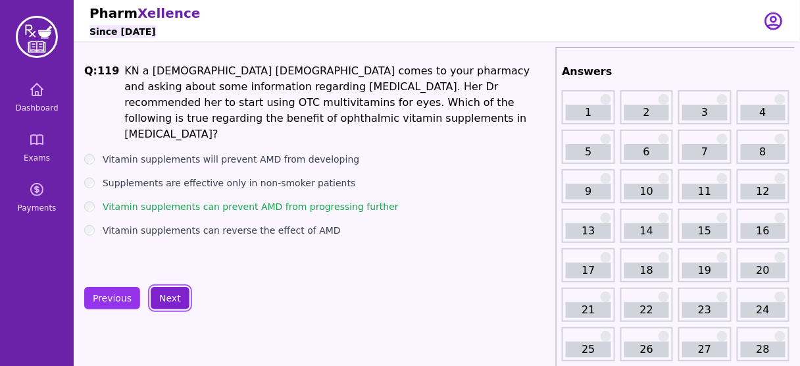
click at [168, 298] on button "Next" at bounding box center [170, 298] width 39 height 22
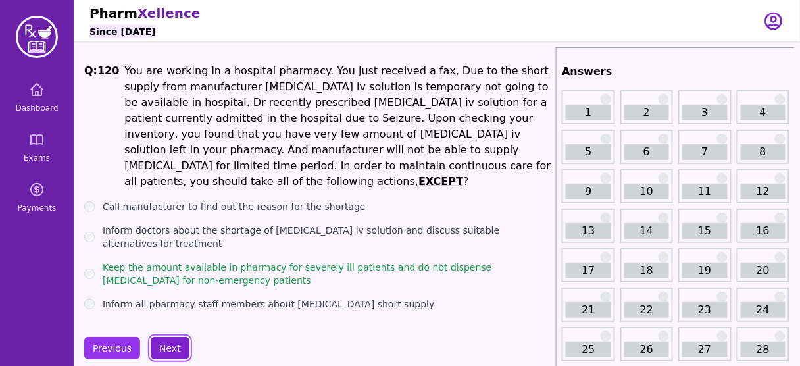
click at [168, 337] on button "Next" at bounding box center [170, 348] width 39 height 22
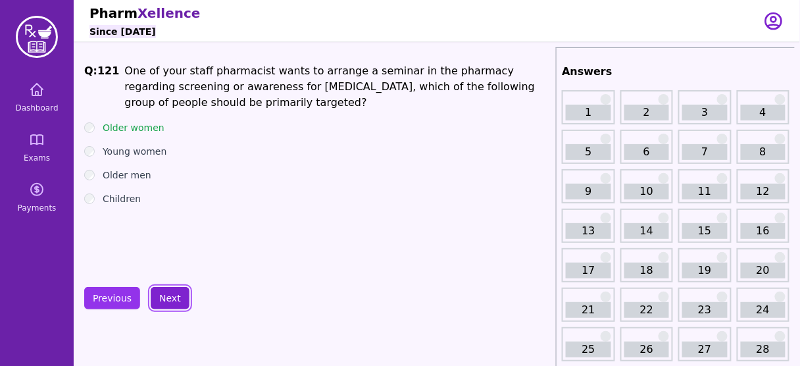
click at [160, 291] on button "Next" at bounding box center [170, 298] width 39 height 22
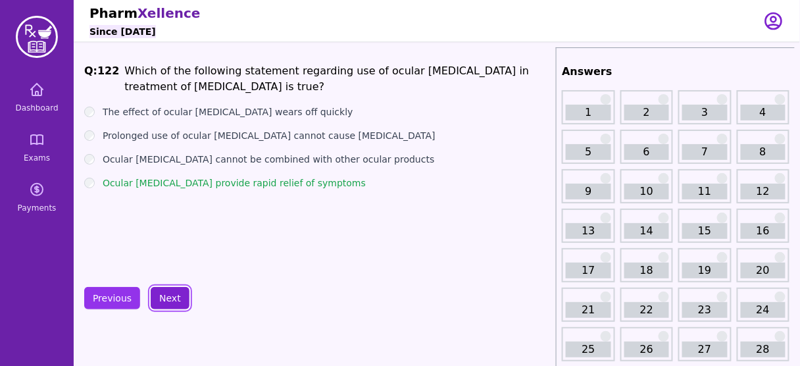
click at [160, 293] on button "Next" at bounding box center [170, 298] width 39 height 22
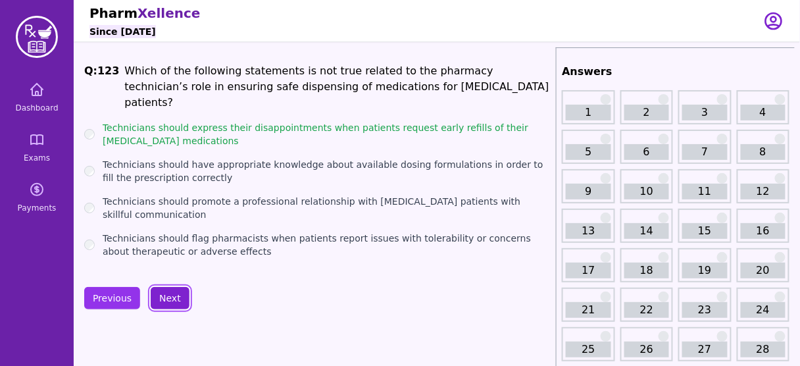
click at [160, 293] on button "Next" at bounding box center [170, 298] width 39 height 22
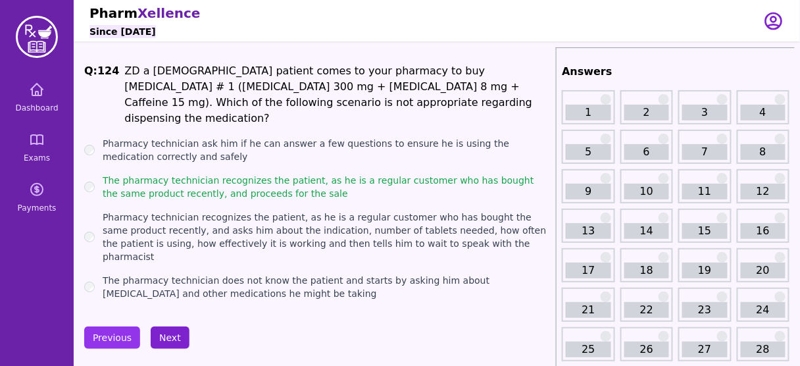
click at [172, 326] on button "Next" at bounding box center [170, 337] width 39 height 22
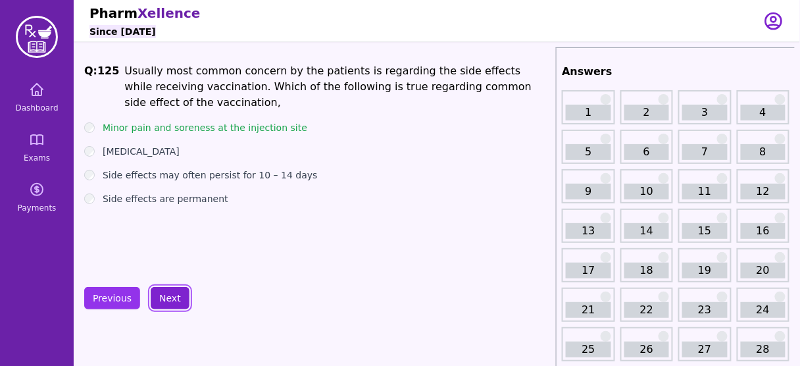
click at [167, 301] on button "Next" at bounding box center [170, 298] width 39 height 22
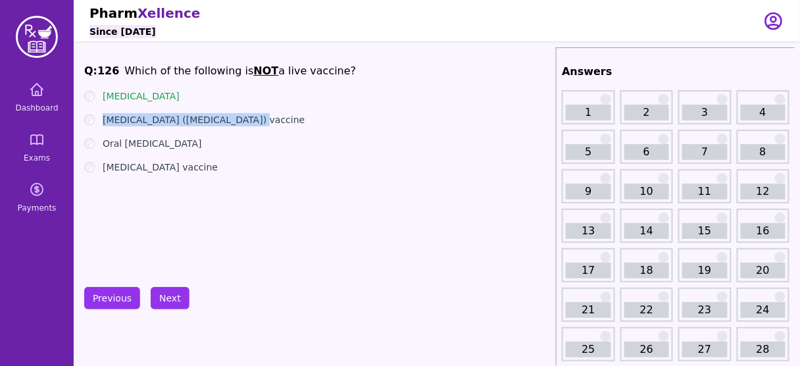
drag, startPoint x: 245, startPoint y: 118, endPoint x: 100, endPoint y: 116, distance: 144.7
click at [100, 116] on div "[MEDICAL_DATA] ([MEDICAL_DATA]) vaccine" at bounding box center [317, 119] width 466 height 13
click at [168, 291] on button "Next" at bounding box center [170, 298] width 39 height 22
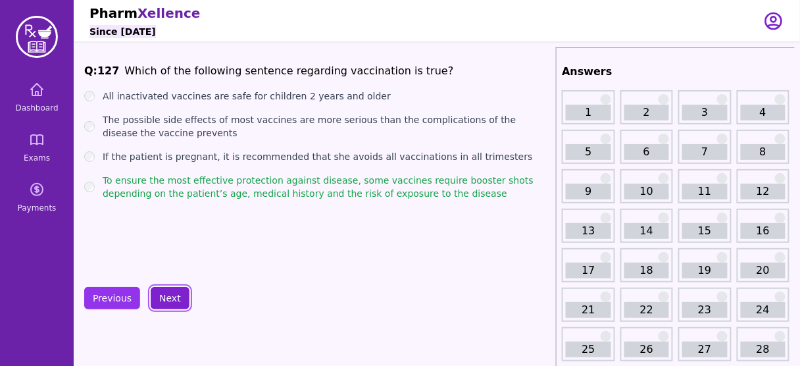
click at [168, 291] on button "Next" at bounding box center [170, 298] width 39 height 22
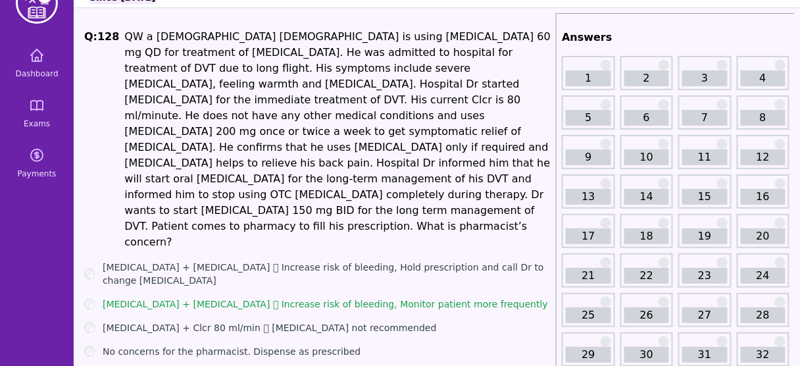
scroll to position [53, 0]
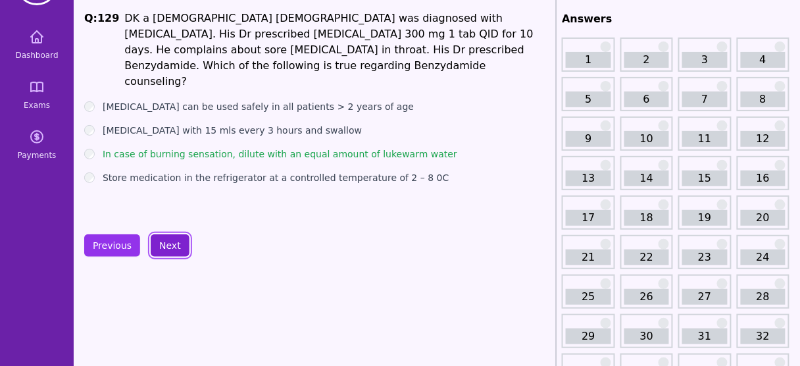
click at [164, 241] on button "Next" at bounding box center [170, 245] width 39 height 22
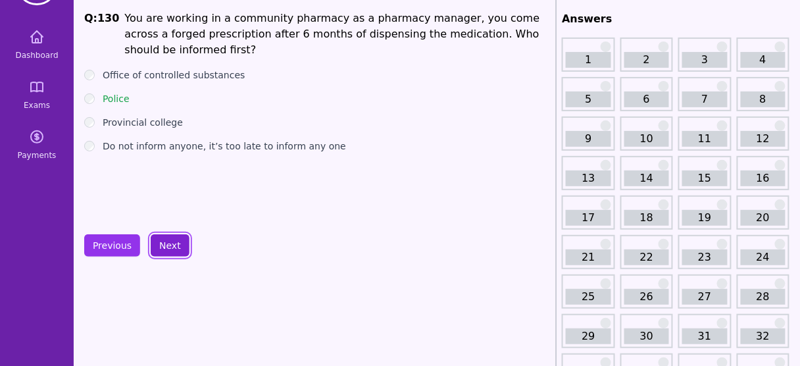
click at [167, 235] on button "Next" at bounding box center [170, 245] width 39 height 22
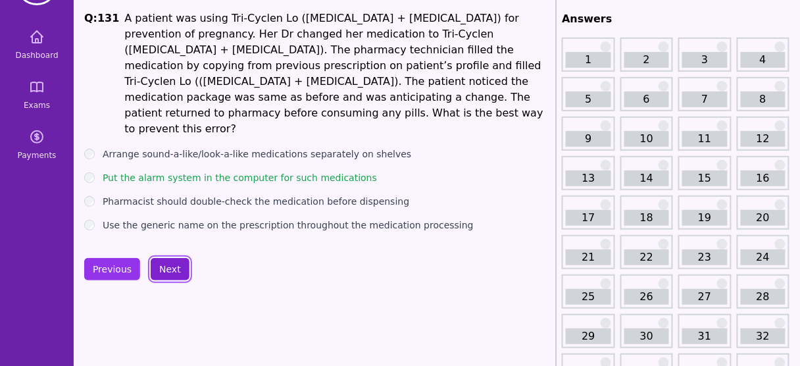
click at [167, 258] on button "Next" at bounding box center [170, 269] width 39 height 22
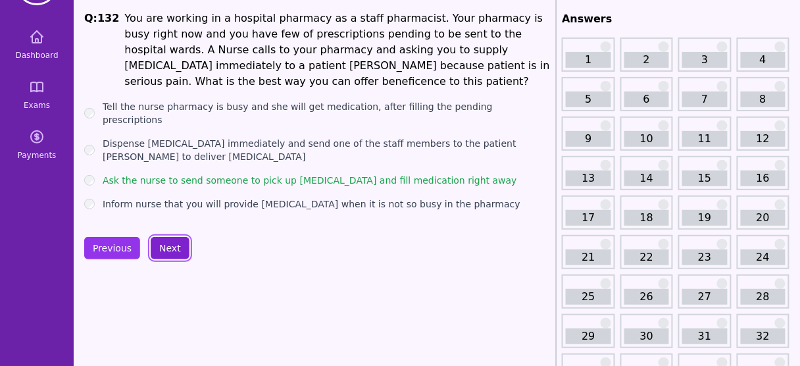
click at [170, 239] on button "Next" at bounding box center [170, 248] width 39 height 22
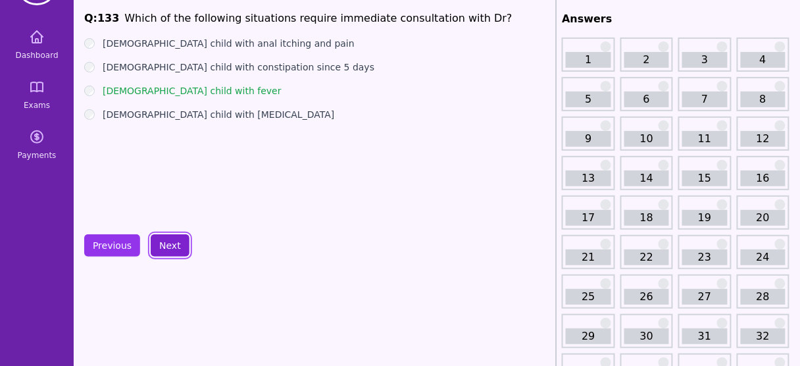
click at [170, 239] on button "Next" at bounding box center [170, 245] width 39 height 22
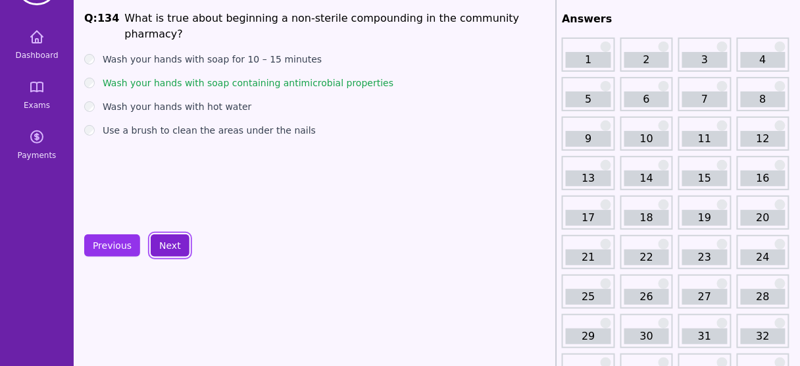
click at [170, 239] on button "Next" at bounding box center [170, 245] width 39 height 22
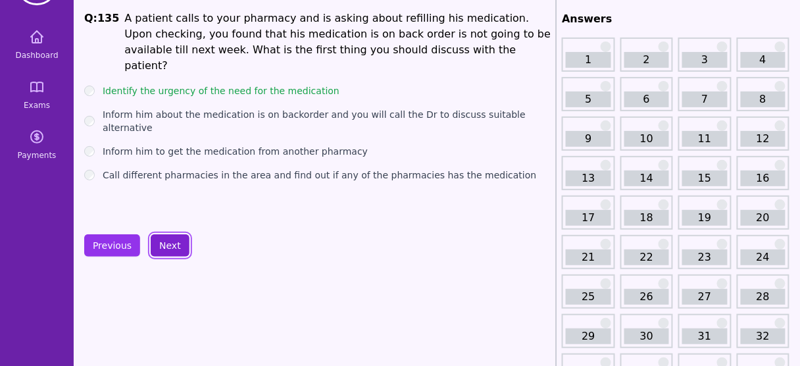
click at [170, 239] on button "Next" at bounding box center [170, 245] width 39 height 22
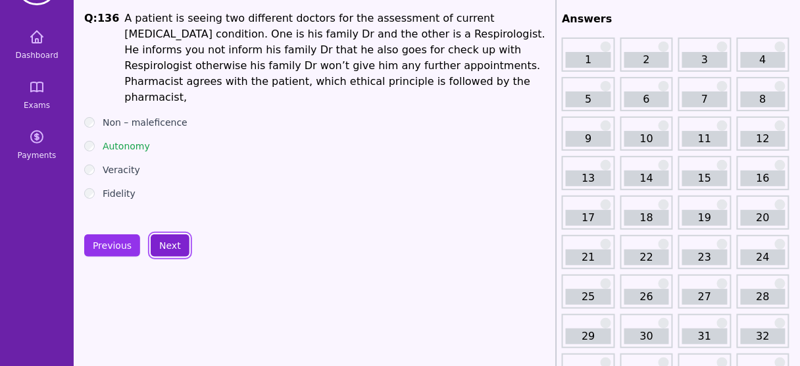
click at [170, 239] on button "Next" at bounding box center [170, 245] width 39 height 22
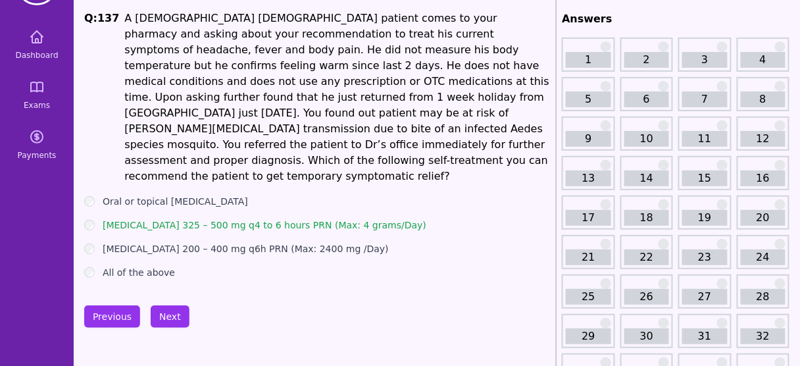
click at [168, 305] on button "Next" at bounding box center [170, 316] width 39 height 22
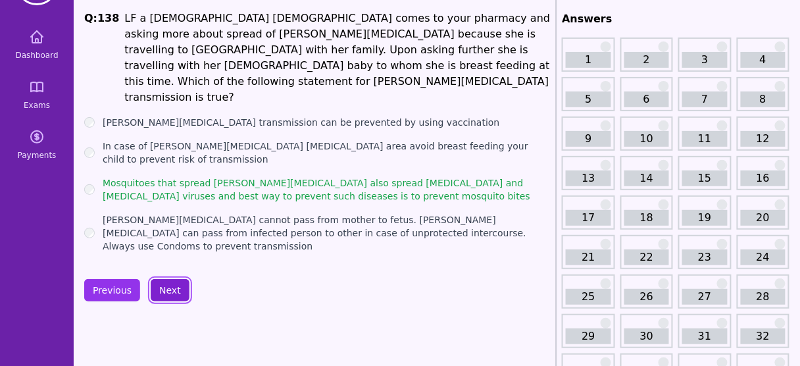
click at [168, 279] on button "Next" at bounding box center [170, 290] width 39 height 22
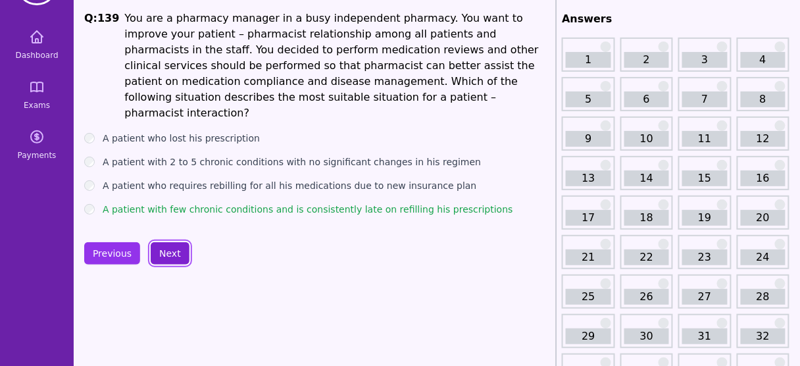
click at [168, 244] on button "Next" at bounding box center [170, 253] width 39 height 22
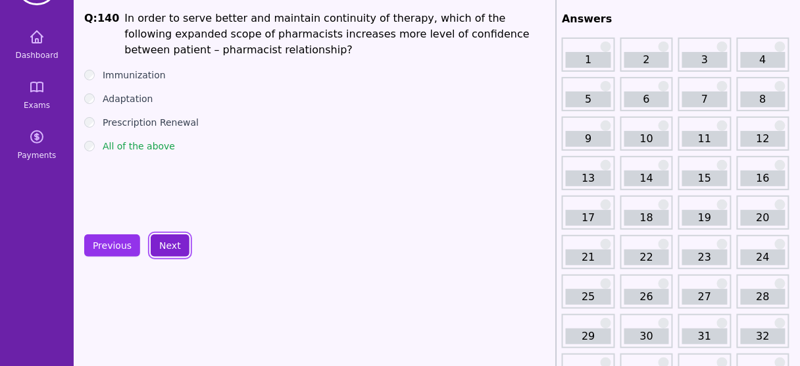
click at [168, 244] on button "Next" at bounding box center [170, 245] width 39 height 22
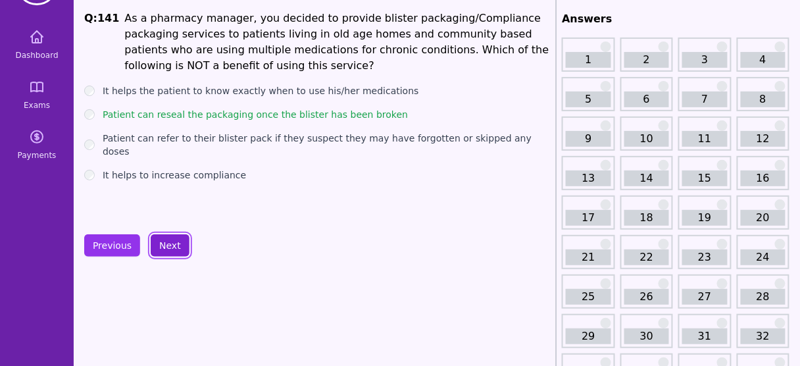
click at [168, 244] on button "Next" at bounding box center [170, 245] width 39 height 22
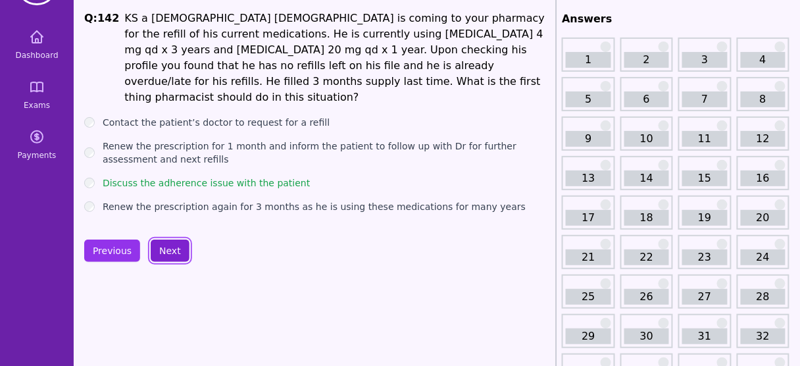
click at [168, 244] on button "Next" at bounding box center [170, 250] width 39 height 22
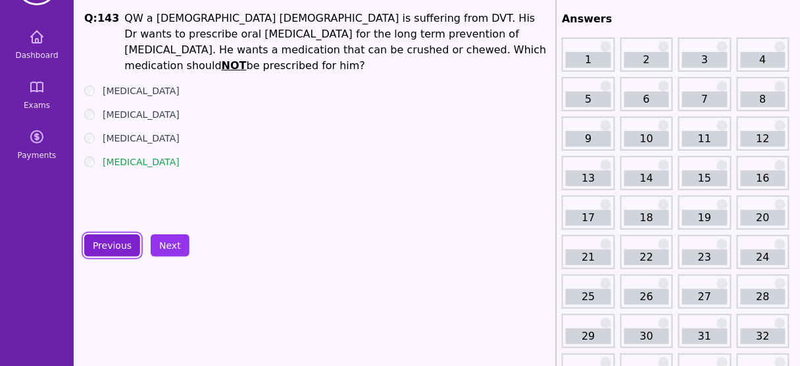
click at [133, 246] on button "Previous" at bounding box center [112, 245] width 56 height 22
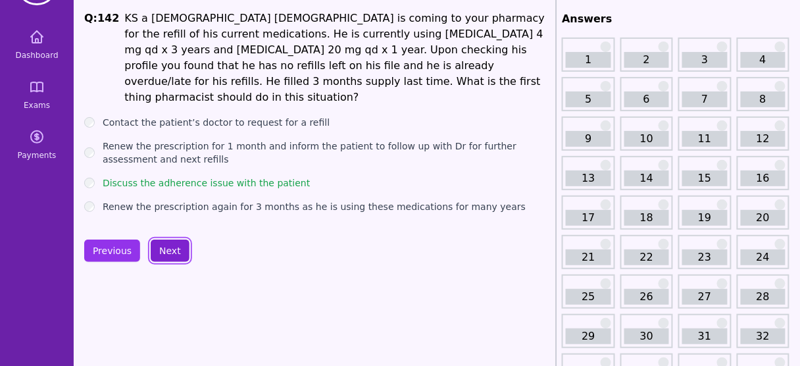
click at [168, 245] on button "Next" at bounding box center [170, 250] width 39 height 22
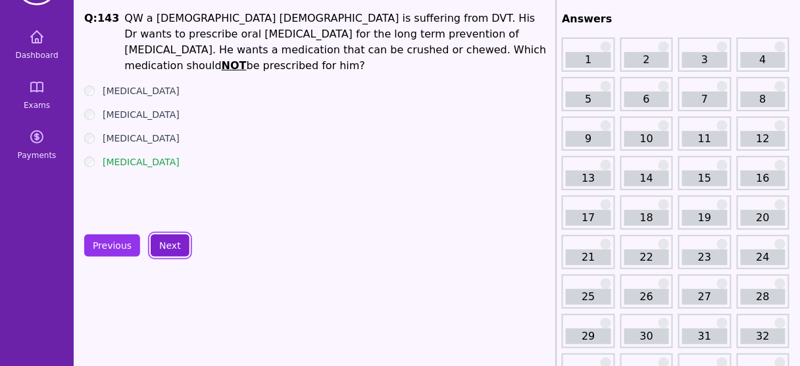
click at [168, 245] on button "Next" at bounding box center [170, 245] width 39 height 22
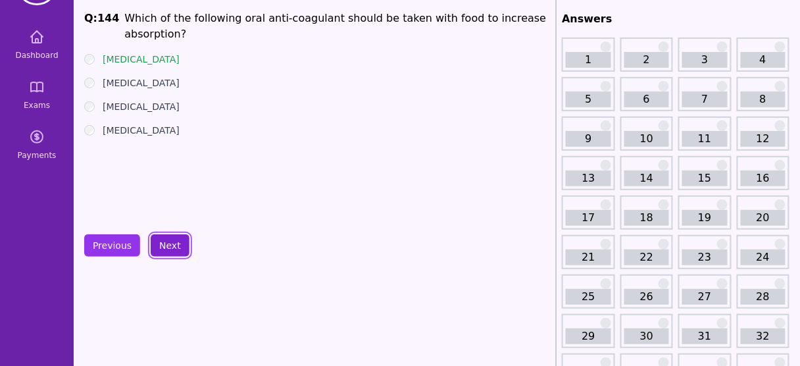
click at [168, 245] on button "Next" at bounding box center [170, 245] width 39 height 22
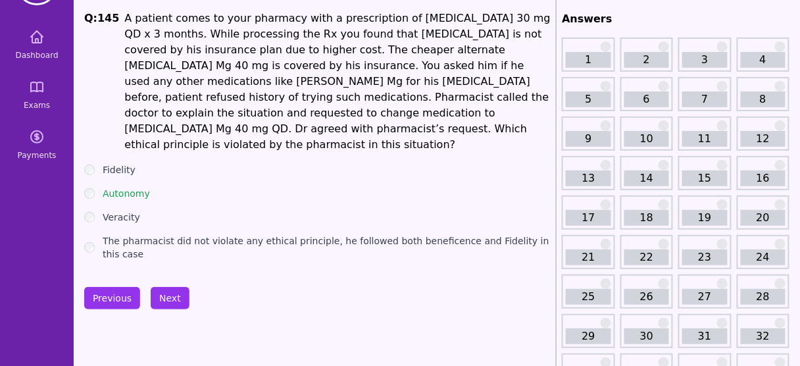
click at [116, 287] on button "Previous" at bounding box center [112, 298] width 56 height 22
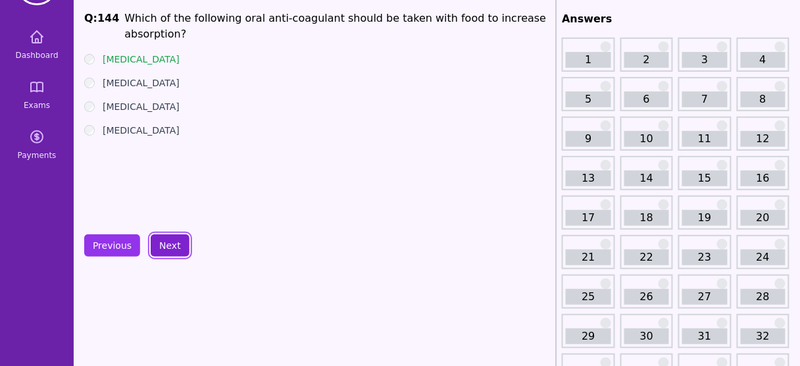
click at [163, 245] on button "Next" at bounding box center [170, 245] width 39 height 22
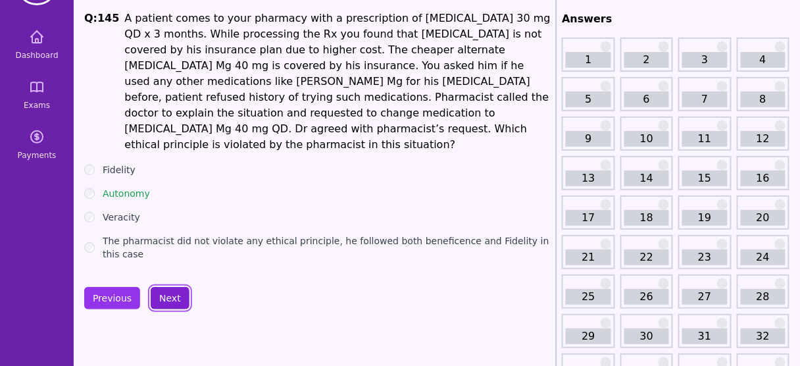
click at [168, 287] on button "Next" at bounding box center [170, 298] width 39 height 22
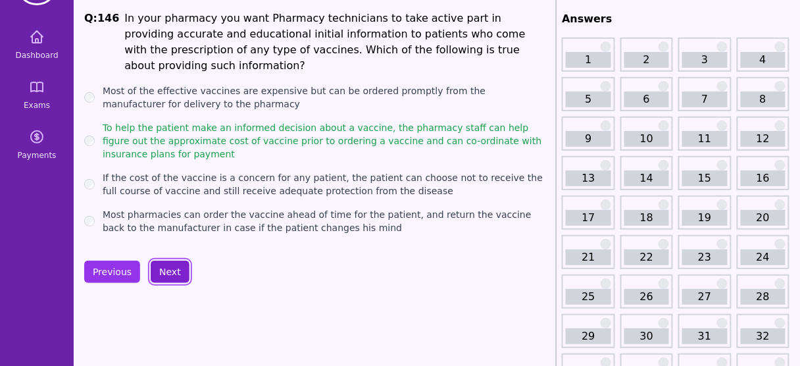
click at [161, 260] on button "Next" at bounding box center [170, 271] width 39 height 22
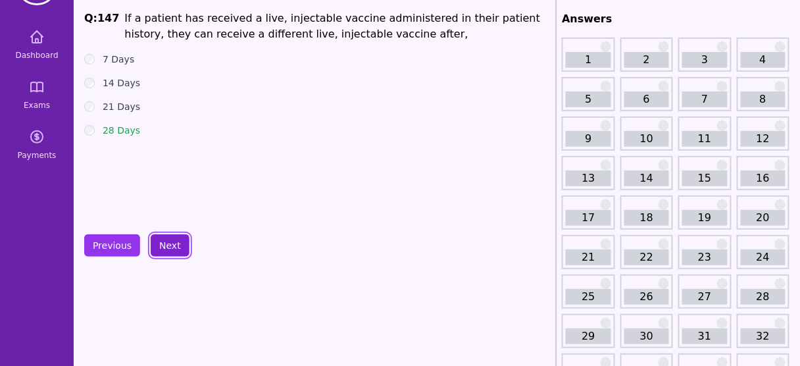
click at [161, 255] on button "Next" at bounding box center [170, 245] width 39 height 22
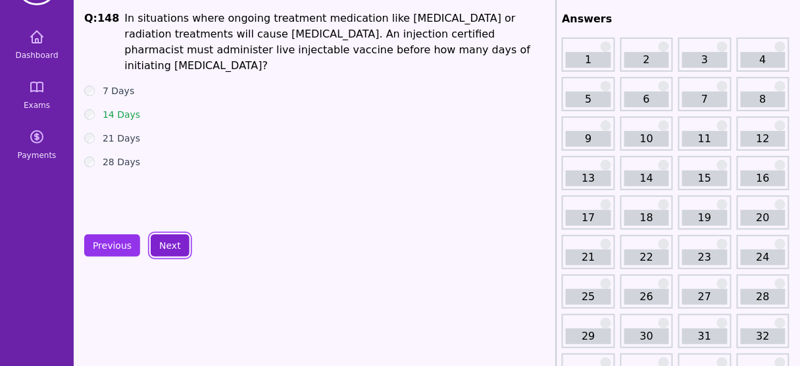
click at [163, 244] on button "Next" at bounding box center [170, 245] width 39 height 22
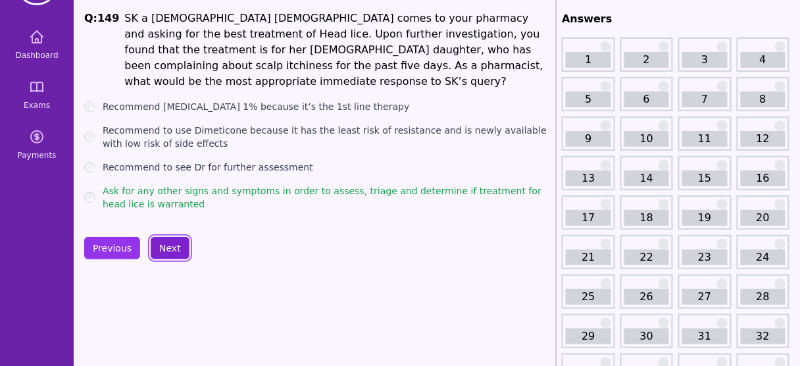
click at [164, 244] on button "Next" at bounding box center [170, 248] width 39 height 22
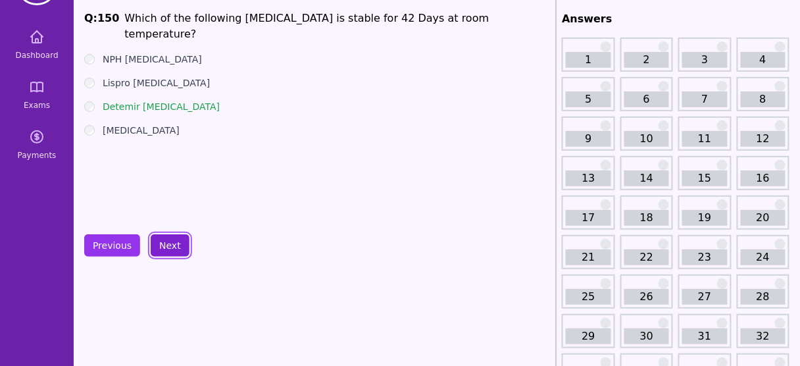
click at [164, 244] on button "Next" at bounding box center [170, 245] width 39 height 22
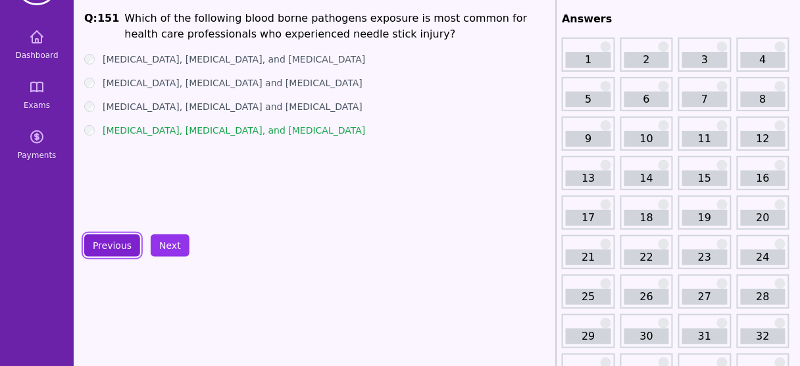
click at [125, 242] on button "Previous" at bounding box center [112, 245] width 56 height 22
